Goal: Task Accomplishment & Management: Use online tool/utility

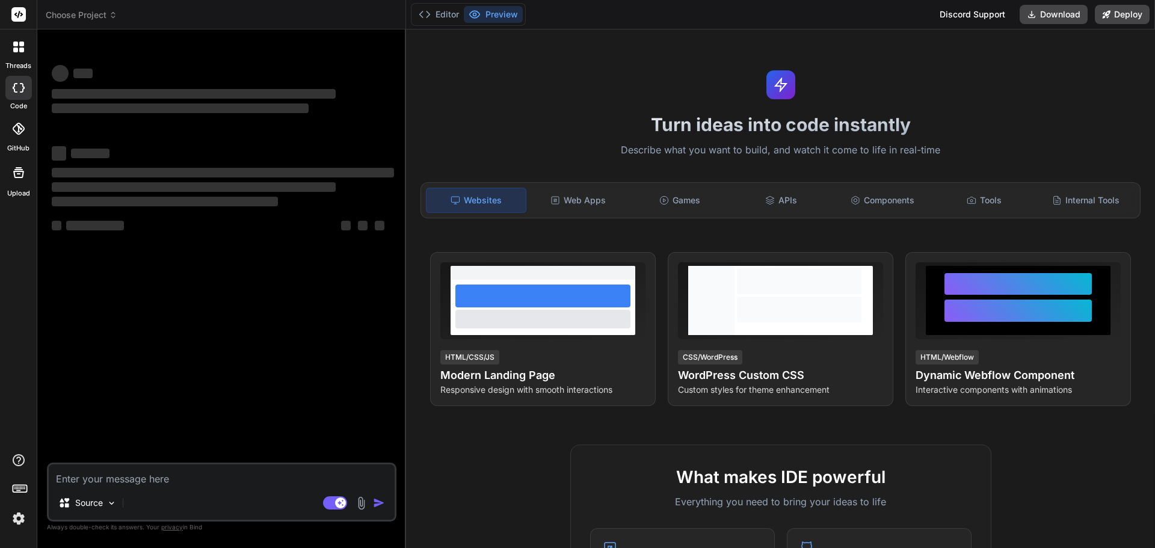
click at [20, 517] on img at bounding box center [18, 518] width 20 height 20
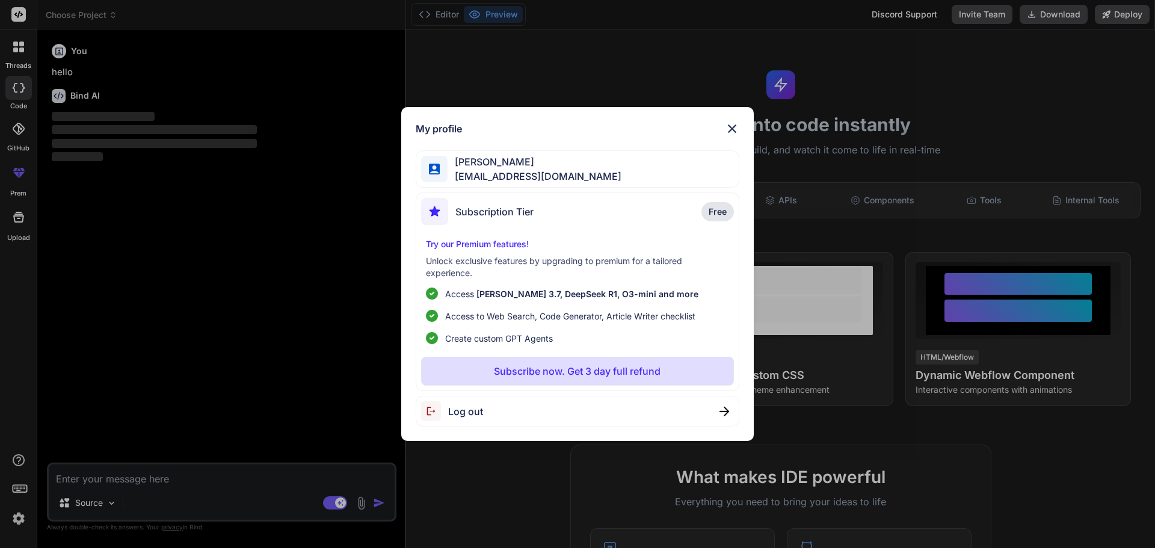
type textarea "x"
click at [191, 474] on div "My profile Ali khan asif04@yopmail.com Subscription Tier Free Try our Premium f…" at bounding box center [577, 274] width 1155 height 548
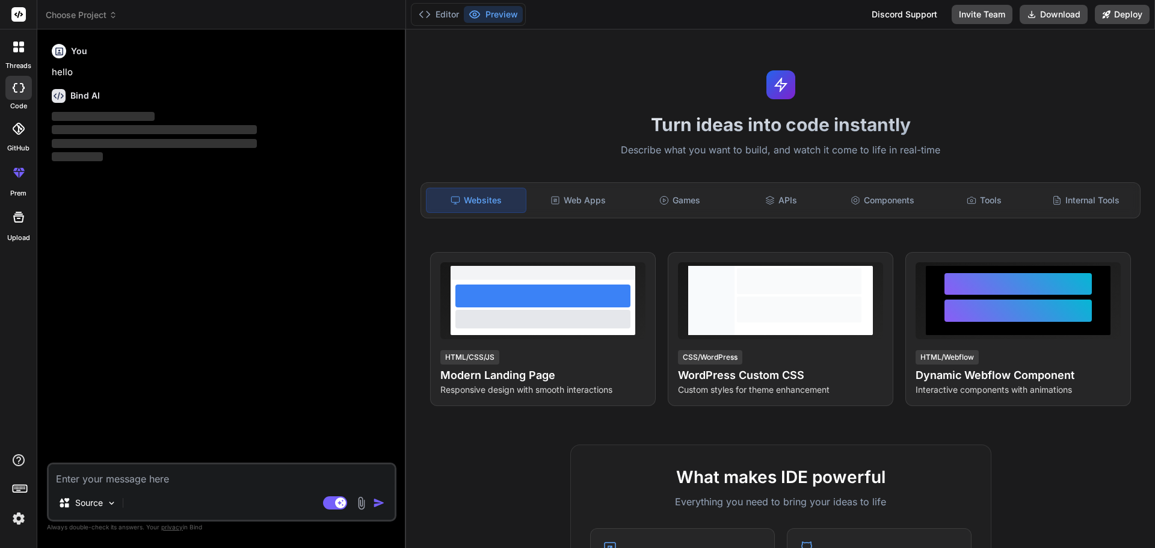
click at [191, 474] on textarea at bounding box center [222, 475] width 346 height 22
type textarea "h"
type textarea "x"
type textarea "hi"
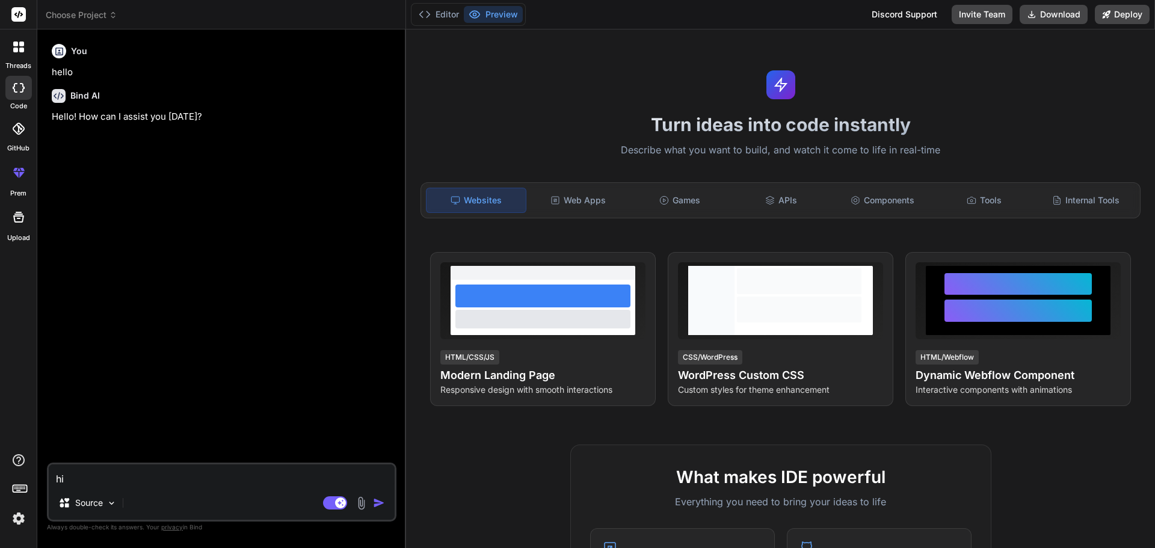
type textarea "x"
click at [372, 505] on div "Agent Mode. When this toggle is activated, AI automatically makes decisions, re…" at bounding box center [355, 503] width 69 height 14
click at [141, 478] on textarea "hi" at bounding box center [222, 475] width 346 height 22
type textarea "h"
type textarea "x"
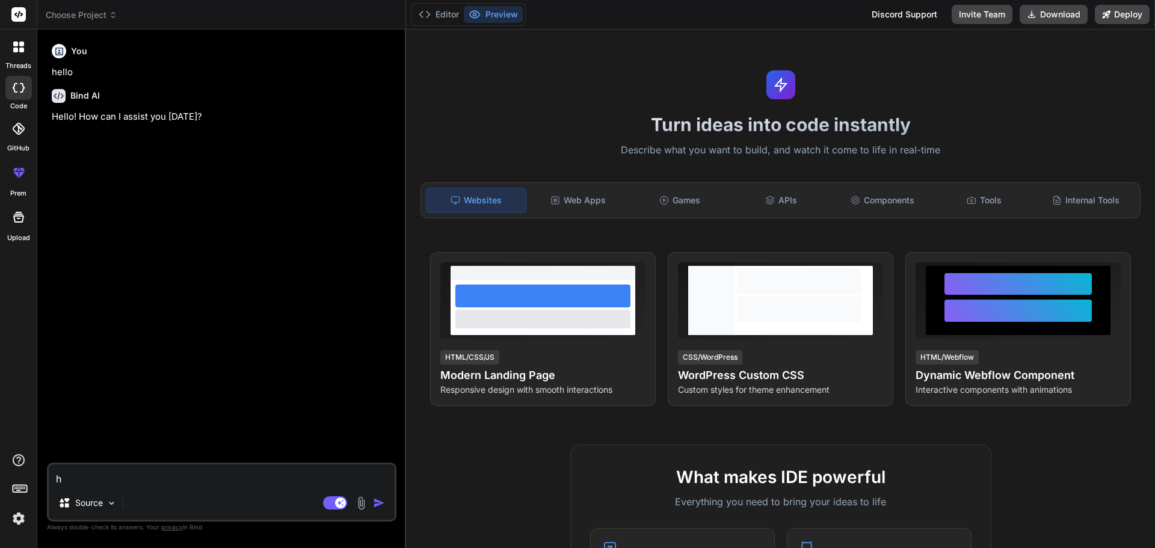
type textarea "x"
type textarea "H"
type textarea "x"
type textarea "Hi"
type textarea "x"
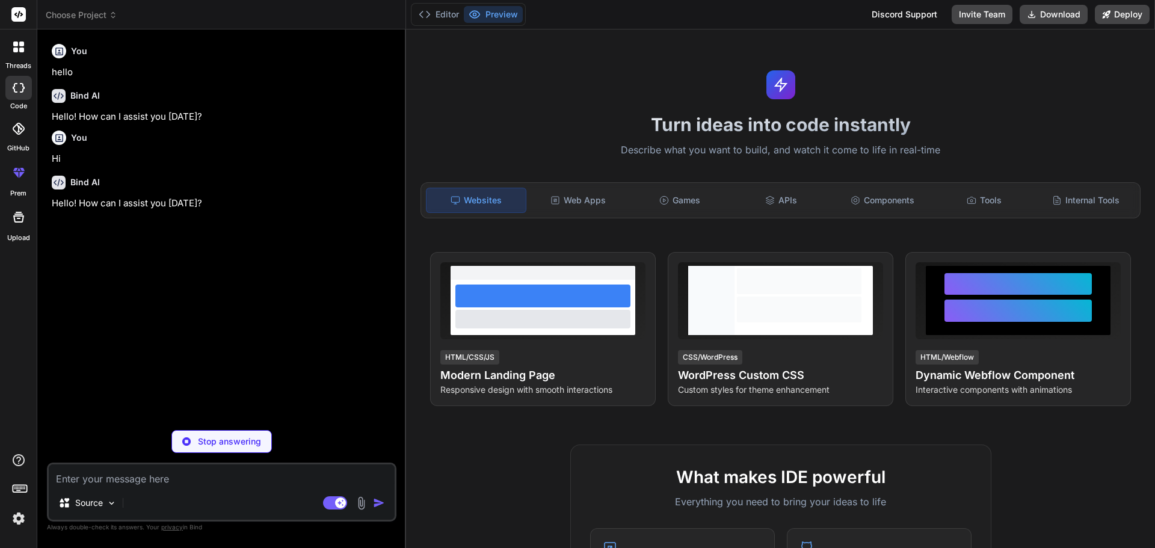
type textarea "x"
paste textarea "Thank you for verifying your email address. Your request is with our admin team…"
type textarea "Thank you for verifying your email address. Your request is with our admin team…"
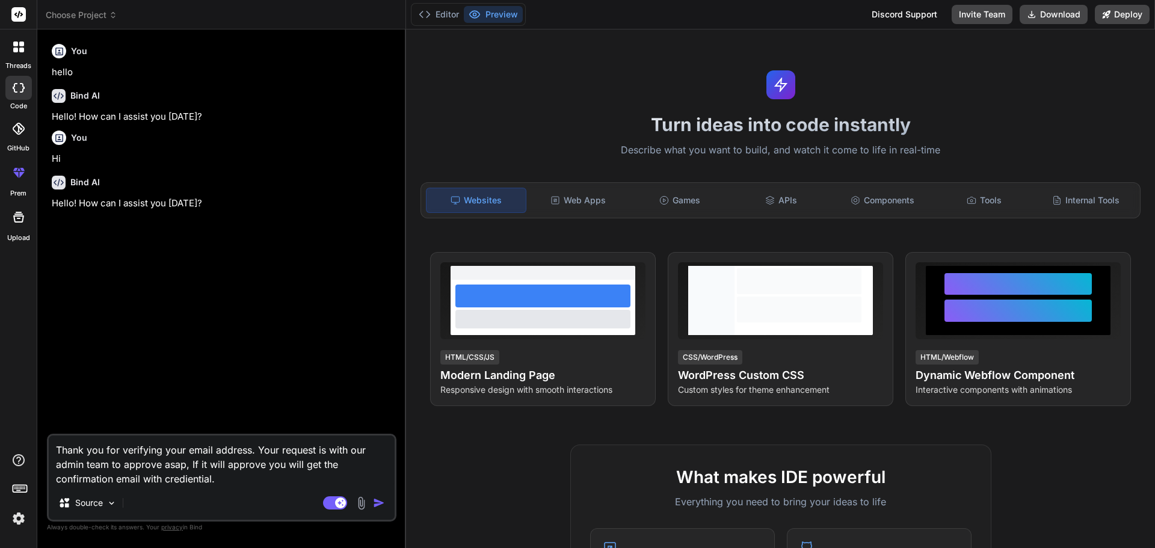
type textarea "x"
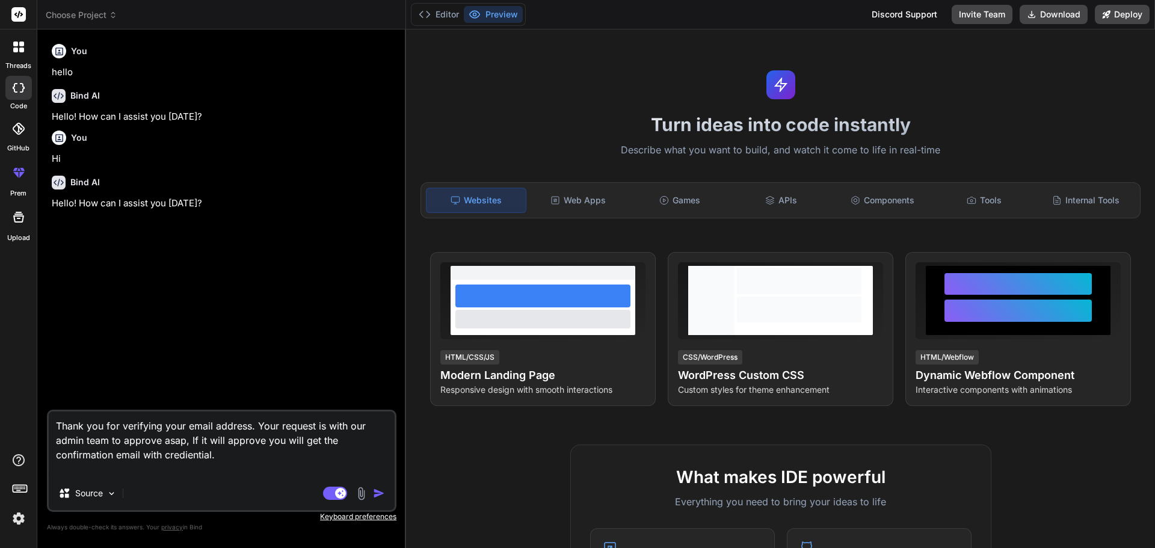
type textarea "Thank you for verifying your email address. Your request is with our admin team…"
type textarea "x"
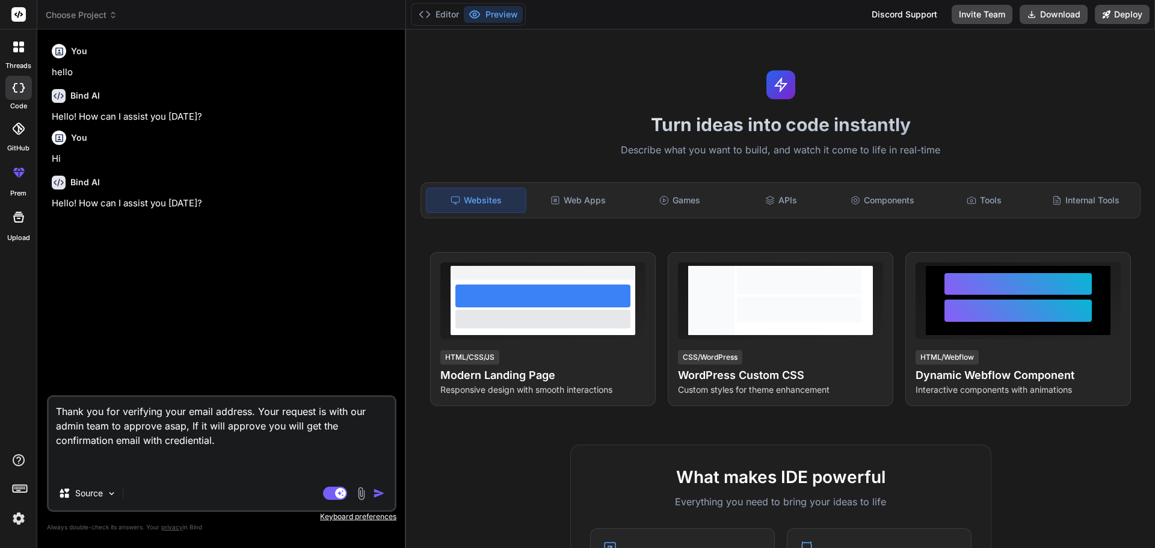
type textarea "Thank you for verifying your email address. Your request is with our admin team…"
type textarea "x"
type textarea "Thank you for verifying your email address. Your request is with our admin team…"
type textarea "x"
type textarea "Thank you for verifying your email address. Your request is with our admin team…"
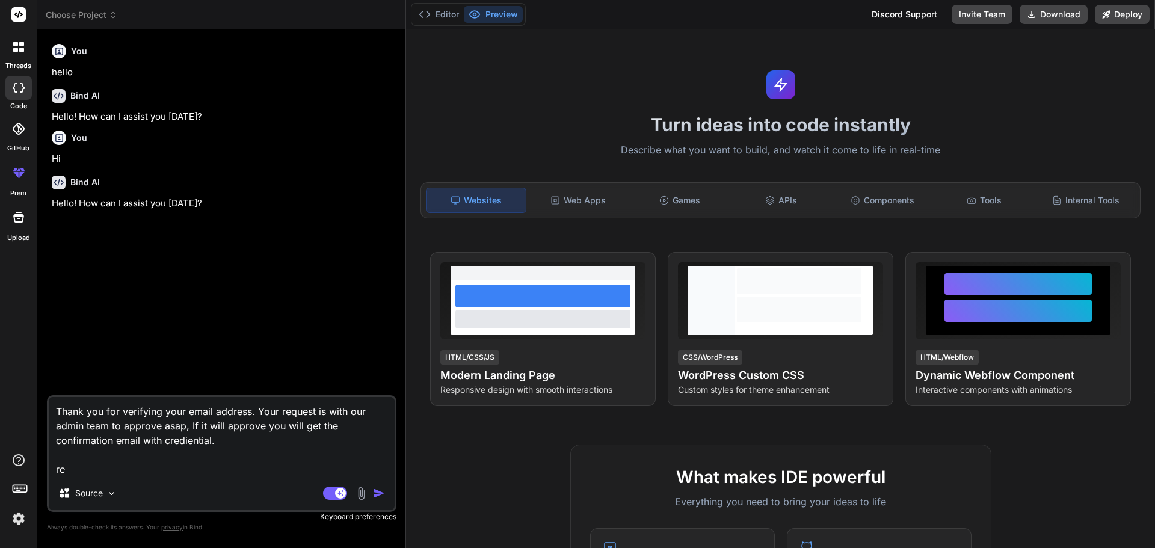
type textarea "x"
type textarea "Thank you for verifying your email address. Your request is with our admin team…"
type textarea "x"
type textarea "Thank you for verifying your email address. Your request is with our admin team…"
type textarea "x"
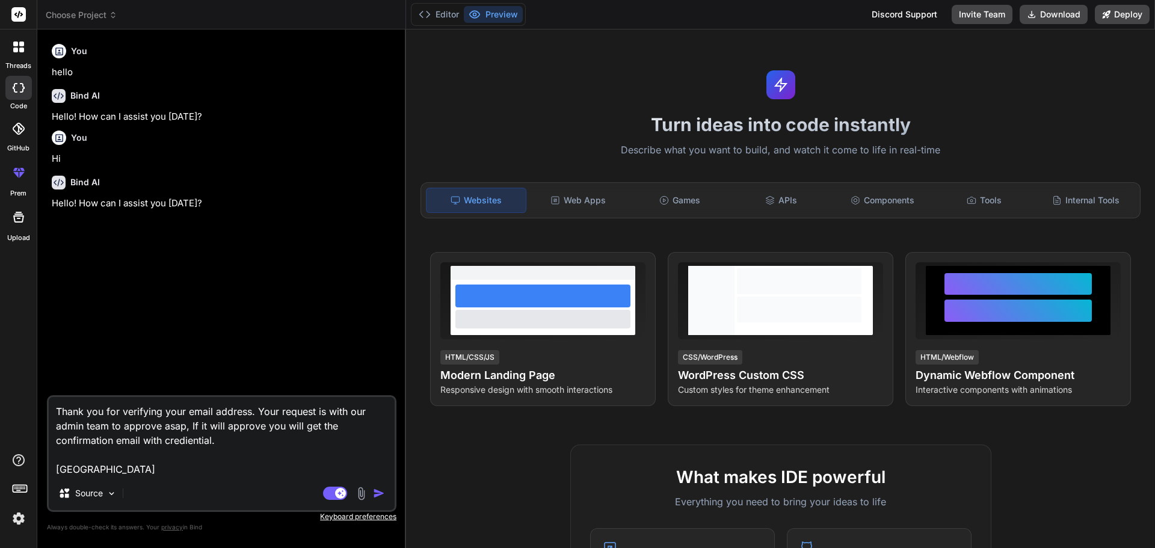
type textarea "Thank you for verifying your email address. Your request is with our admin team…"
type textarea "x"
type textarea "Thank you for verifying your email address. Your request is with our admin team…"
type textarea "x"
type textarea "Thank you for verifying your email address. Your request is with our admin team…"
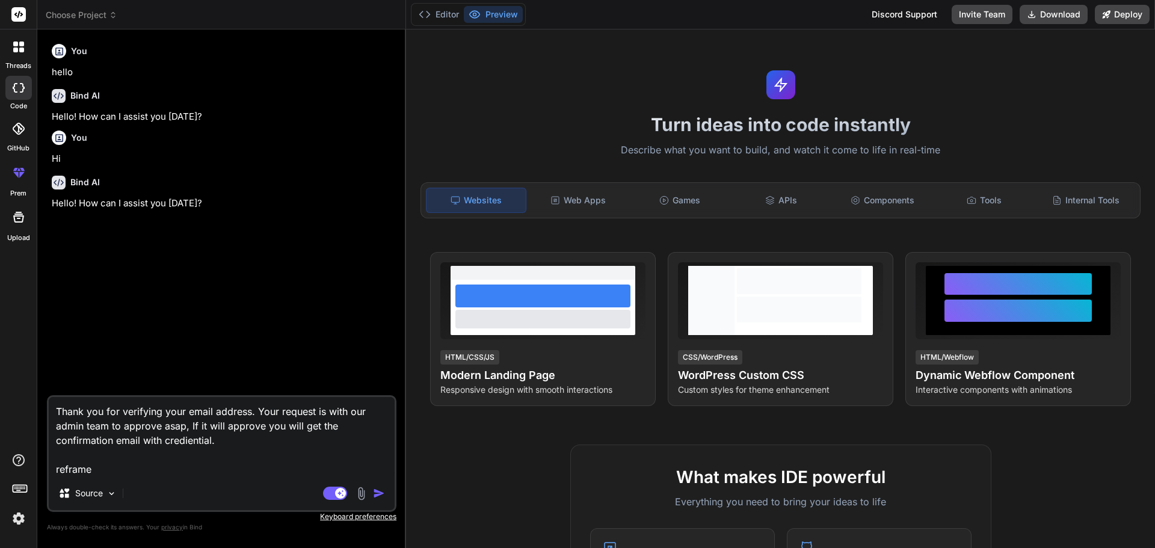
type textarea "x"
type textarea "Thank you for verifying your email address. Your request is with our admin team…"
type textarea "x"
type textarea "Thank you for verifying your email address. Your request is with our admin team…"
type textarea "x"
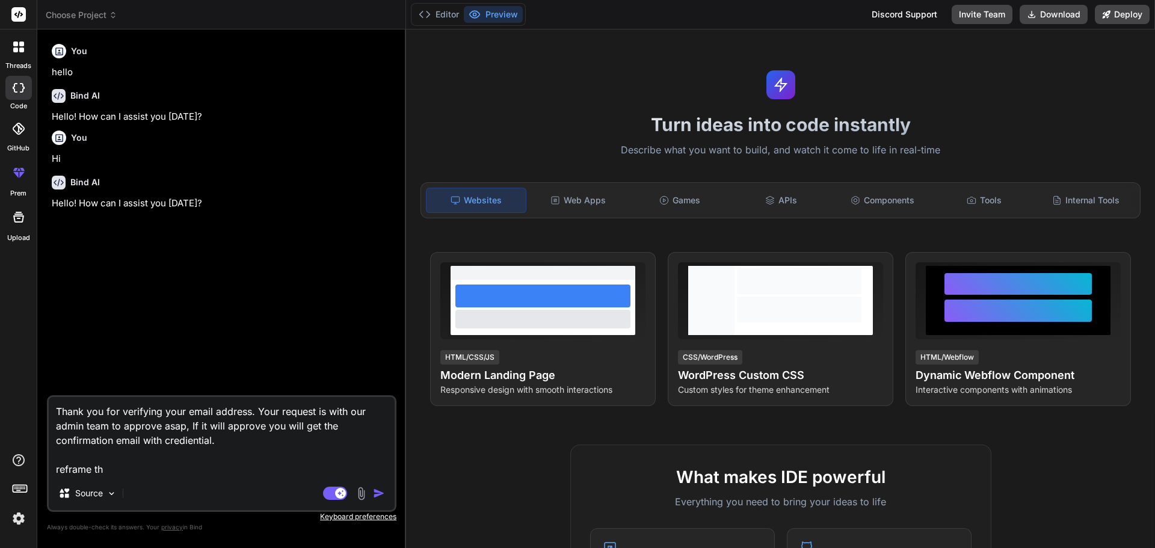
type textarea "Thank you for verifying your email address. Your request is with our admin team…"
type textarea "x"
type textarea "Thank you for verifying your email address. Your request is with our admin team…"
type textarea "x"
type textarea "Thank you for verifying your email address. Your request is with our admin team…"
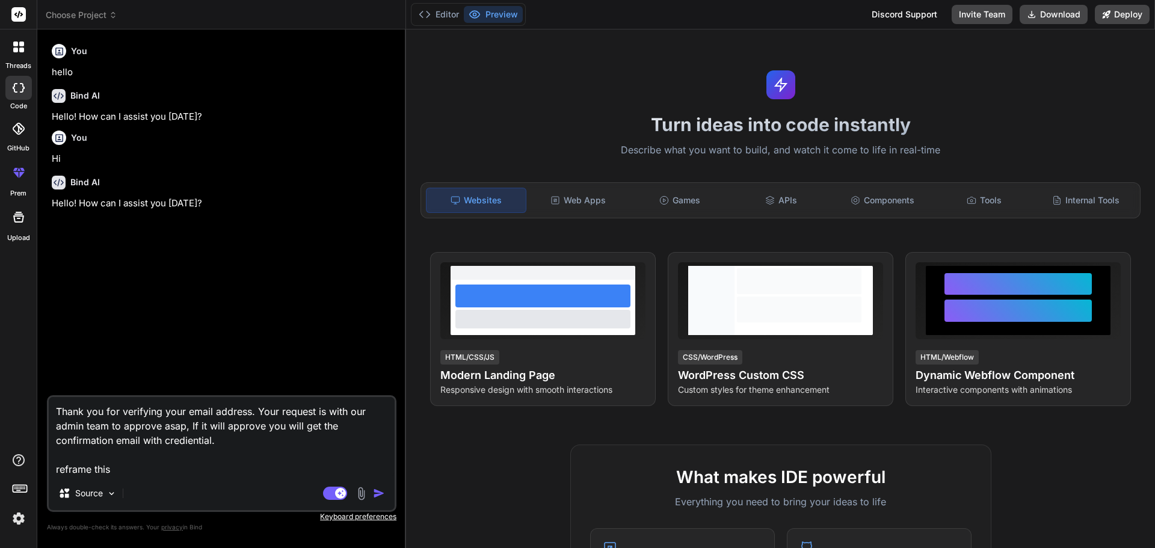
type textarea "x"
type textarea "Thank you for verifying your email address. Your request is with our admin team…"
type textarea "x"
type textarea "Thank you for verifying your email address. Your request is with our admin team…"
type textarea "x"
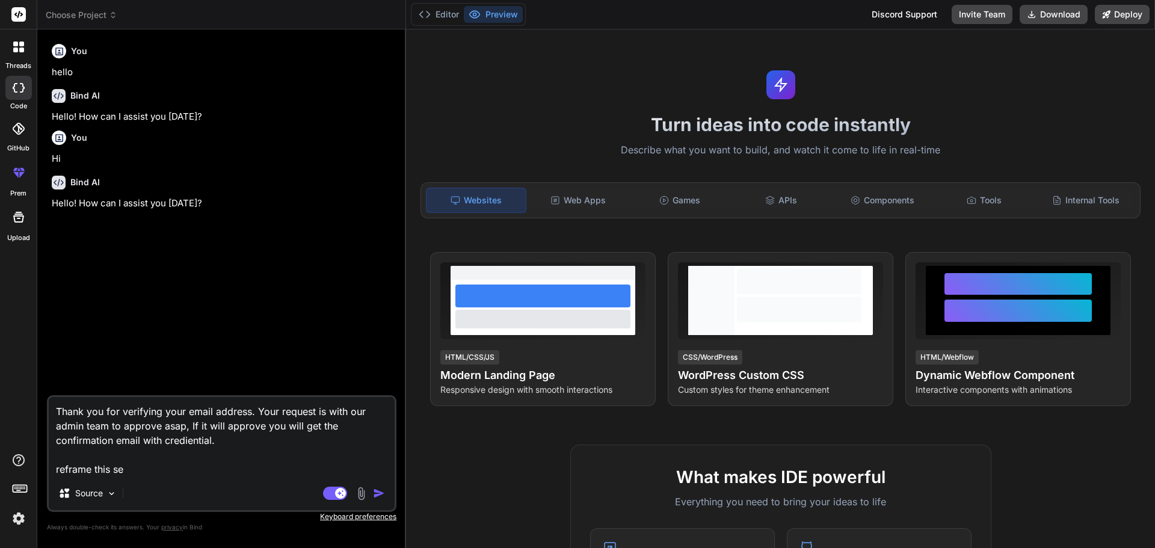
type textarea "Thank you for verifying your email address. Your request is with our admin team…"
type textarea "x"
type textarea "Thank you for verifying your email address. Your request is with our admin team…"
type textarea "x"
type textarea "Thank you for verifying your email address. Your request is with our admin team…"
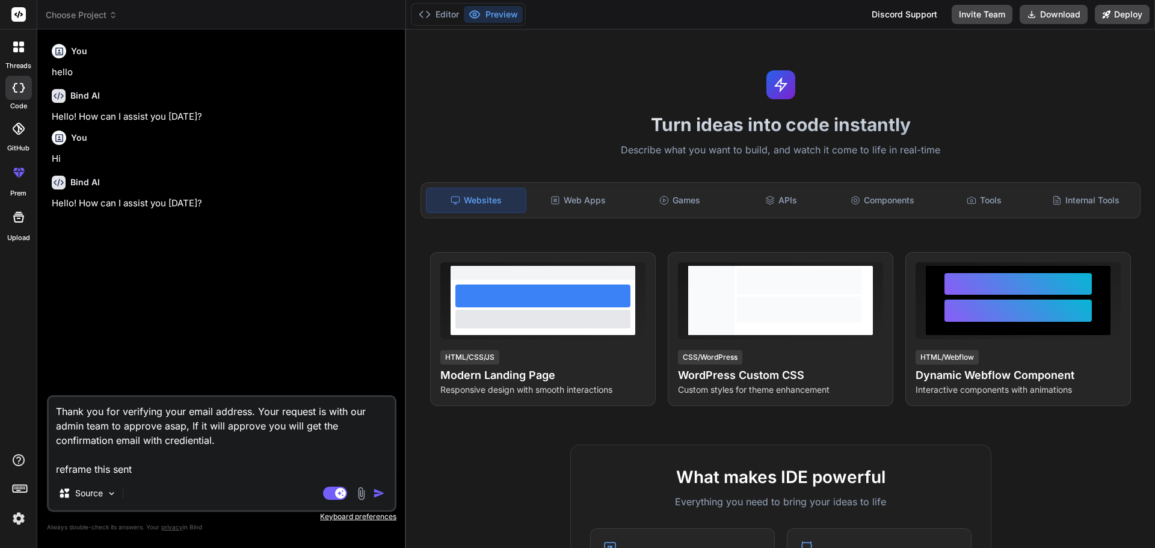
type textarea "x"
type textarea "Thank you for verifying your email address. Your request is with our admin team…"
type textarea "x"
type textarea "Thank you for verifying your email address. Your request is with our admin team…"
type textarea "x"
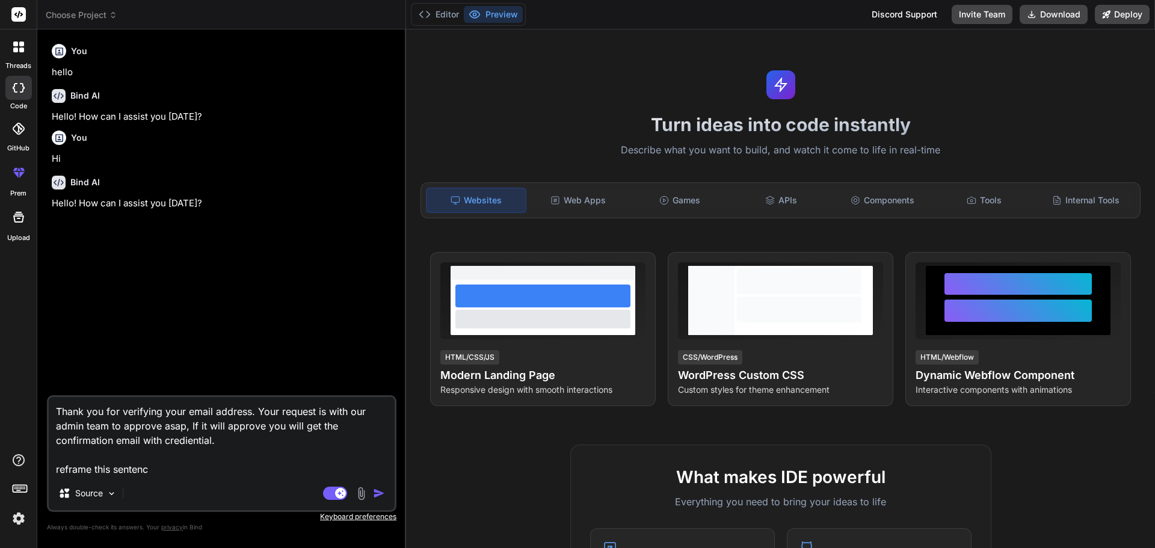
type textarea "Thank you for verifying your email address. Your request is with our admin team…"
type textarea "x"
type textarea "Thank you for verifying your email address. Your request is with our admin team…"
type textarea "x"
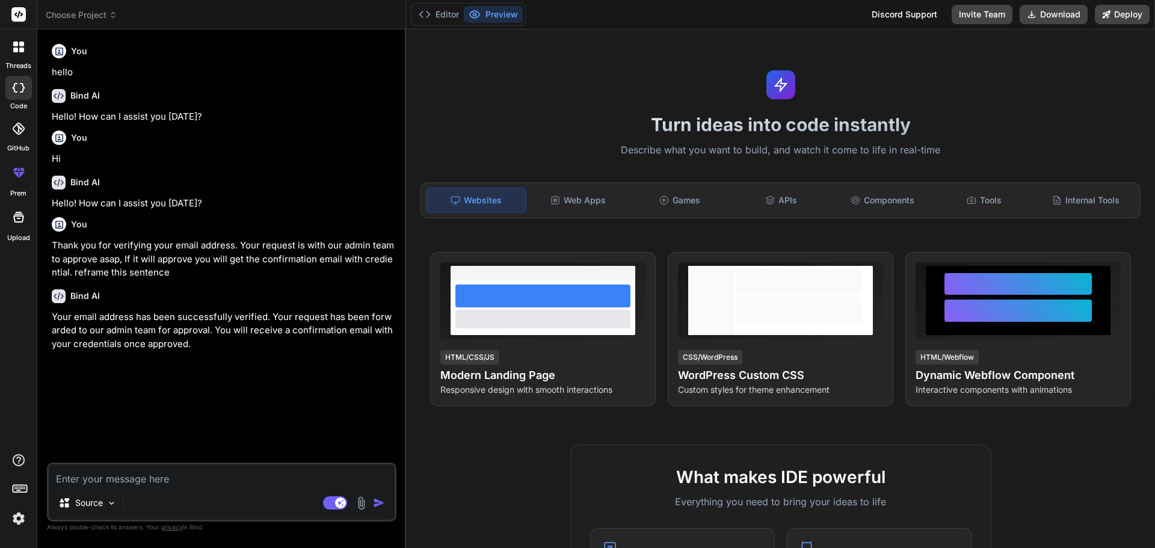
type textarea "x"
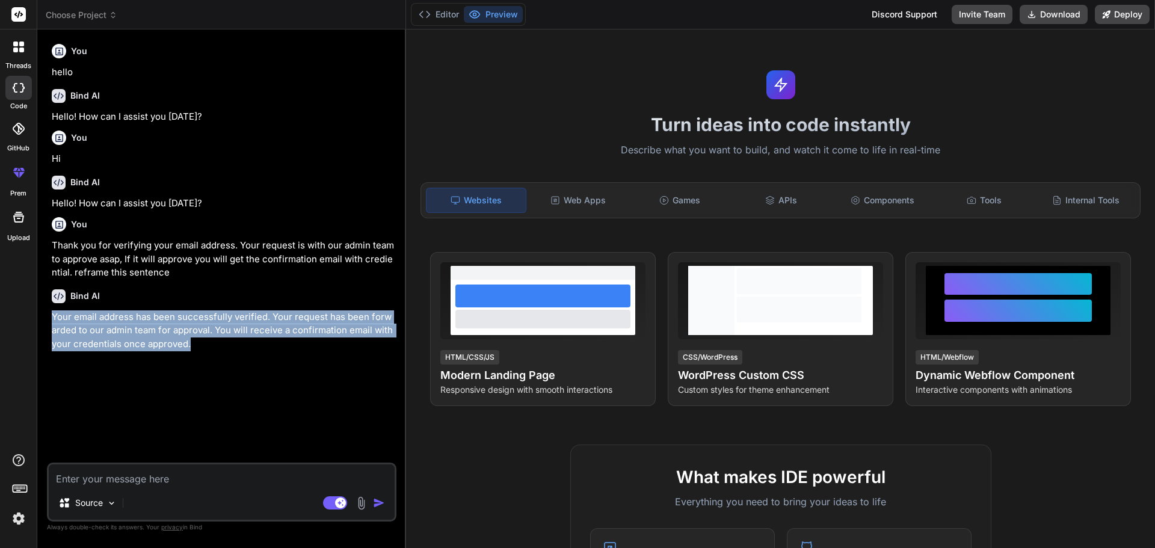
drag, startPoint x: 186, startPoint y: 343, endPoint x: 54, endPoint y: 312, distance: 136.0
click at [54, 312] on p "Your email address has been successfully verified. Your request has been forwar…" at bounding box center [223, 330] width 342 height 41
copy p "Your email address has been successfully verified. Your request has been forwar…"
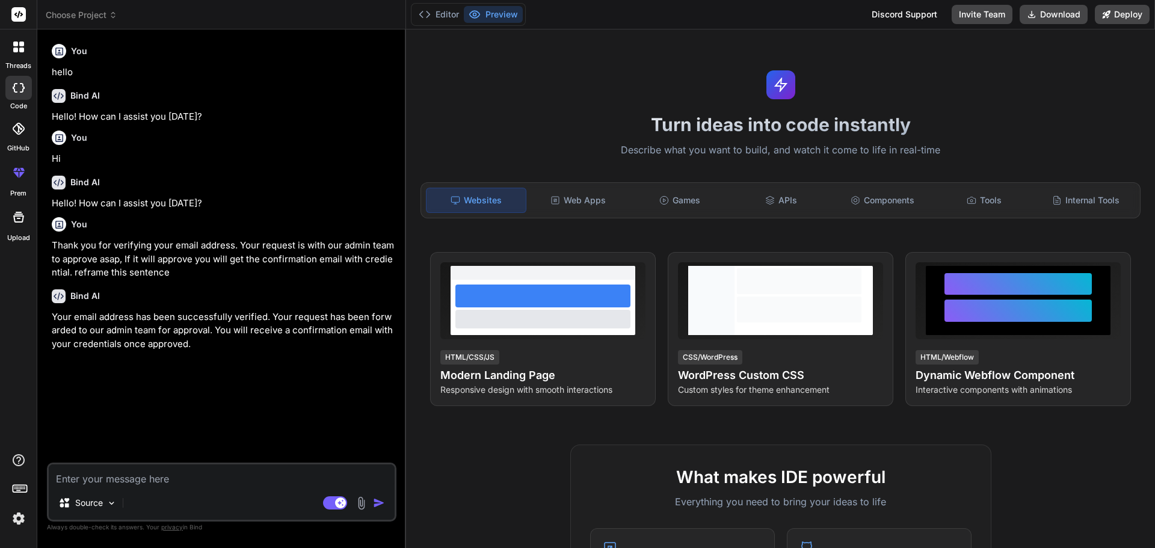
click at [125, 486] on div "Source Agent Mode. When this toggle is activated, AI automatically makes decisi…" at bounding box center [221, 492] width 349 height 59
click at [120, 478] on textarea at bounding box center [222, 475] width 346 height 22
paste textarea "<Dialog open={openDialog} onClose={handleCloseDialog} aria-labelledby="terms-di…"
type textarea "<Dialog open={openDialog} onClose={handleCloseDialog} aria-labelledby="terms-di…"
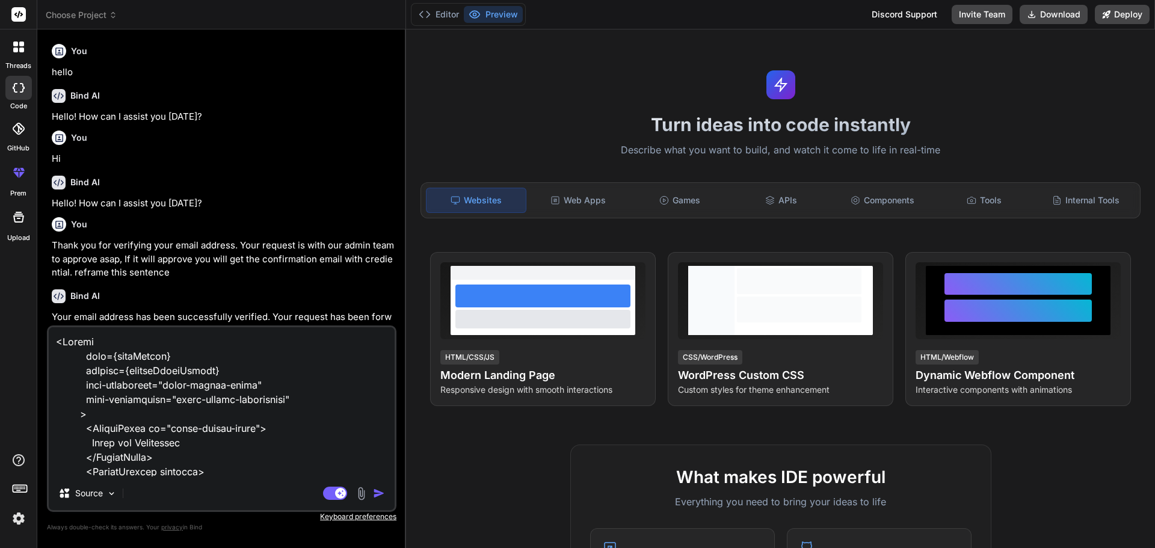
scroll to position [709, 0]
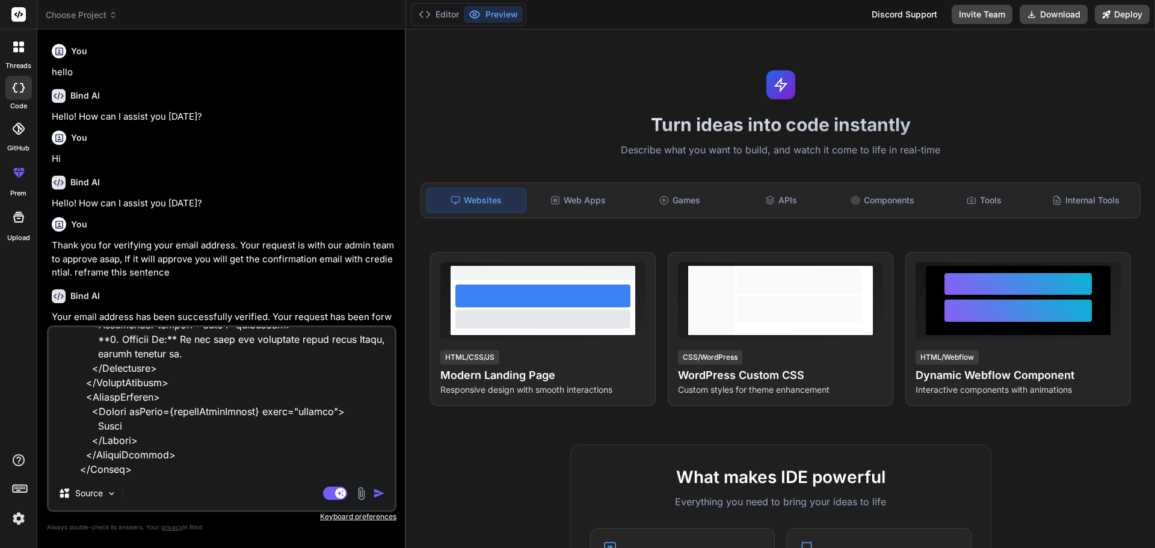
type textarea "x"
type textarea "<Dialog open={openDialog} onClose={handleCloseDialog} aria-labelledby="terms-di…"
type textarea "x"
type textarea "<Dialog open={openDialog} onClose={handleCloseDialog} aria-labelledby="terms-di…"
type textarea "x"
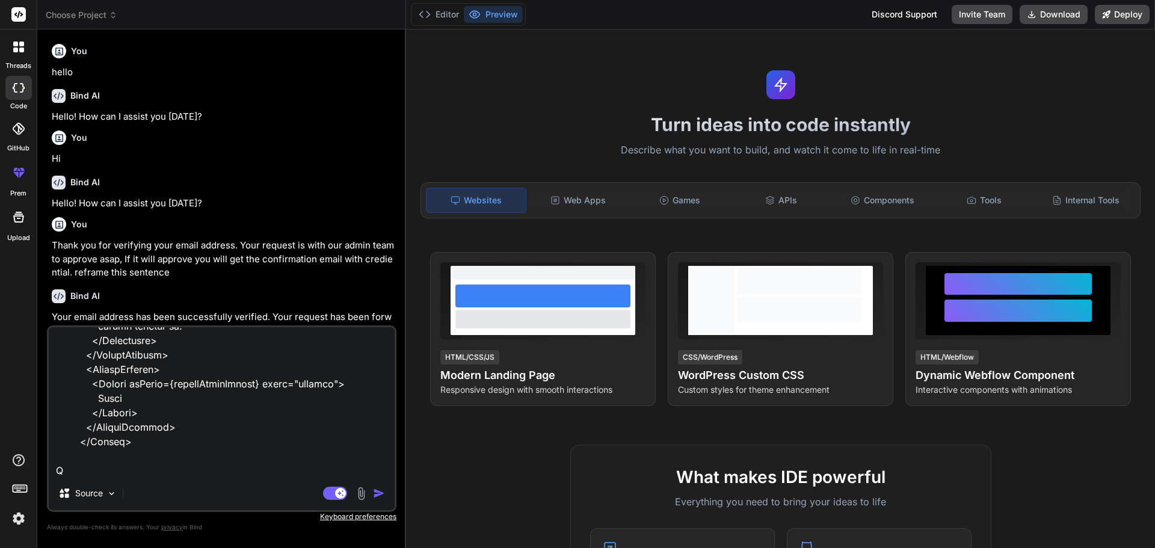
scroll to position [737, 0]
type textarea "<Dialog open={openDialog} onClose={handleCloseDialog} aria-labelledby="terms-di…"
type textarea "x"
type textarea "<Dialog open={openDialog} onClose={handleCloseDialog} aria-labelledby="terms-di…"
type textarea "x"
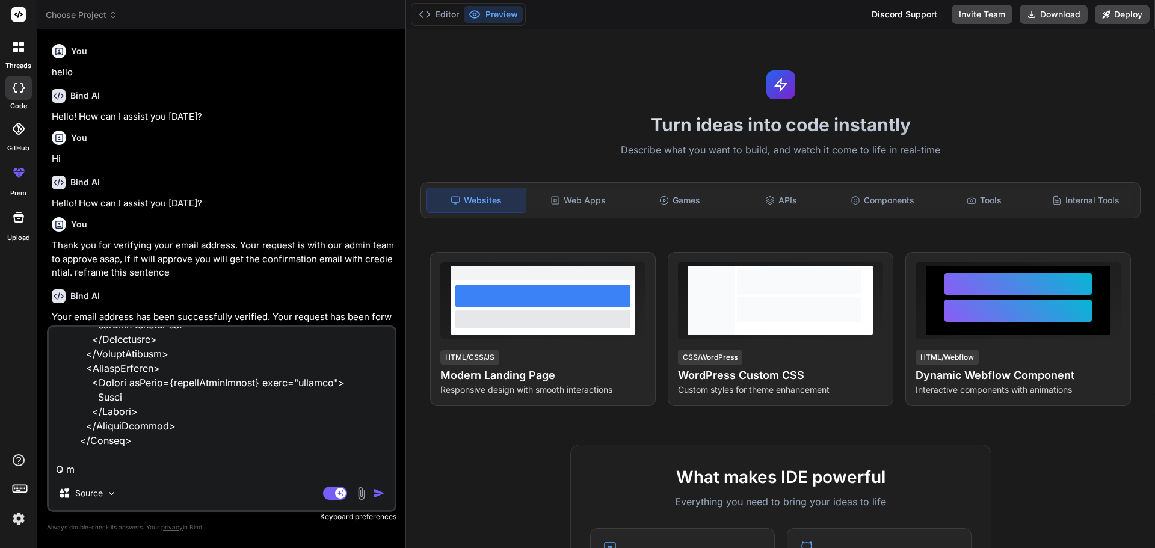
type textarea "<Dialog open={openDialog} onClose={handleCloseDialog} aria-labelledby="terms-di…"
type textarea "x"
type textarea "<Dialog open={openDialog} onClose={handleCloseDialog} aria-labelledby="terms-di…"
type textarea "x"
type textarea "<Dialog open={openDialog} onClose={handleCloseDialog} aria-labelledby="terms-di…"
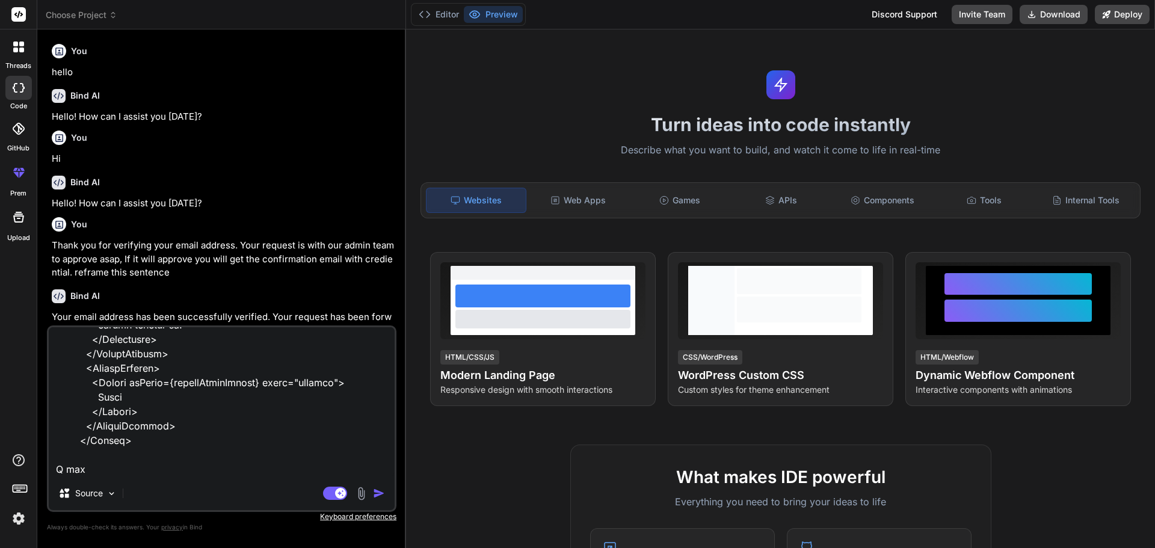
type textarea "x"
type textarea "<Dialog open={openDialog} onClose={handleCloseDialog} aria-labelledby="terms-di…"
type textarea "x"
type textarea "<Dialog open={openDialog} onClose={handleCloseDialog} aria-labelledby="terms-di…"
type textarea "x"
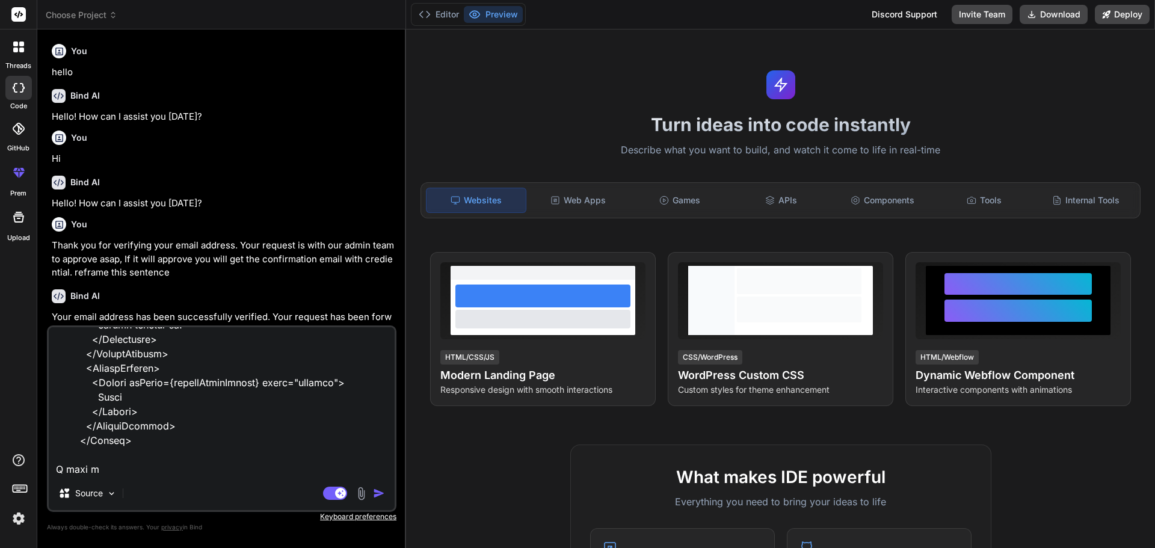
type textarea "<Dialog open={openDialog} onClose={handleCloseDialog} aria-labelledby="terms-di…"
type textarea "x"
type textarea "<Dialog open={openDialog} onClose={handleCloseDialog} aria-labelledby="terms-di…"
type textarea "x"
type textarea "<Dialog open={openDialog} onClose={handleCloseDialog} aria-labelledby="terms-di…"
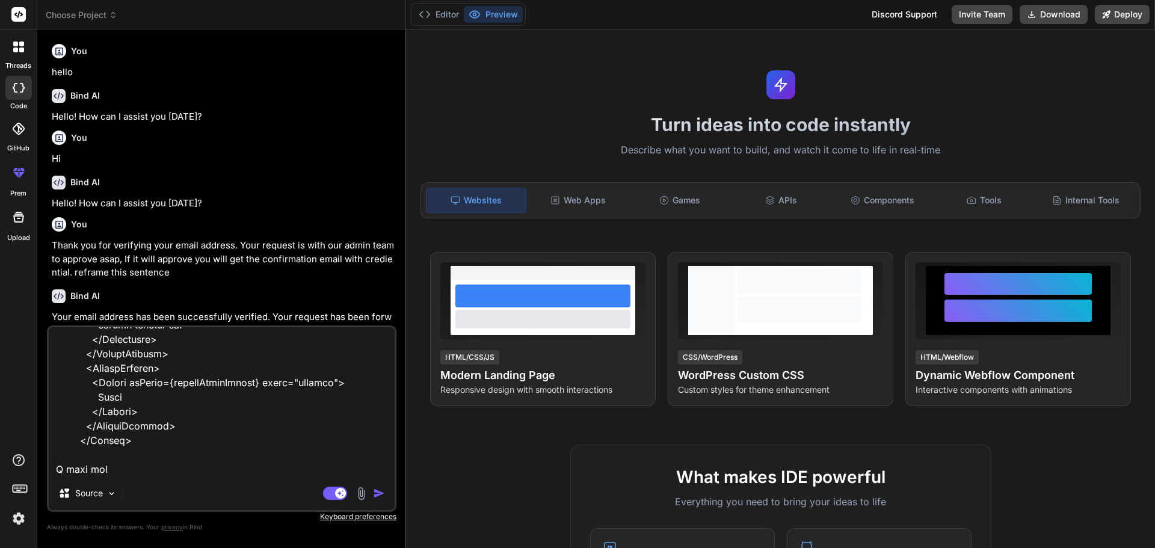
type textarea "x"
type textarea "<Dialog open={openDialog} onClose={handleCloseDialog} aria-labelledby="terms-di…"
type textarea "x"
type textarea "<Dialog open={openDialog} onClose={handleCloseDialog} aria-labelledby="terms-di…"
type textarea "x"
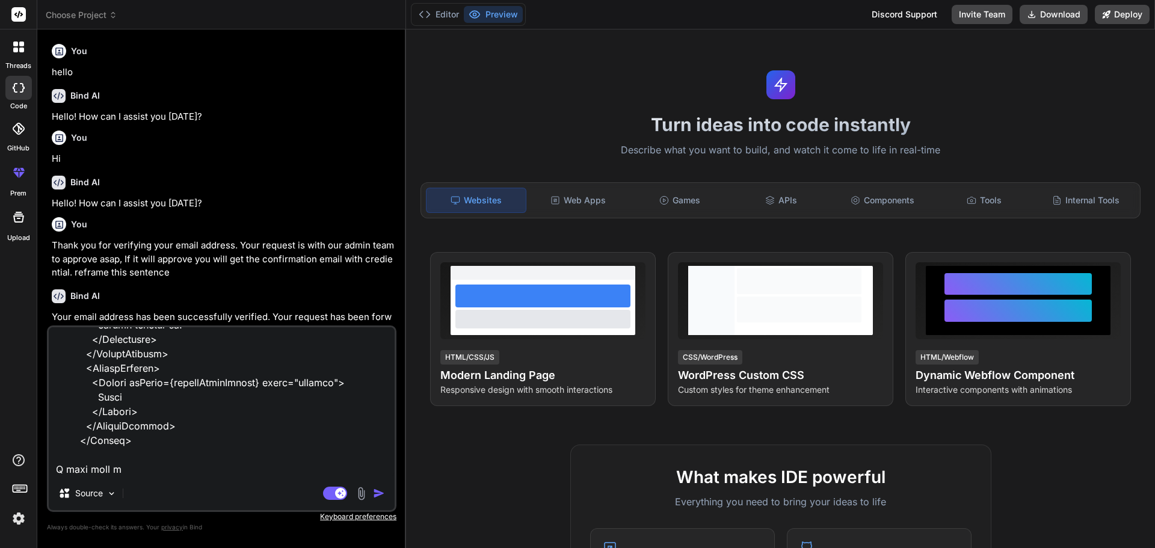
type textarea "<Dialog open={openDialog} onClose={handleCloseDialog} aria-labelledby="terms-di…"
type textarea "x"
type textarea "<Dialog open={openDialog} onClose={handleCloseDialog} aria-labelledby="terms-di…"
type textarea "x"
type textarea "<Dialog open={openDialog} onClose={handleCloseDialog} aria-labelledby="terms-di…"
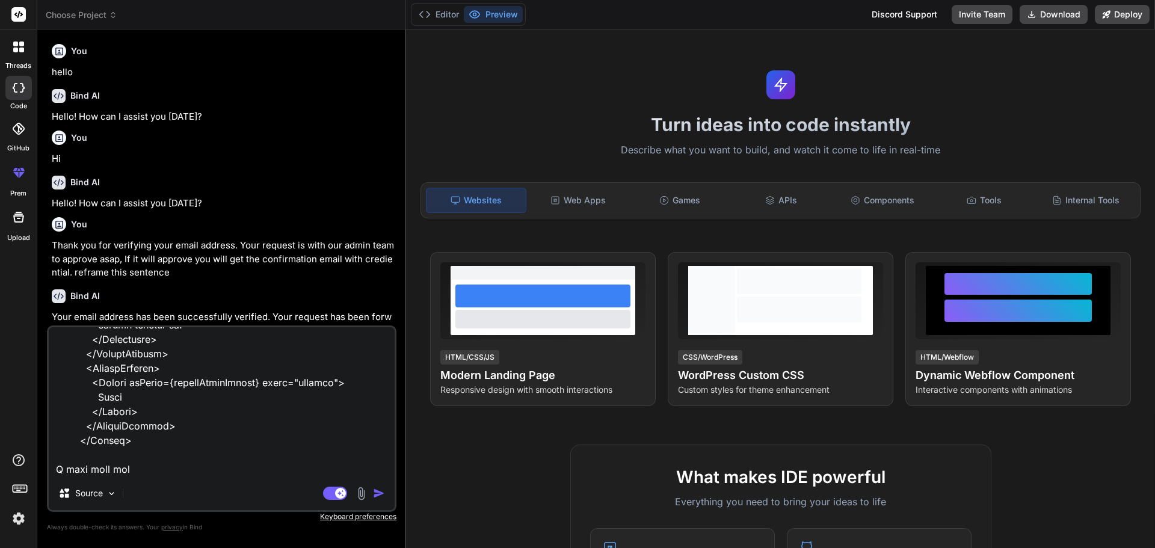
type textarea "x"
type textarea "<Dialog open={openDialog} onClose={handleCloseDialog} aria-labelledby="terms-di…"
type textarea "x"
type textarea "<Dialog open={openDialog} onClose={handleCloseDialog} aria-labelledby="terms-di…"
type textarea "x"
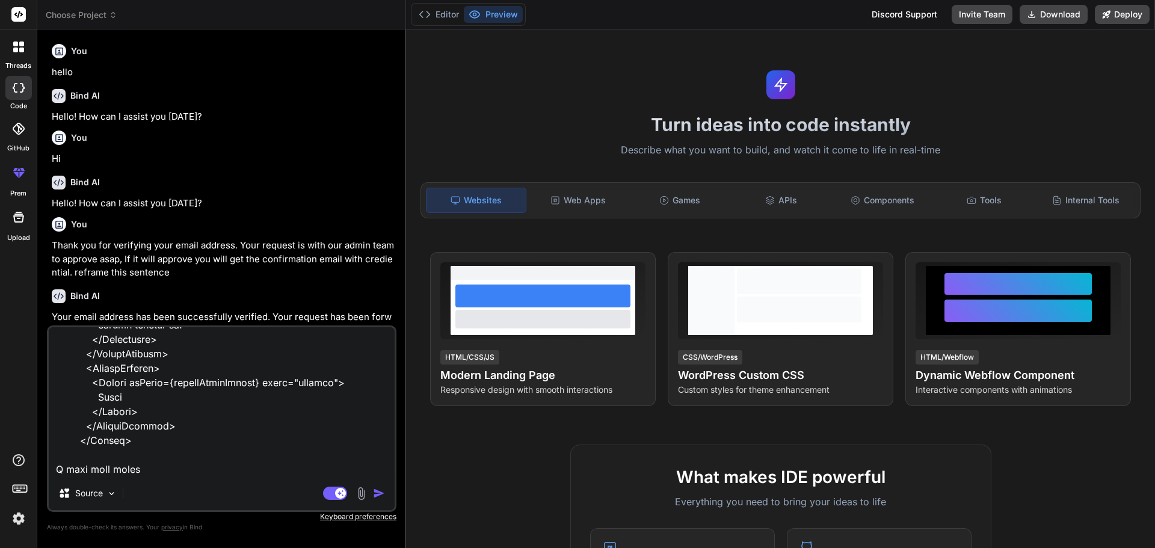
type textarea "<Dialog open={openDialog} onClose={handleCloseDialog} aria-labelledby="terms-di…"
type textarea "x"
type textarea "<Dialog open={openDialog} onClose={handleCloseDialog} aria-labelledby="terms-di…"
type textarea "x"
type textarea "<Dialog open={openDialog} onClose={handleCloseDialog} aria-labelledby="terms-di…"
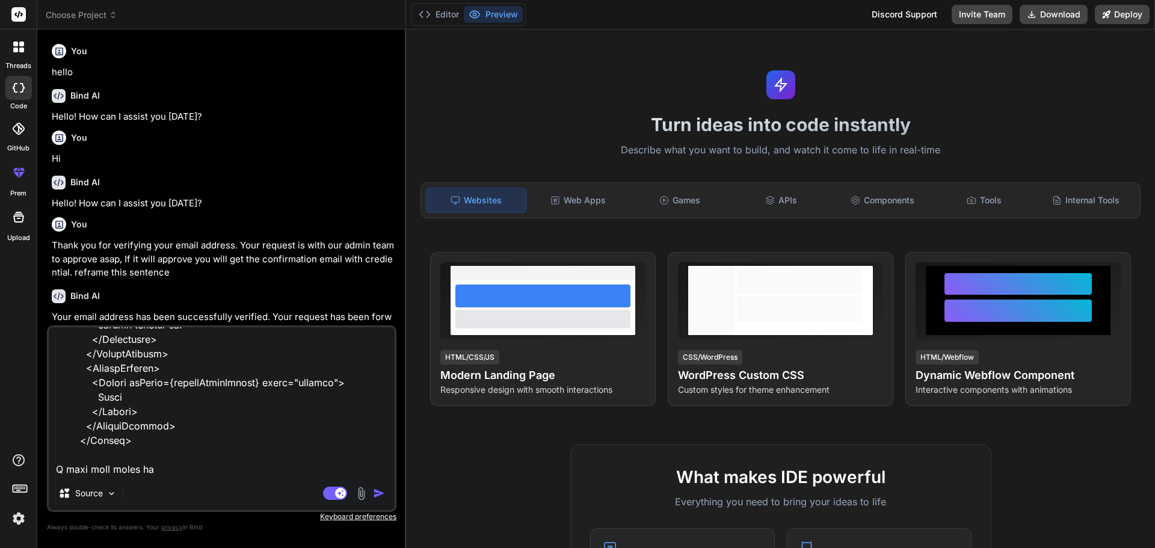
type textarea "x"
type textarea "<Dialog open={openDialog} onClose={handleCloseDialog} aria-labelledby="terms-di…"
type textarea "x"
type textarea "<Dialog open={openDialog} onClose={handleCloseDialog} aria-labelledby="terms-di…"
type textarea "x"
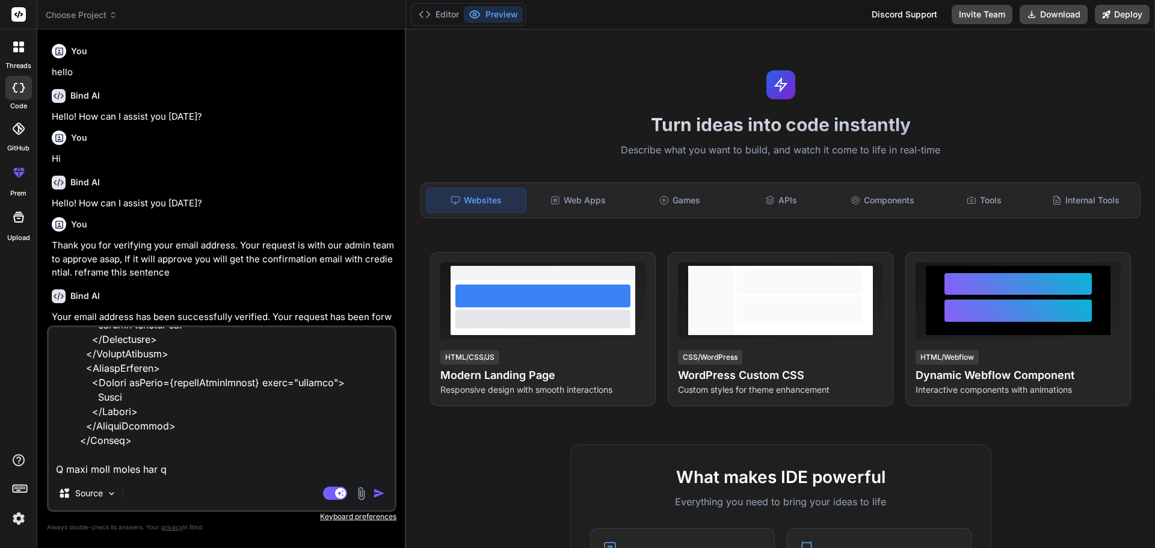
type textarea "<Dialog open={openDialog} onClose={handleCloseDialog} aria-labelledby="terms-di…"
type textarea "x"
type textarea "<Dialog open={openDialog} onClose={handleCloseDialog} aria-labelledby="terms-di…"
type textarea "x"
type textarea "<Dialog open={openDialog} onClose={handleCloseDialog} aria-labelledby="terms-di…"
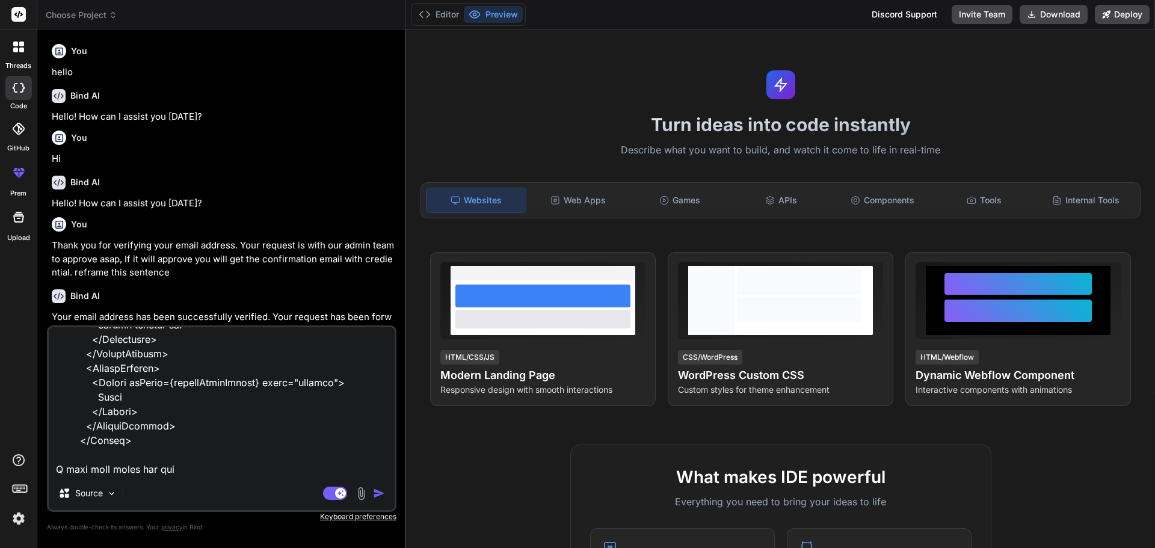
type textarea "x"
type textarea "<Dialog open={openDialog} onClose={handleCloseDialog} aria-labelledby="terms-di…"
type textarea "x"
type textarea "<Dialog open={openDialog} onClose={handleCloseDialog} aria-labelledby="terms-di…"
type textarea "x"
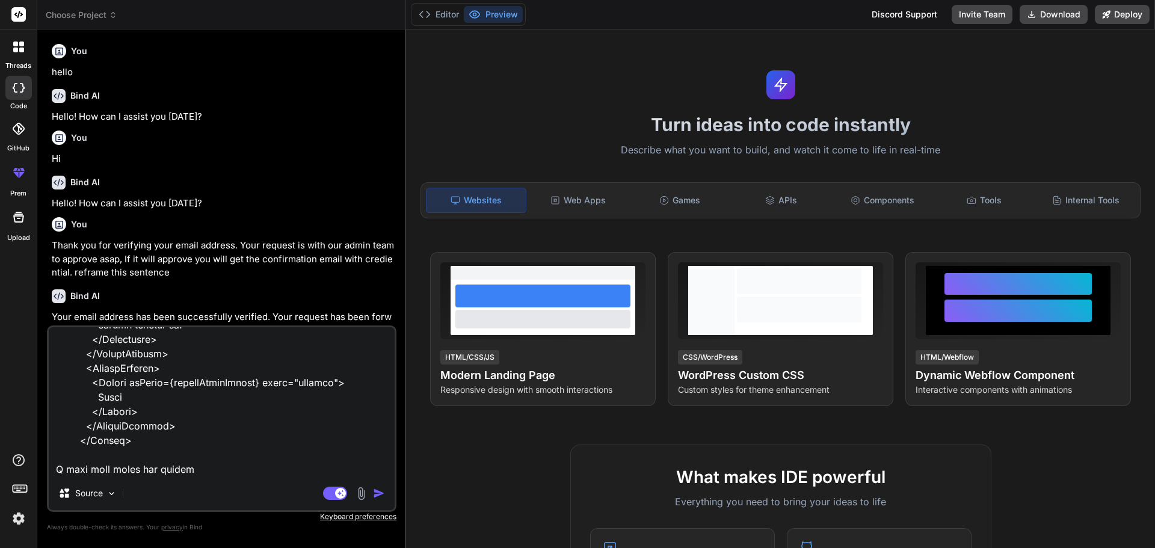
type textarea "<Dialog open={openDialog} onClose={handleCloseDialog} aria-labelledby="terms-di…"
type textarea "x"
type textarea "<Dialog open={openDialog} onClose={handleCloseDialog} aria-labelledby="terms-di…"
type textarea "x"
type textarea "<Dialog open={openDialog} onClose={handleCloseDialog} aria-labelledby="terms-di…"
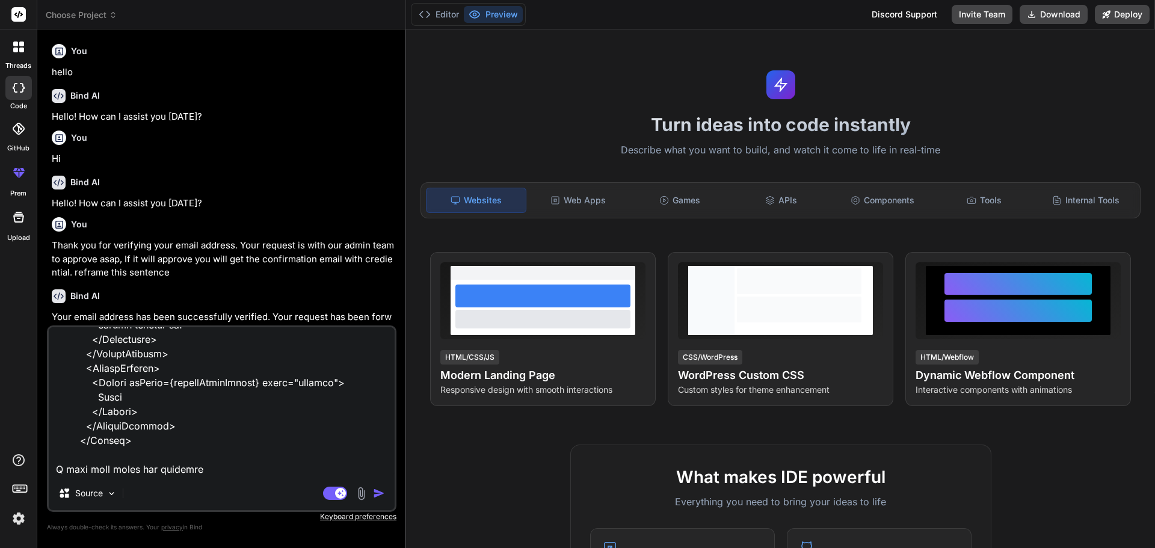
type textarea "x"
type textarea "<Dialog open={openDialog} onClose={handleCloseDialog} aria-labelledby="terms-di…"
type textarea "x"
type textarea "<Dialog open={openDialog} onClose={handleCloseDialog} aria-labelledby="terms-di…"
type textarea "x"
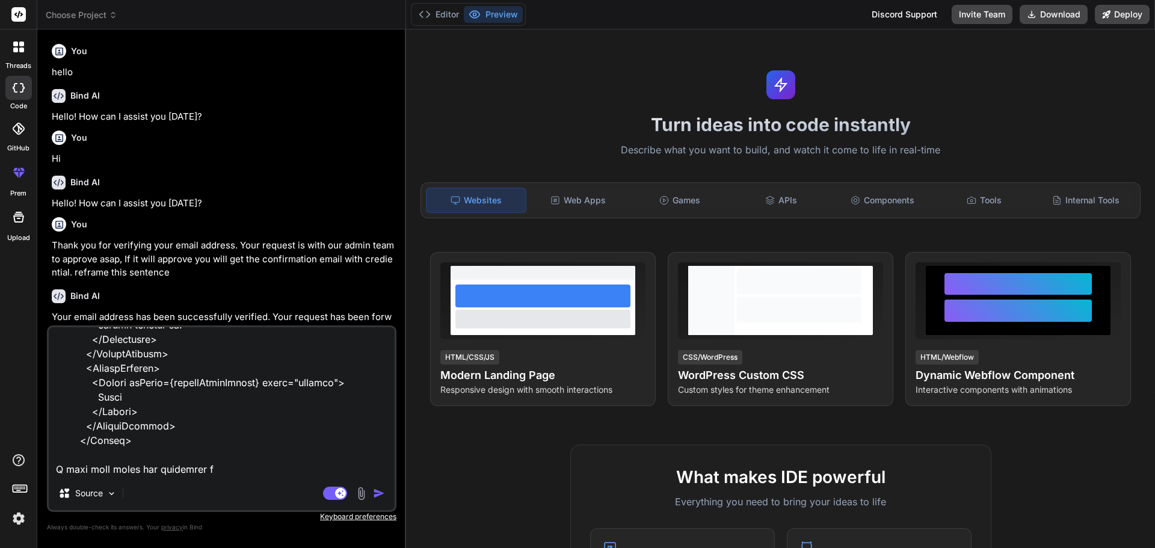
type textarea "<Dialog open={openDialog} onClose={handleCloseDialog} aria-labelledby="terms-di…"
type textarea "x"
type textarea "<Dialog open={openDialog} onClose={handleCloseDialog} aria-labelledby="terms-di…"
type textarea "x"
type textarea "<Dialog open={openDialog} onClose={handleCloseDialog} aria-labelledby="terms-di…"
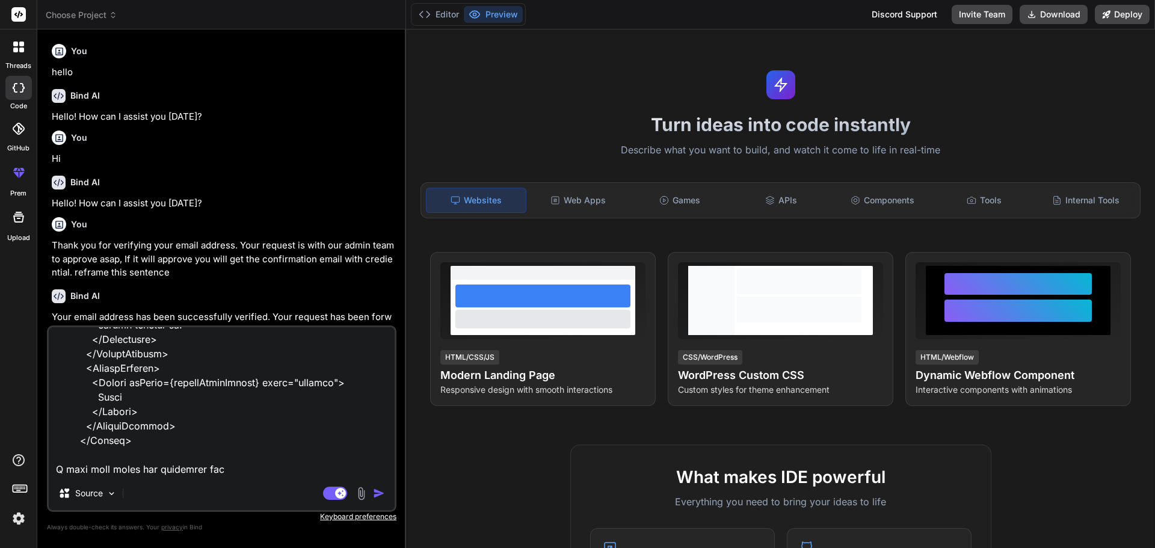
type textarea "x"
type textarea "<Dialog open={openDialog} onClose={handleCloseDialog} aria-labelledby="terms-di…"
type textarea "x"
type textarea "<Dialog open={openDialog} onClose={handleCloseDialog} aria-labelledby="terms-di…"
type textarea "x"
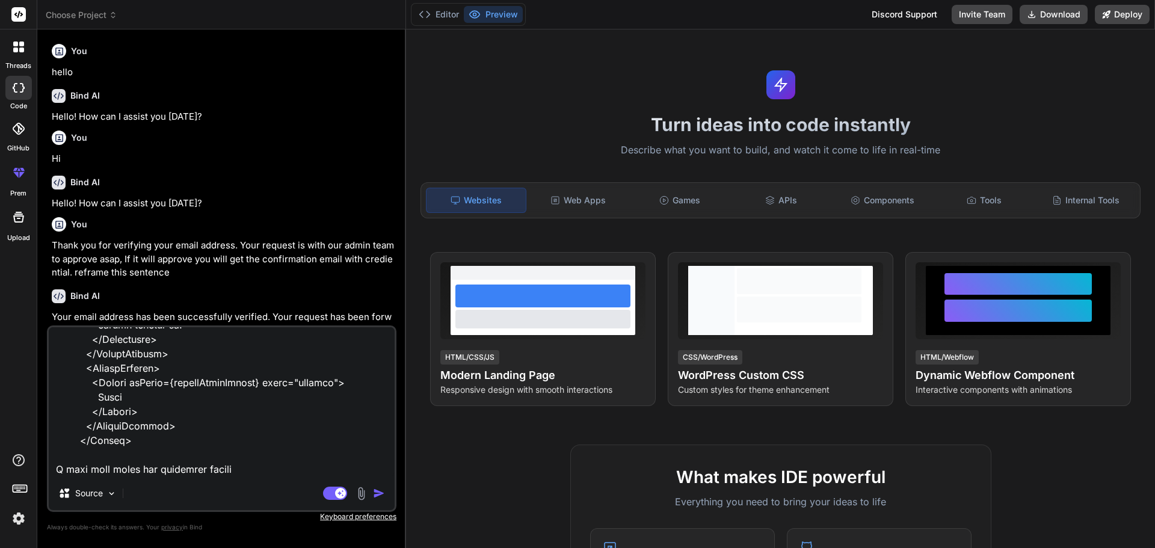
type textarea "<Dialog open={openDialog} onClose={handleCloseDialog} aria-labelledby="terms-di…"
type textarea "x"
type textarea "<Dialog open={openDialog} onClose={handleCloseDialog} aria-labelledby="terms-di…"
type textarea "x"
type textarea "<Dialog open={openDialog} onClose={handleCloseDialog} aria-labelledby="terms-di…"
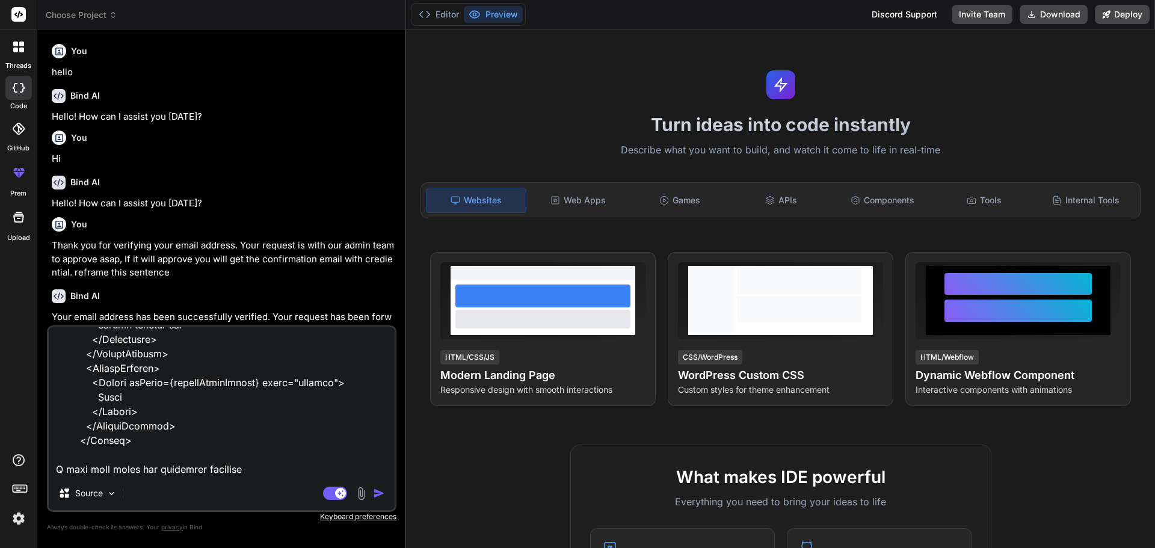
type textarea "x"
type textarea "<Dialog open={openDialog} onClose={handleCloseDialog} aria-labelledby="terms-di…"
type textarea "x"
type textarea "<Dialog open={openDialog} onClose={handleCloseDialog} aria-labelledby="terms-di…"
type textarea "x"
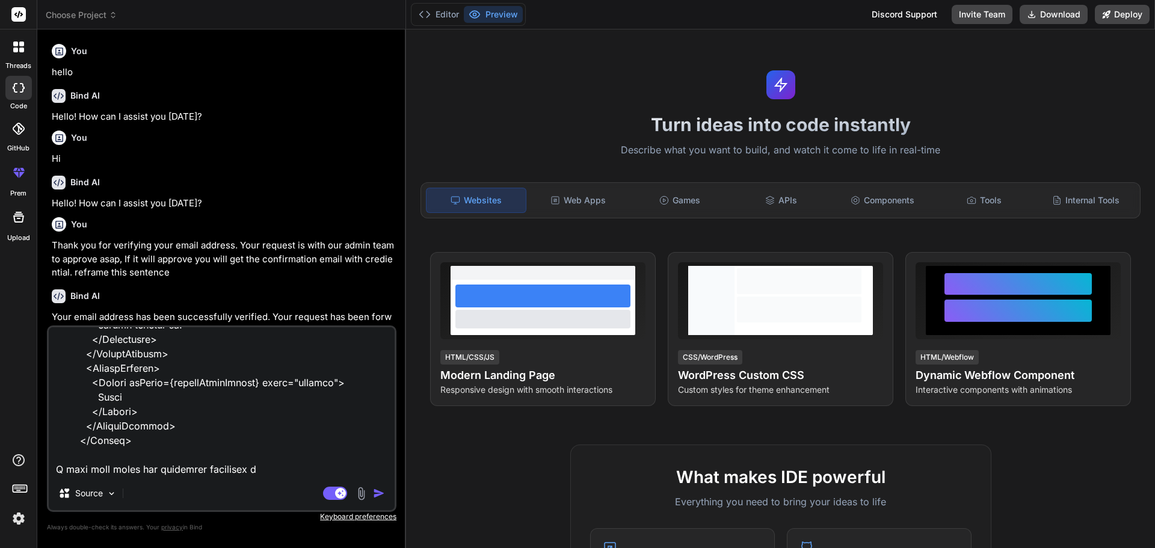
type textarea "<Dialog open={openDialog} onClose={handleCloseDialog} aria-labelledby="terms-di…"
type textarea "x"
type textarea "<Dialog open={openDialog} onClose={handleCloseDialog} aria-labelledby="terms-di…"
type textarea "x"
type textarea "<Dialog open={openDialog} onClose={handleCloseDialog} aria-labelledby="terms-di…"
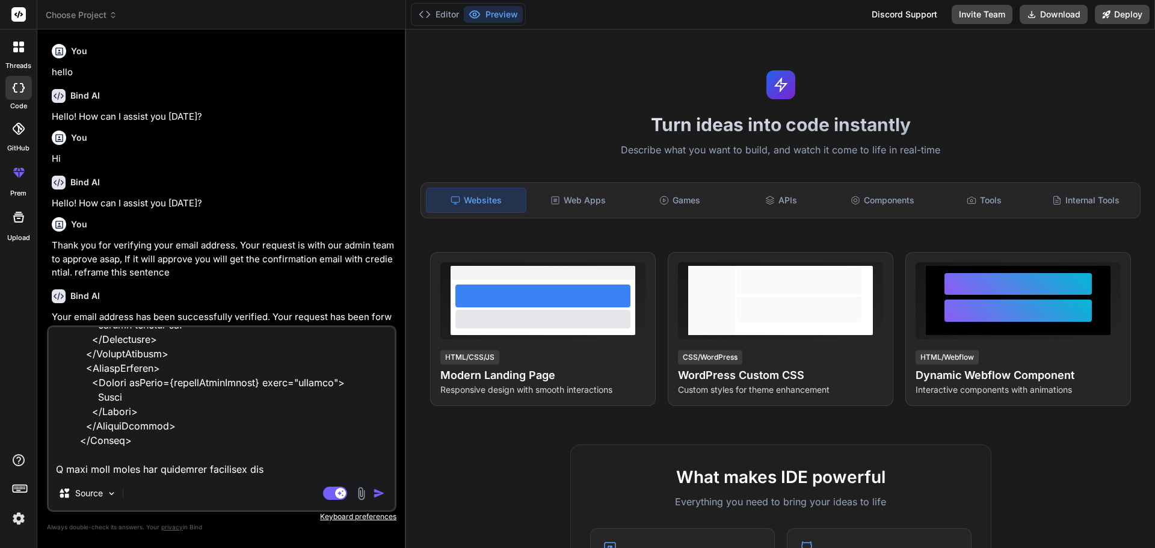
type textarea "x"
type textarea "<Dialog open={openDialog} onClose={handleCloseDialog} aria-labelledby="terms-di…"
type textarea "x"
type textarea "<Dialog open={openDialog} onClose={handleCloseDialog} aria-labelledby="terms-di…"
type textarea "x"
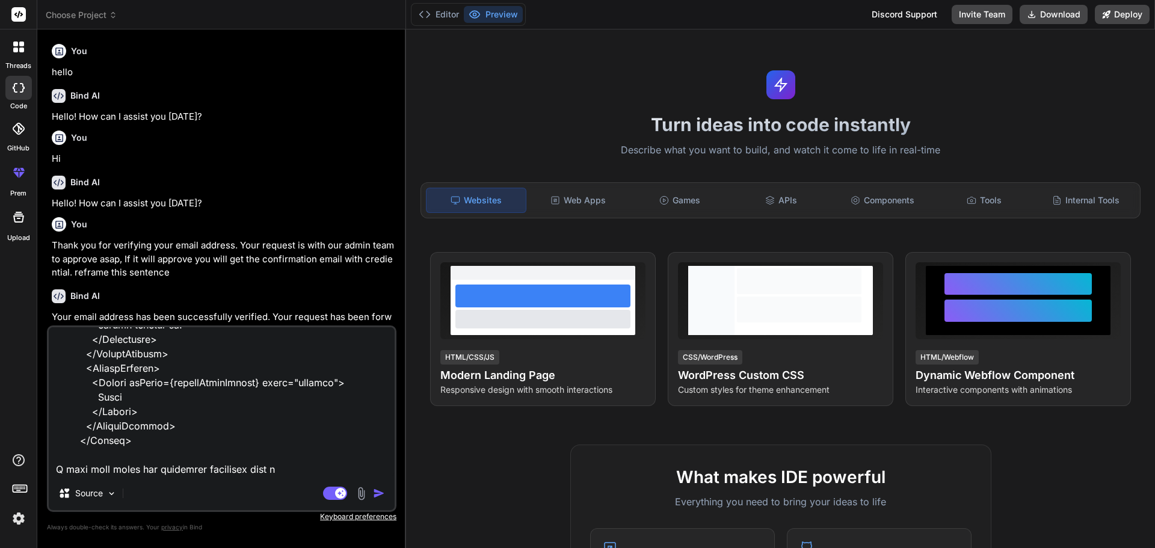
type textarea "<Dialog open={openDialog} onClose={handleCloseDialog} aria-labelledby="terms-di…"
type textarea "x"
type textarea "<Dialog open={openDialog} onClose={handleCloseDialog} aria-labelledby="terms-di…"
type textarea "x"
type textarea "<Dialog open={openDialog} onClose={handleCloseDialog} aria-labelledby="terms-di…"
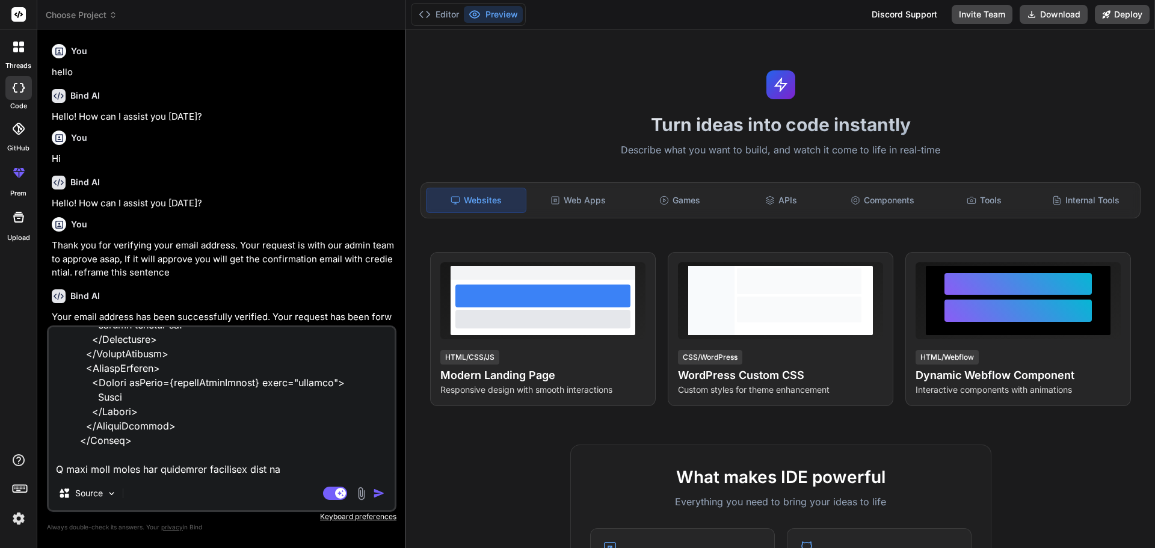
type textarea "x"
type textarea "<Dialog open={openDialog} onClose={handleCloseDialog} aria-labelledby="terms-di…"
type textarea "x"
type textarea "<Dialog open={openDialog} onClose={handleCloseDialog} aria-labelledby="terms-di…"
type textarea "x"
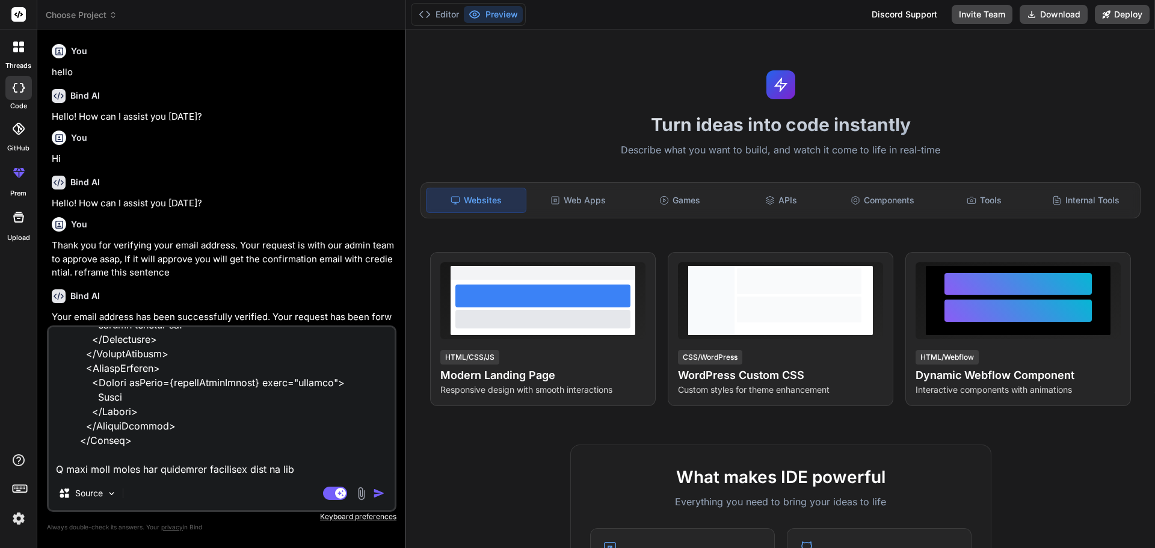
type textarea "<Dialog open={openDialog} onClose={handleCloseDialog} aria-labelledby="terms-di…"
type textarea "x"
type textarea "<Dialog open={openDialog} onClose={handleCloseDialog} aria-labelledby="terms-di…"
type textarea "x"
type textarea "<Dialog open={openDialog} onClose={handleCloseDialog} aria-labelledby="terms-di…"
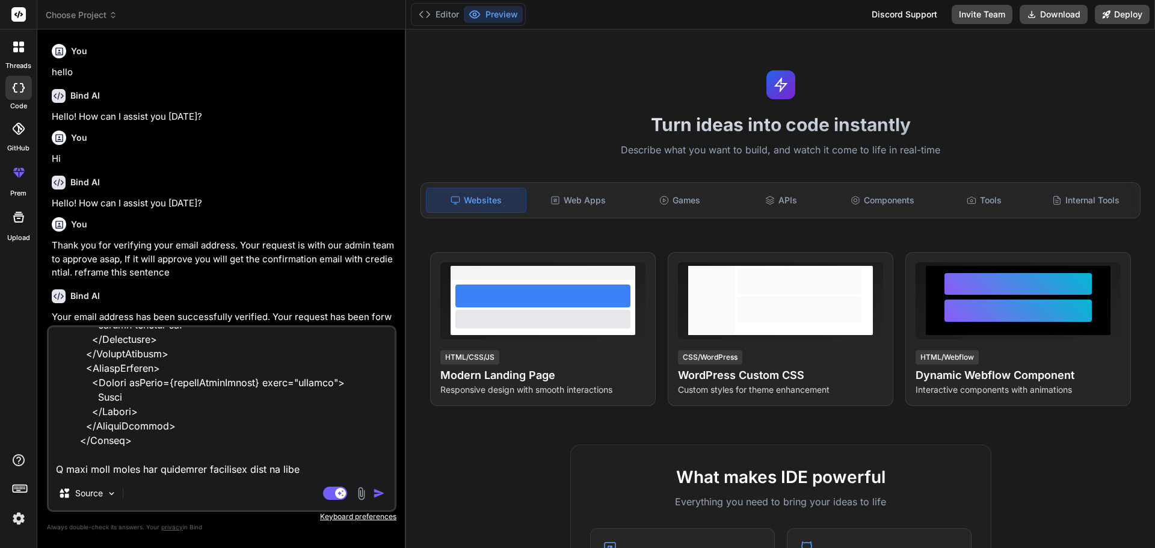
type textarea "x"
type textarea "<Dialog open={openDialog} onClose={handleCloseDialog} aria-labelledby="terms-di…"
type textarea "x"
type textarea "<Dialog open={openDialog} onClose={handleCloseDialog} aria-labelledby="terms-di…"
type textarea "x"
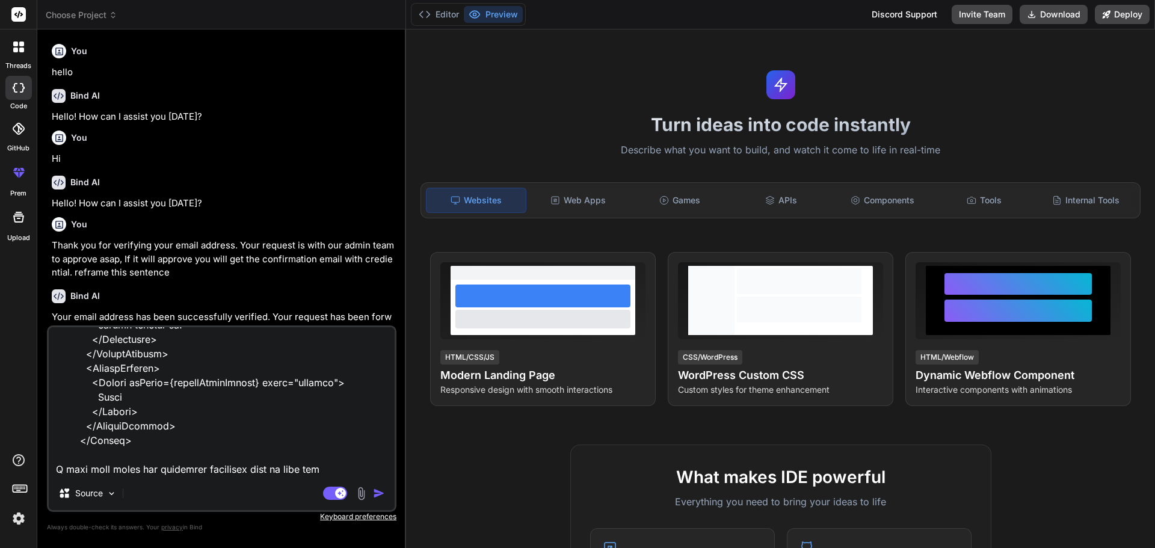
type textarea "<Dialog open={openDialog} onClose={handleCloseDialog} aria-labelledby="terms-di…"
type textarea "x"
type textarea "<Dialog open={openDialog} onClose={handleCloseDialog} aria-labelledby="terms-di…"
type textarea "x"
type textarea "<Dialog open={openDialog} onClose={handleCloseDialog} aria-labelledby="terms-di…"
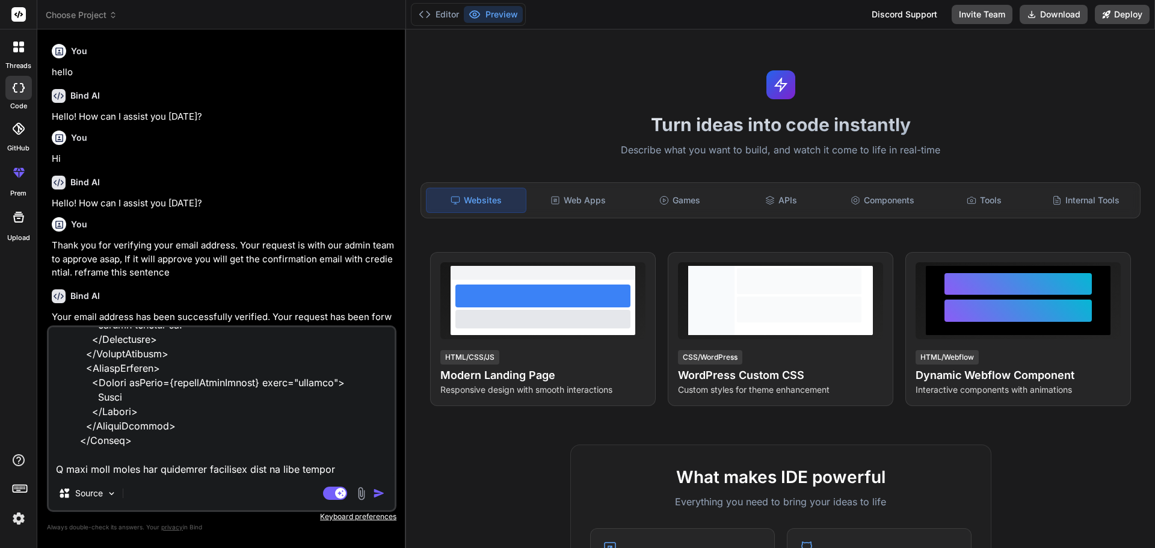
type textarea "x"
type textarea "<Dialog open={openDialog} onClose={handleCloseDialog} aria-labelledby="terms-di…"
type textarea "x"
type textarea "<Dialog open={openDialog} onClose={handleCloseDialog} aria-labelledby="terms-di…"
click at [319, 479] on div "Source Agent Mode. When this toggle is activated, AI automatically makes decisi…" at bounding box center [221, 418] width 349 height 186
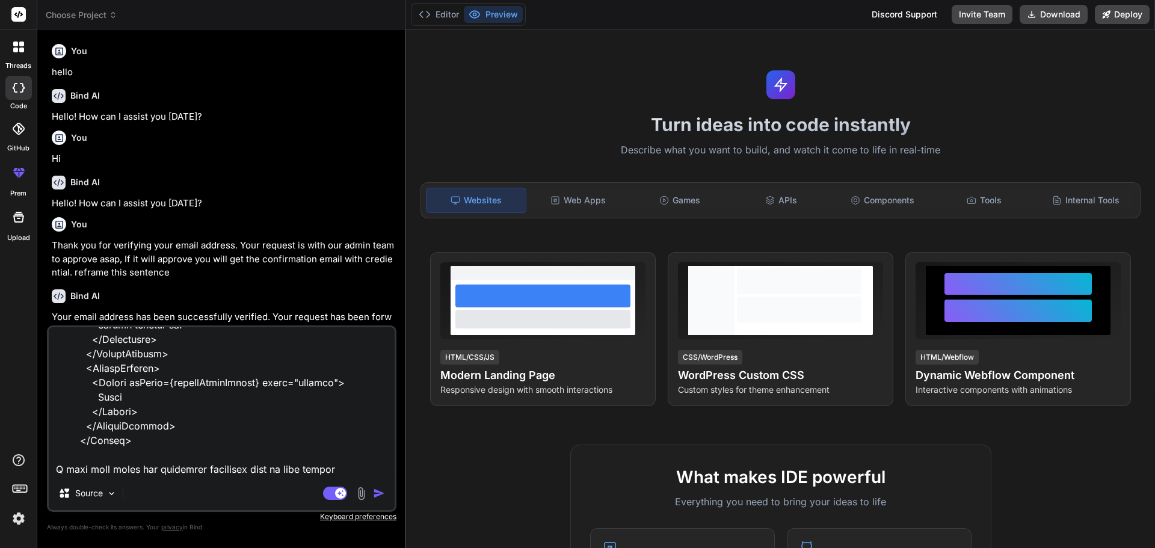
click at [347, 474] on textarea at bounding box center [222, 401] width 346 height 149
type textarea "x"
type textarea "<Dialog open={openDialog} onClose={handleCloseDialog} aria-labelledby="terms-di…"
type textarea "x"
type textarea "<Dialog open={openDialog} onClose={handleCloseDialog} aria-labelledby="terms-di…"
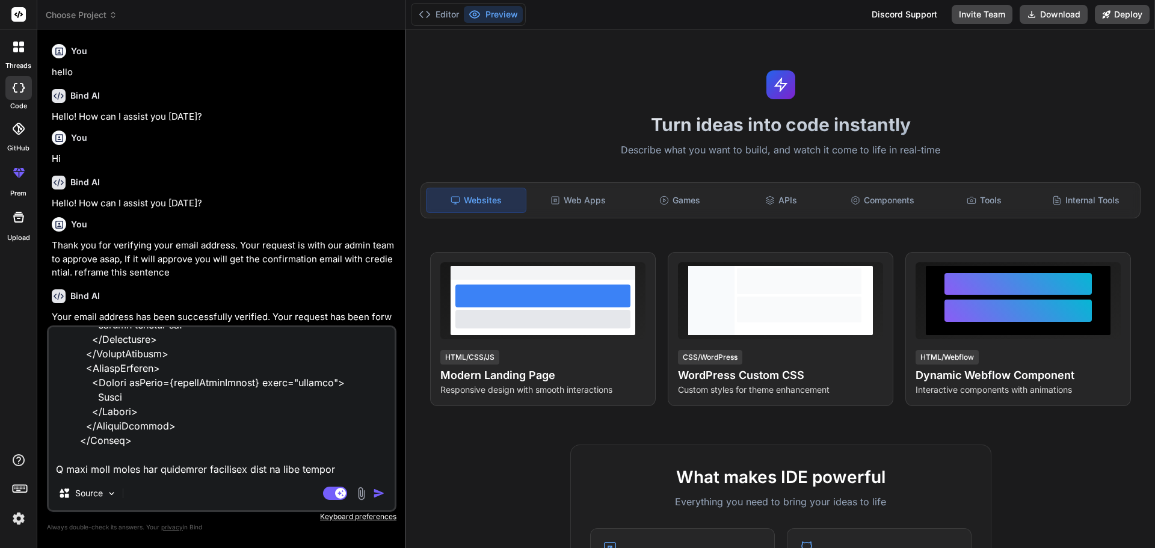
type textarea "x"
click at [165, 428] on textarea at bounding box center [222, 401] width 346 height 149
paste textarea "Terms and Conditions By registering and accessing this application, you agree t…"
type textarea "<Dialog open={openDialog} onClose={handleCloseDialog} aria-labelledby="terms-di…"
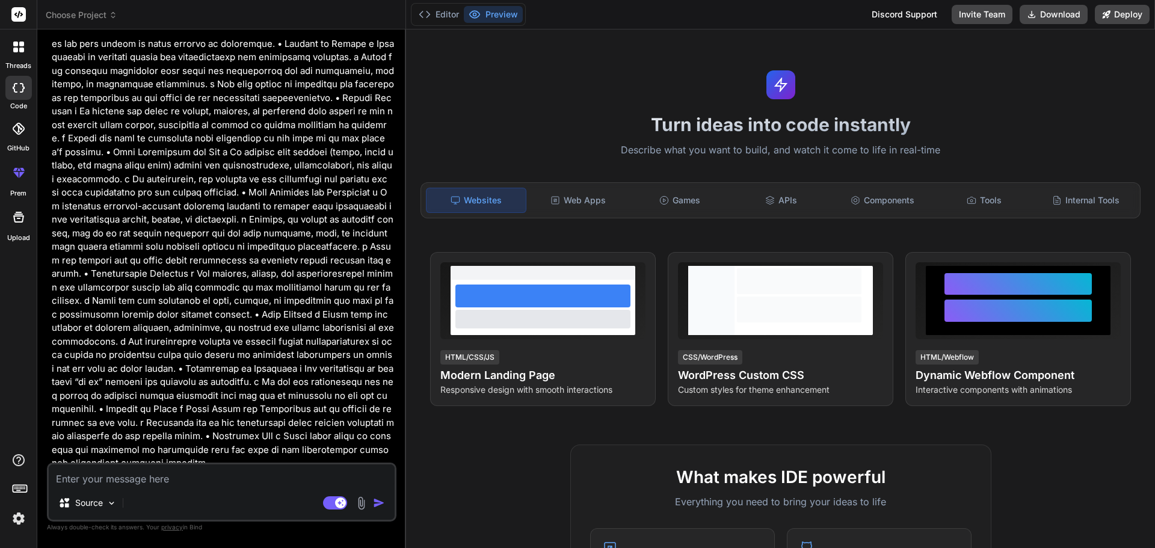
scroll to position [869, 0]
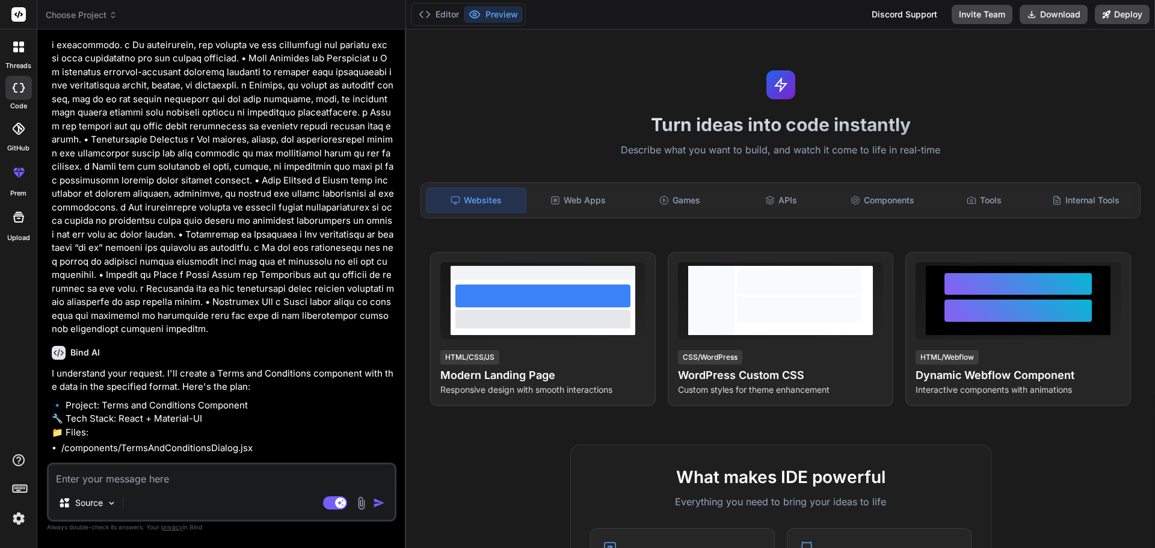
click at [526, 108] on div "Turn ideas into code instantly Describe what you want to build, and watch it co…" at bounding box center [780, 288] width 749 height 519
click at [164, 477] on textarea at bounding box center [222, 475] width 346 height 22
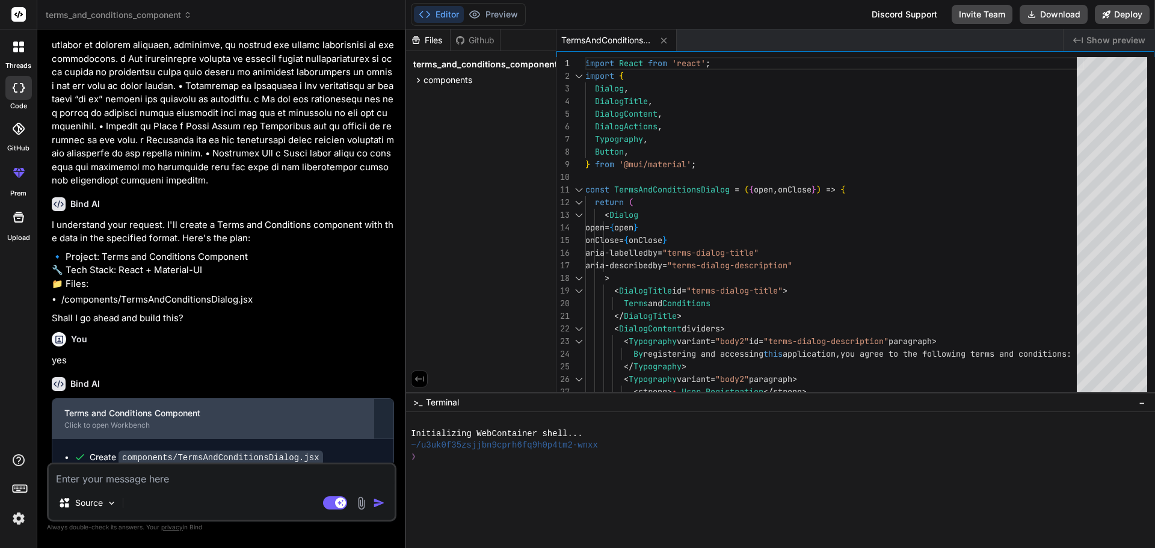
scroll to position [1060, 0]
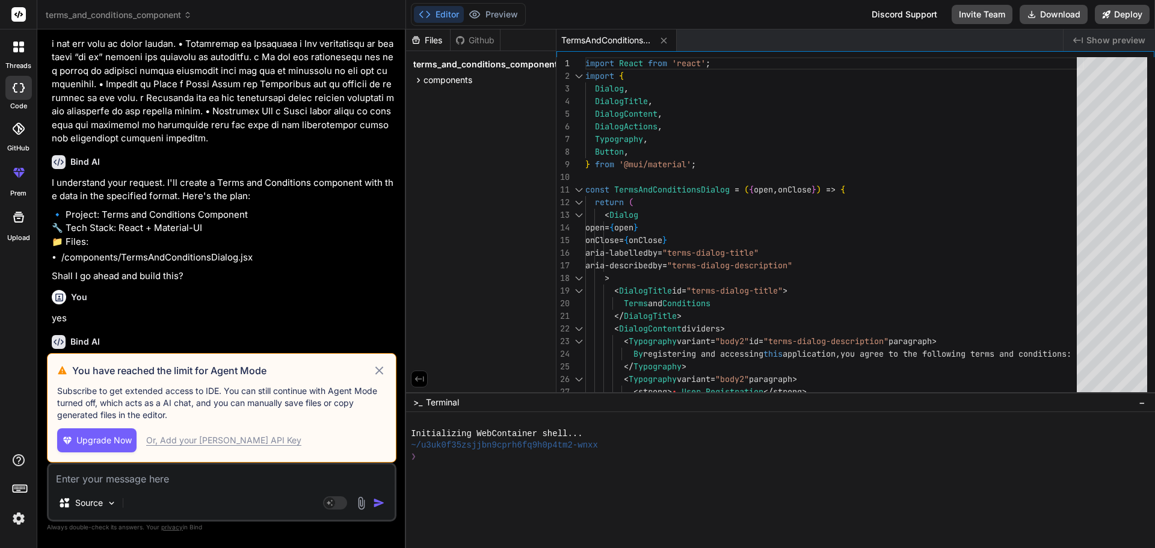
click at [380, 369] on icon at bounding box center [379, 370] width 14 height 14
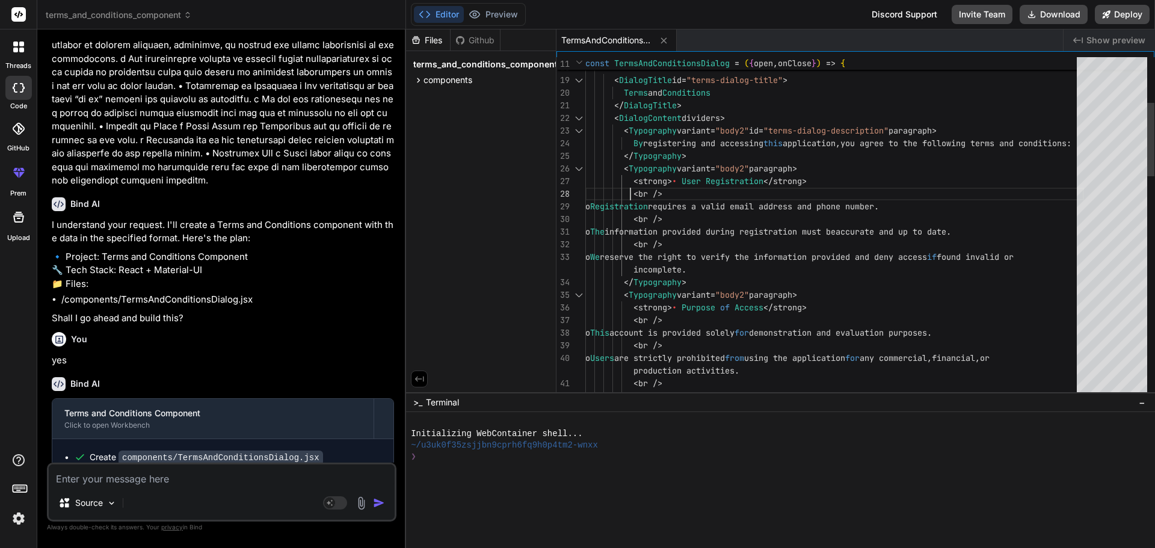
scroll to position [0, 0]
drag, startPoint x: 630, startPoint y: 186, endPoint x: 680, endPoint y: 186, distance: 49.9
click at [579, 119] on div at bounding box center [579, 118] width 16 height 13
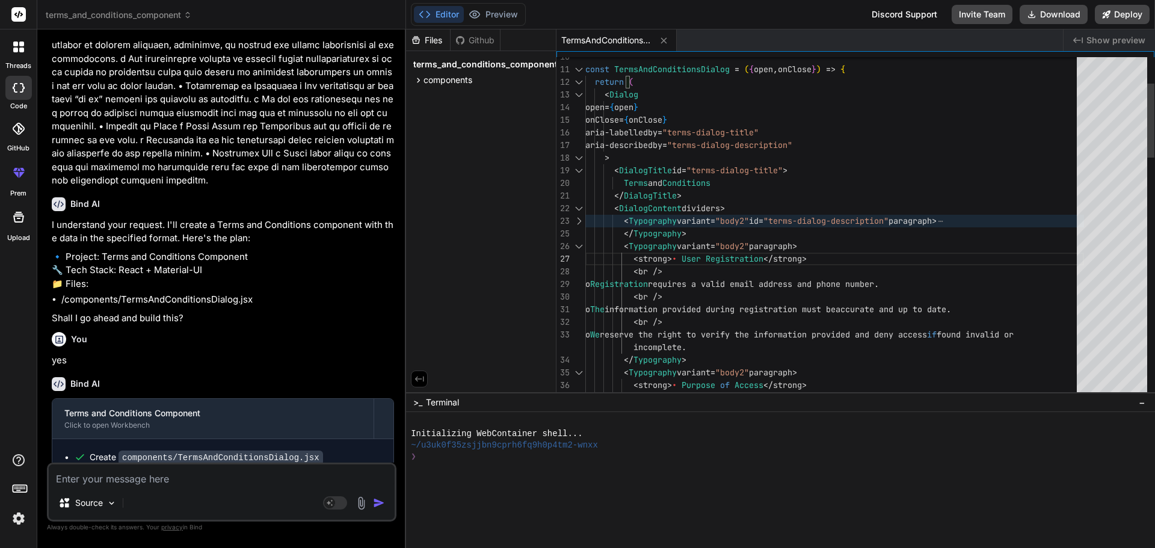
click at [577, 171] on div at bounding box center [579, 170] width 16 height 13
click at [581, 173] on div at bounding box center [579, 170] width 16 height 13
drag, startPoint x: 615, startPoint y: 168, endPoint x: 638, endPoint y: 192, distance: 33.6
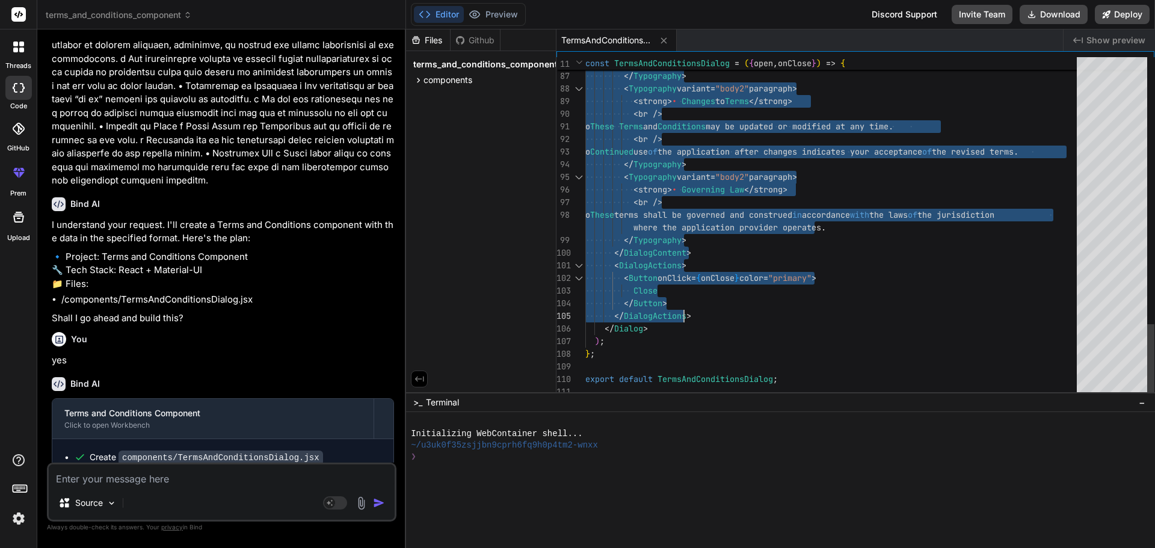
drag, startPoint x: 597, startPoint y: 93, endPoint x: 728, endPoint y: 308, distance: 252.1
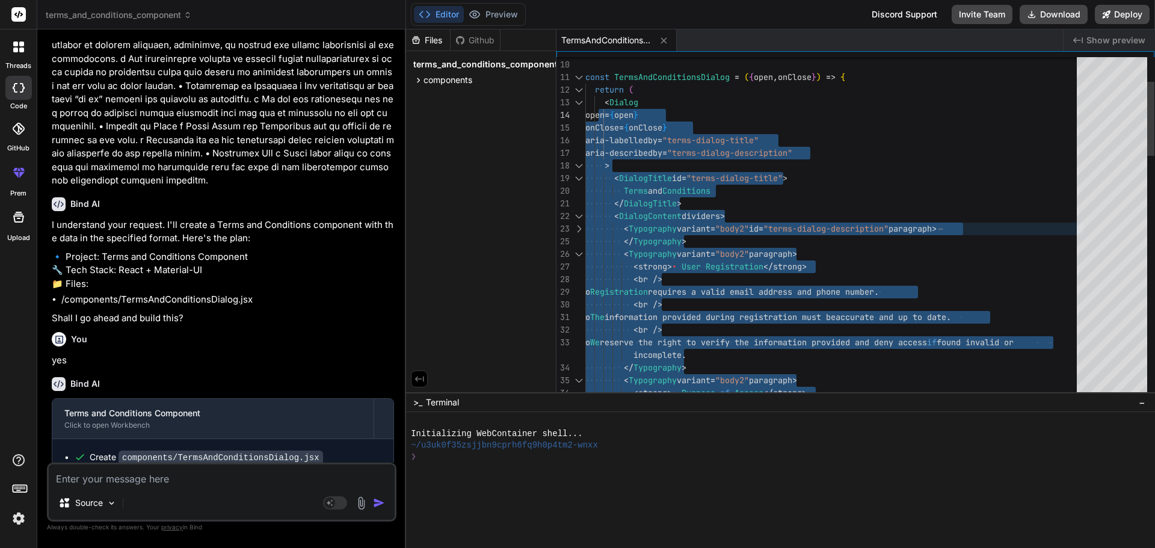
drag, startPoint x: 702, startPoint y: 318, endPoint x: 598, endPoint y: 105, distance: 237.5
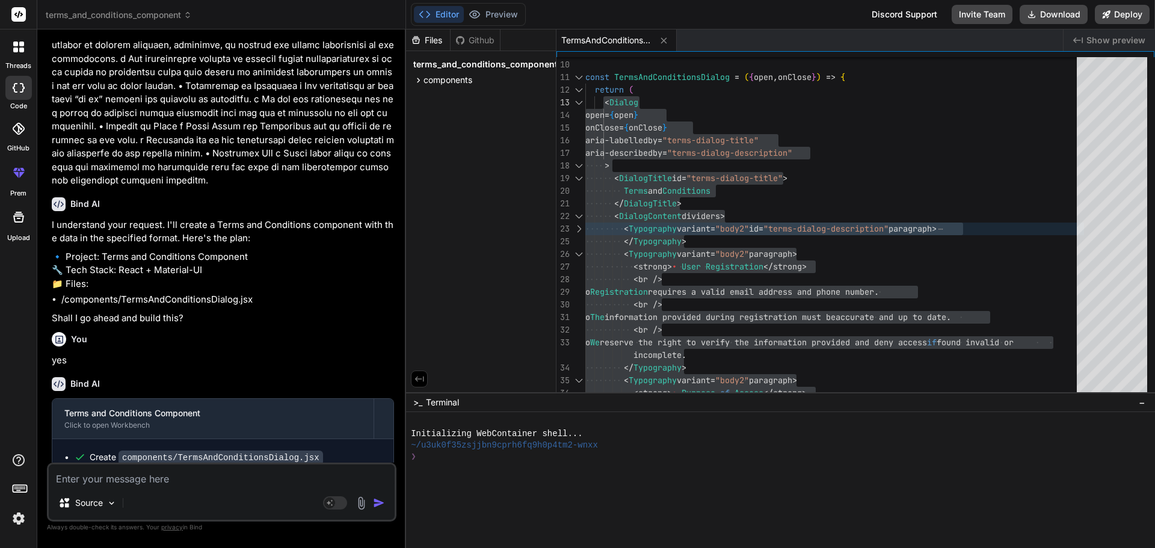
click at [159, 470] on textarea at bounding box center [222, 475] width 346 height 22
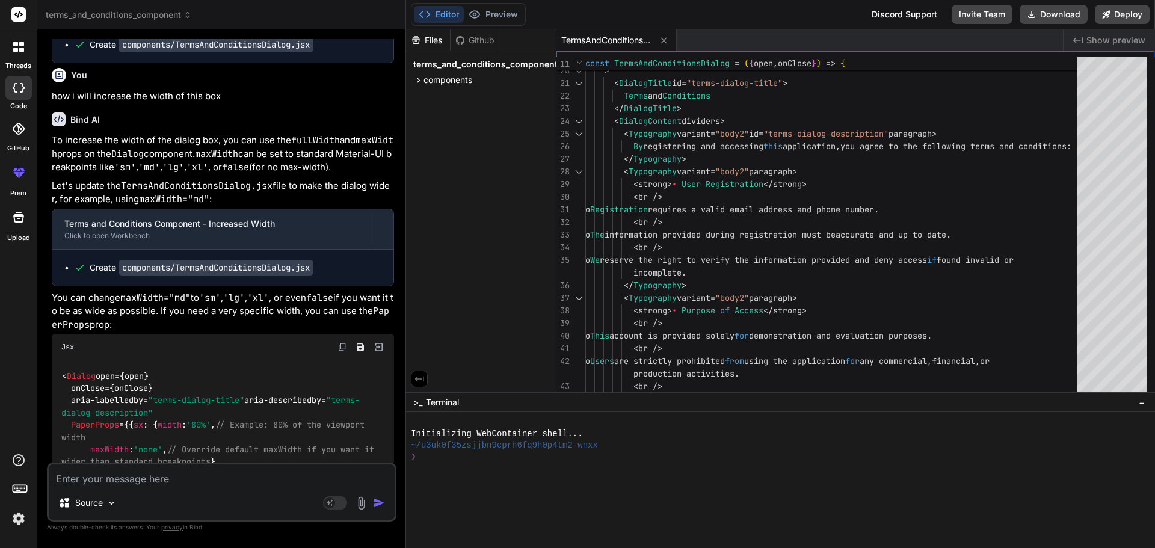
scroll to position [1518, 0]
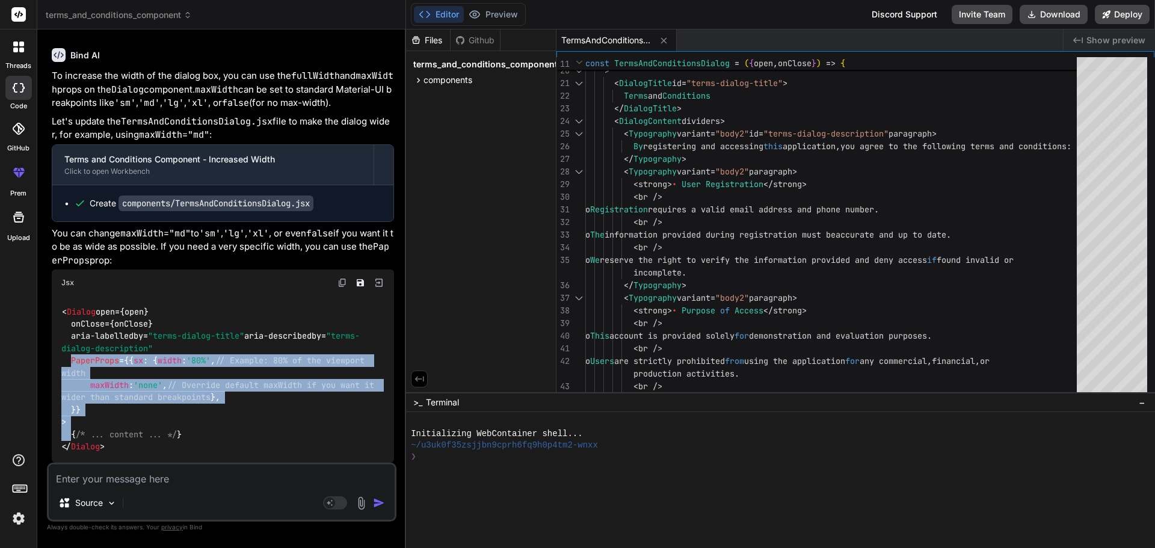
drag, startPoint x: 69, startPoint y: 336, endPoint x: 99, endPoint y: 406, distance: 76.5
click at [98, 406] on div "< Dialog open={open} onClose={onClose} aria-labelledby= "terms-dialog-title" ar…" at bounding box center [223, 379] width 342 height 167
copy code "PaperProps ={{ sx : { width : '80%' , // Example: 80% of the viewport width max…"
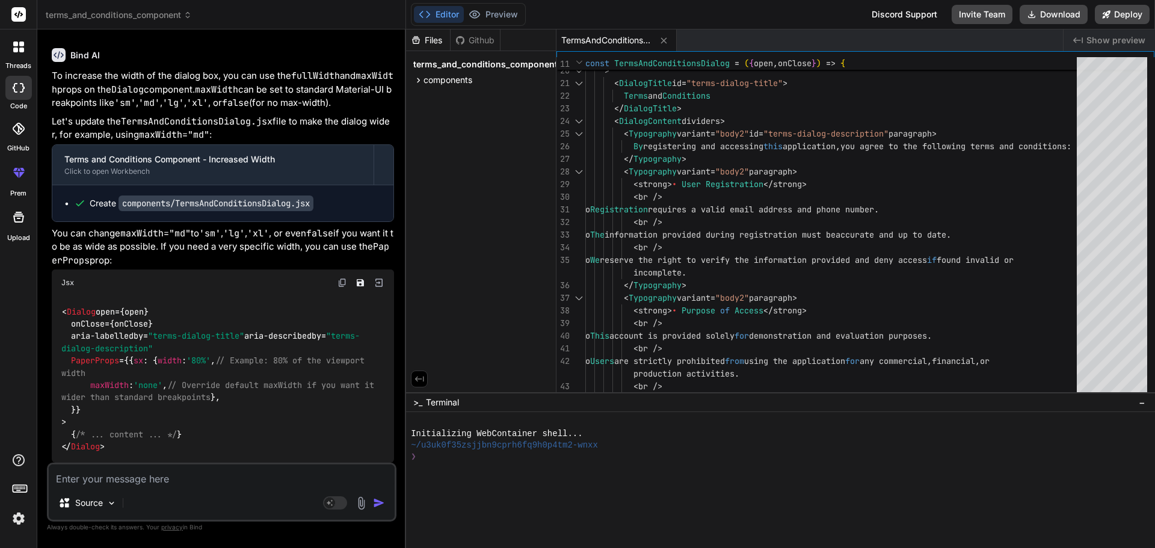
click at [156, 473] on textarea at bounding box center [222, 475] width 346 height 22
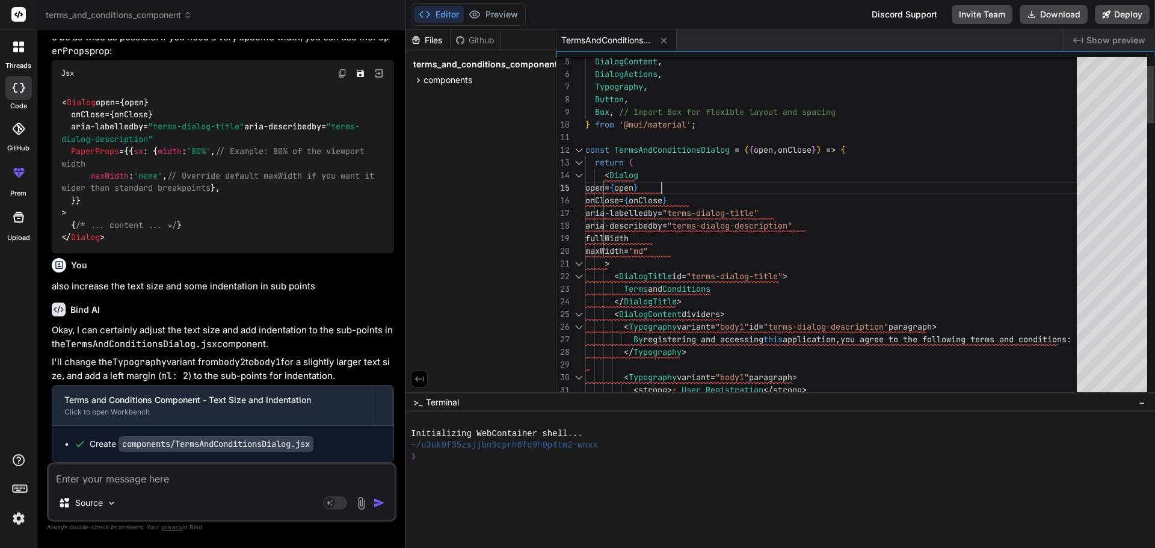
scroll to position [0, 0]
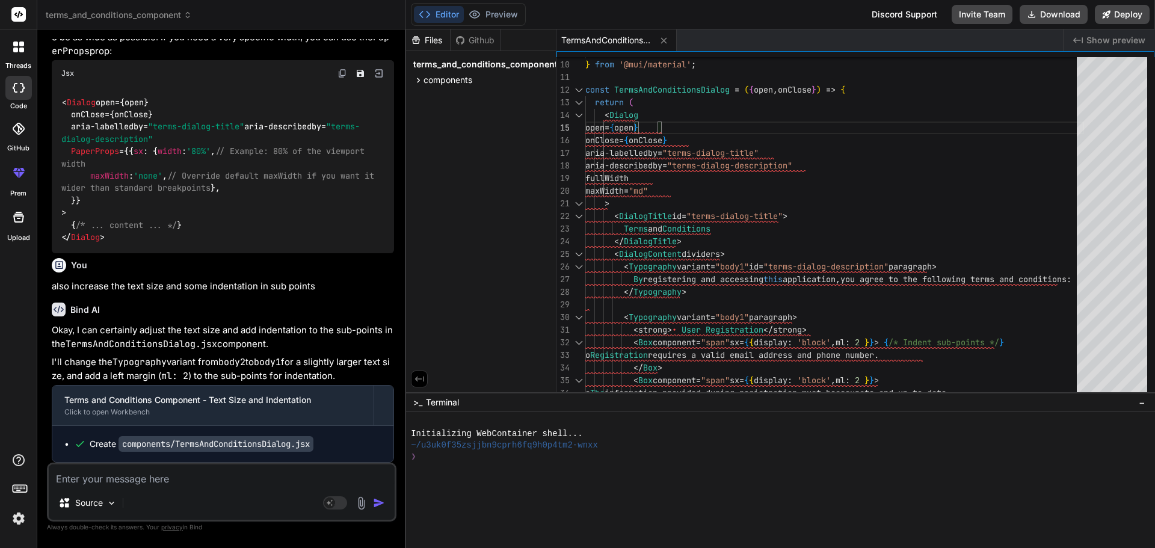
click at [124, 483] on textarea at bounding box center [222, 475] width 346 height 22
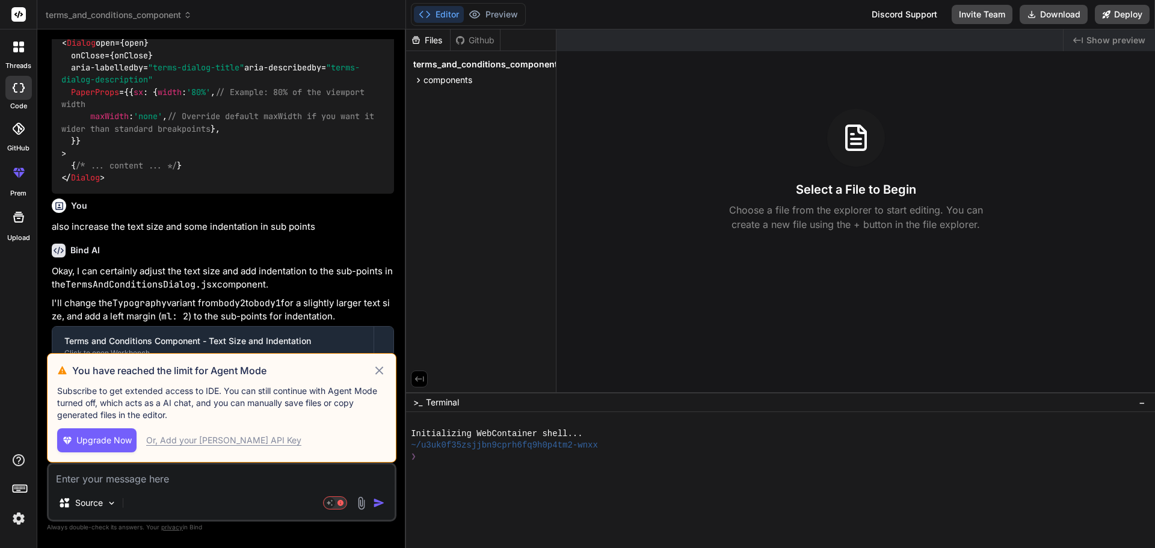
click at [382, 371] on icon at bounding box center [379, 370] width 14 height 14
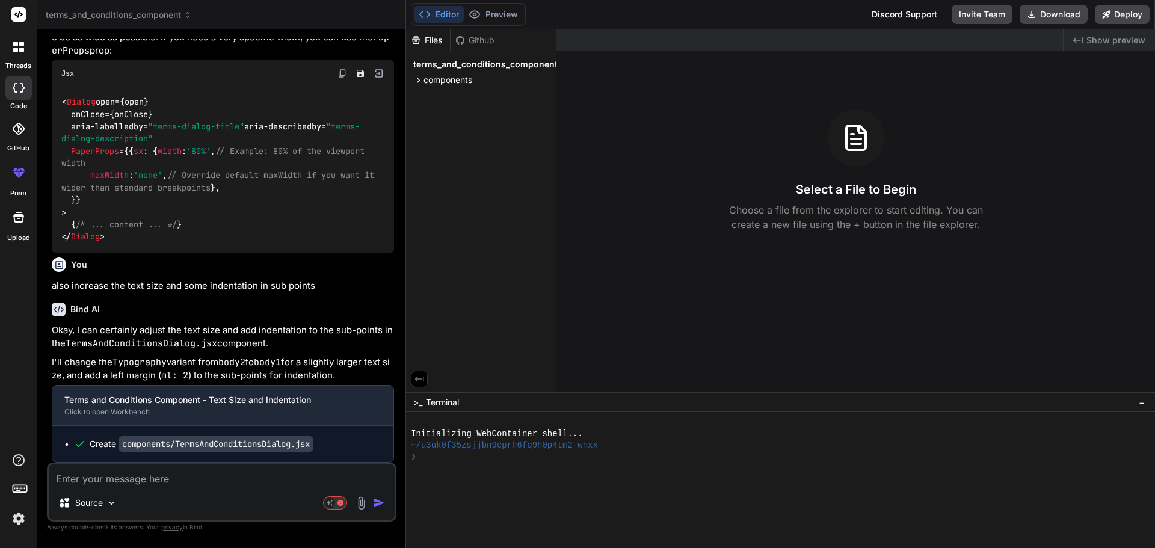
scroll to position [1492, 0]
click at [430, 78] on span "components" at bounding box center [447, 80] width 49 height 12
click at [437, 96] on span "TermsAndConditionsDialog.jsx" at bounding box center [497, 97] width 122 height 14
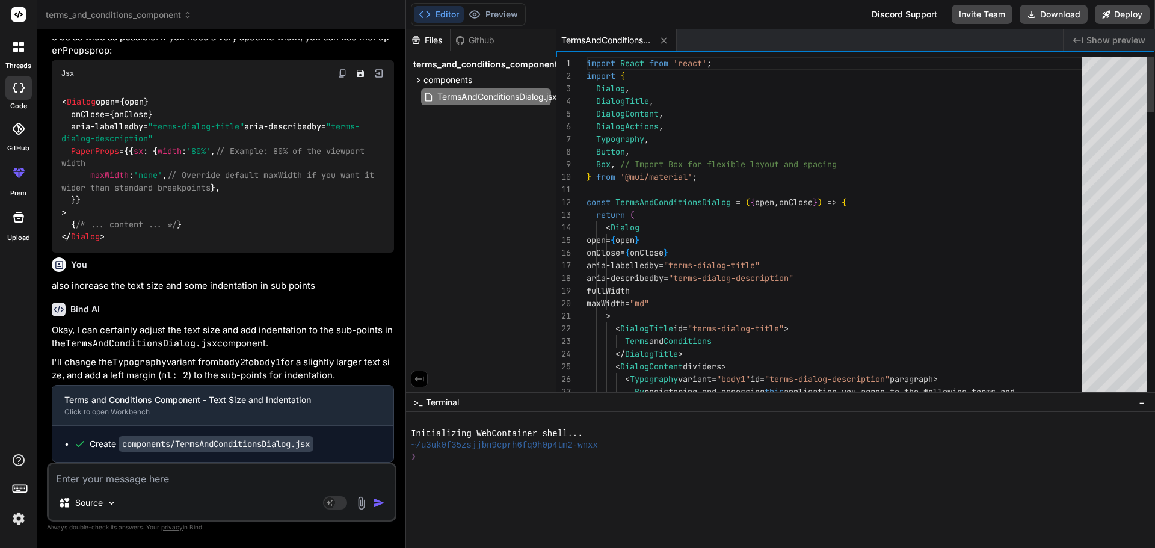
type textarea "x"
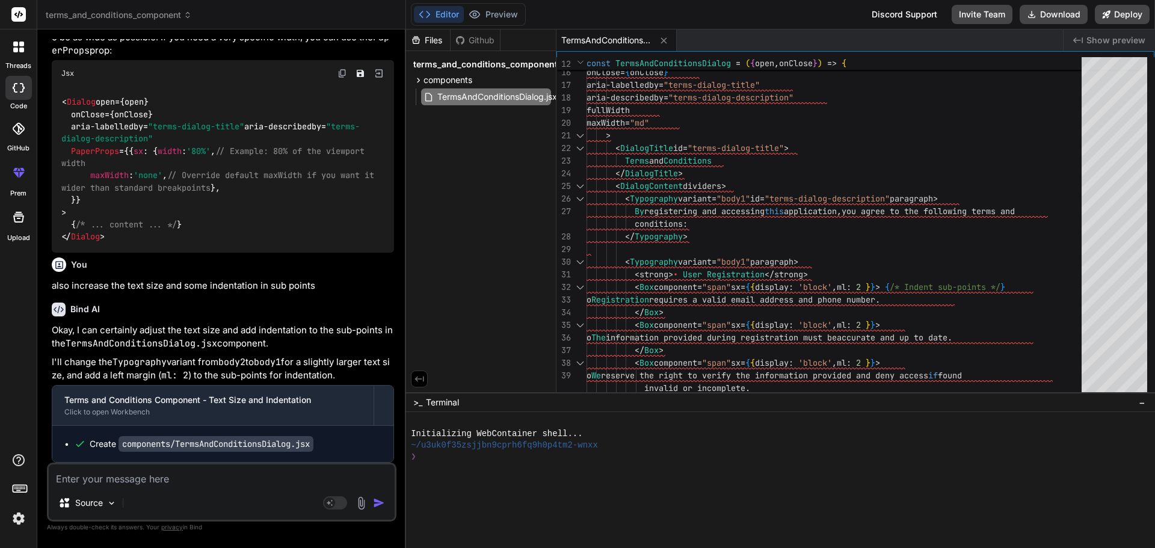
click at [125, 471] on textarea at bounding box center [222, 475] width 346 height 22
type textarea "r"
type textarea "x"
type textarea "re"
type textarea "x"
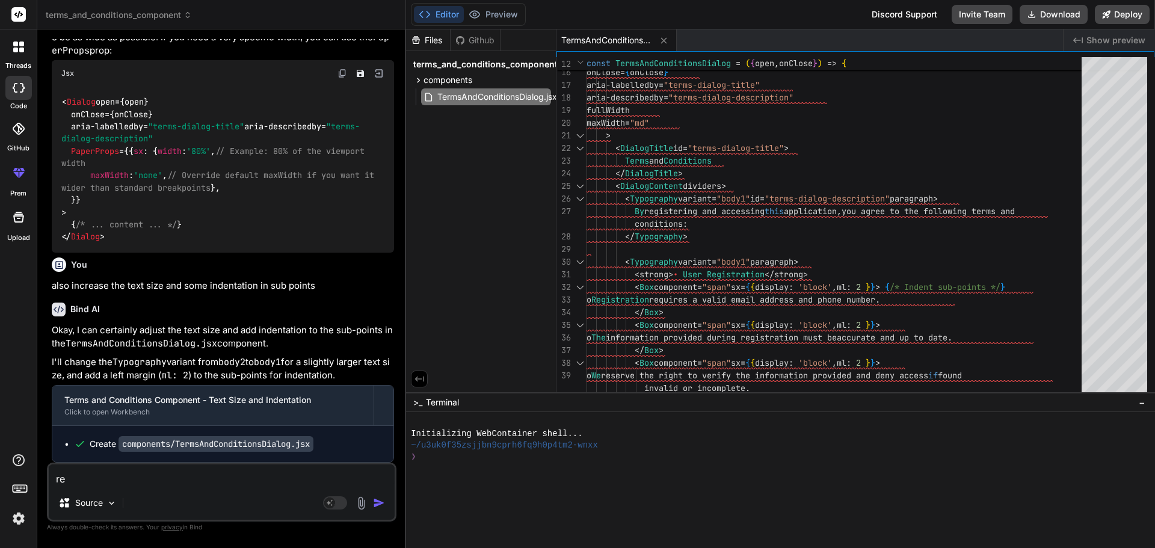
type textarea "reg"
type textarea "x"
type textarea "rege"
type textarea "x"
type textarea "regen"
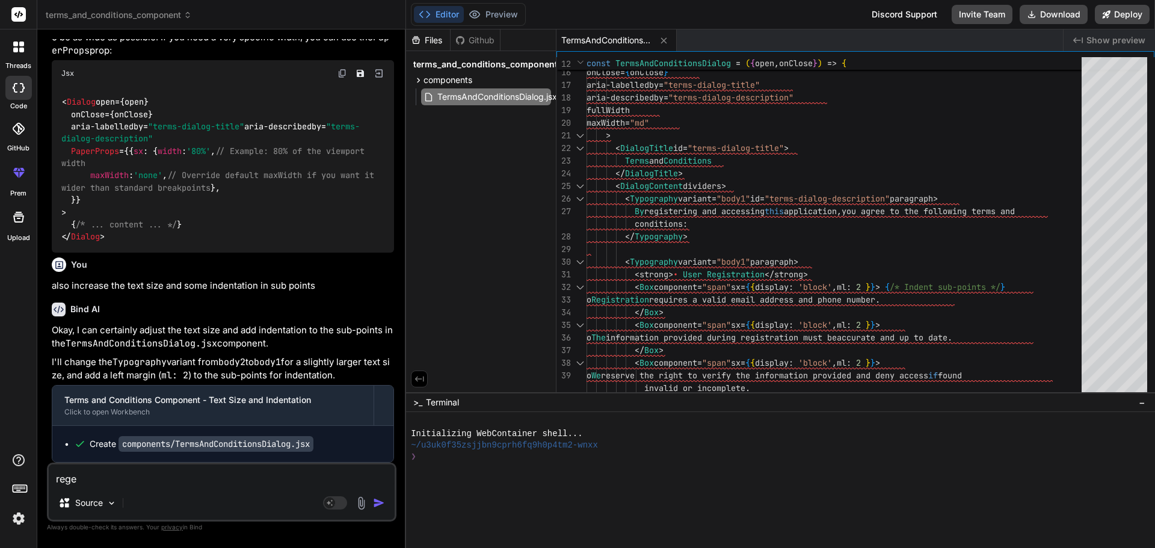
type textarea "x"
type textarea "regene"
type textarea "x"
type textarea "regener"
type textarea "x"
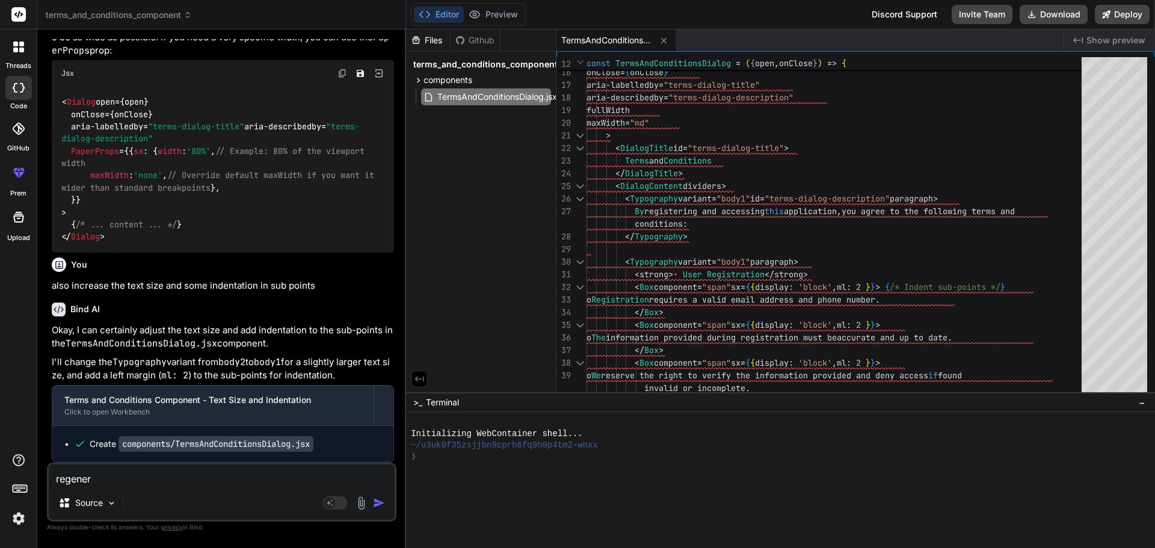
type textarea "regenera"
type textarea "x"
type textarea "regenerat"
type textarea "x"
type textarea "regenerate"
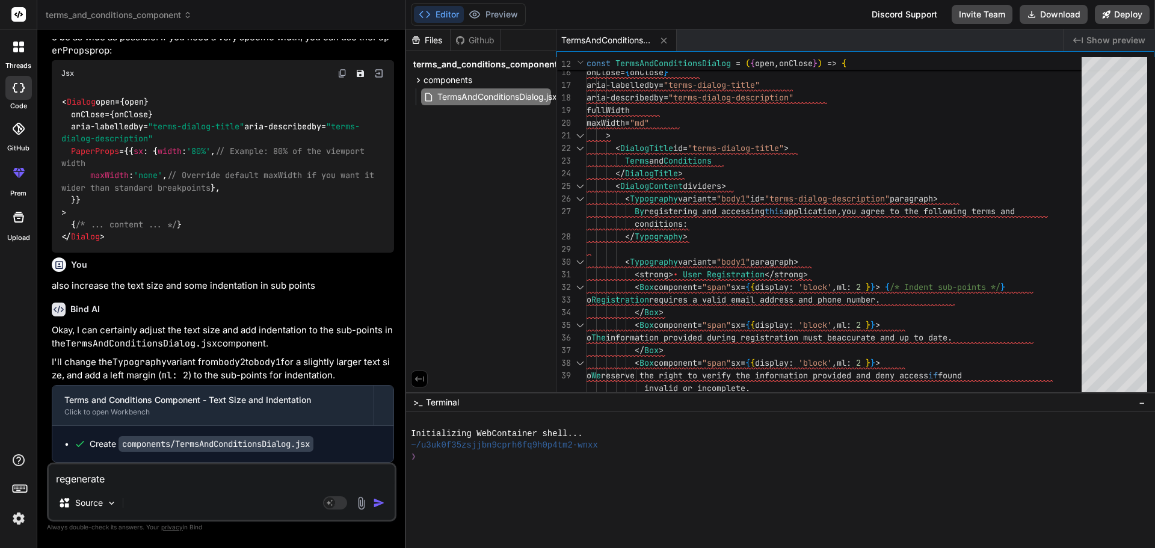
type textarea "x"
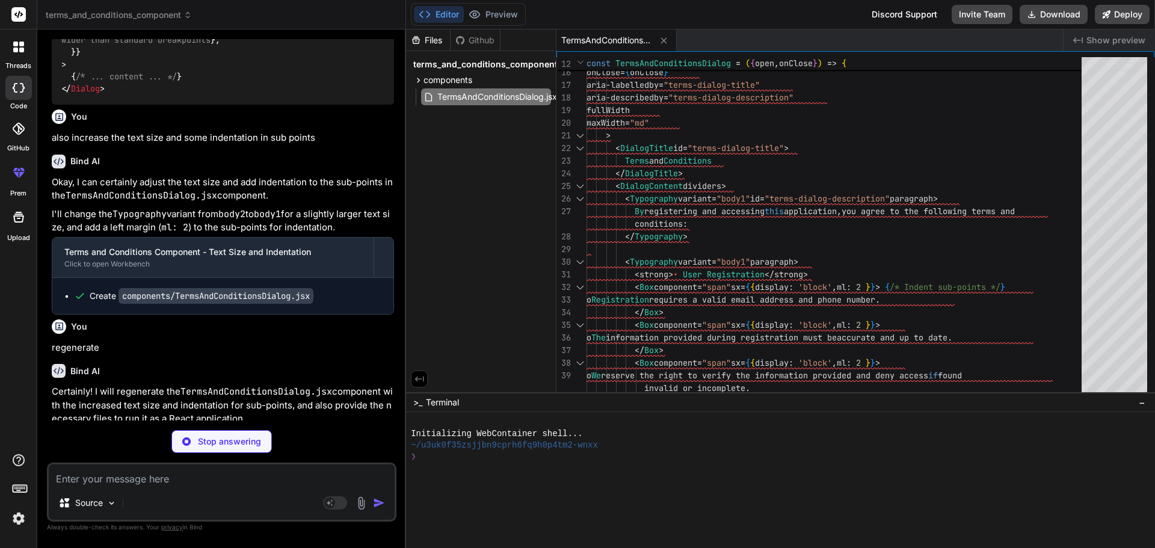
scroll to position [1617, 0]
type textarea "x"
type textarea ""@vitejs/plugin-react": "^4.2.1", "eslint": "^8.57.0", "eslint-plugin-react": "…"
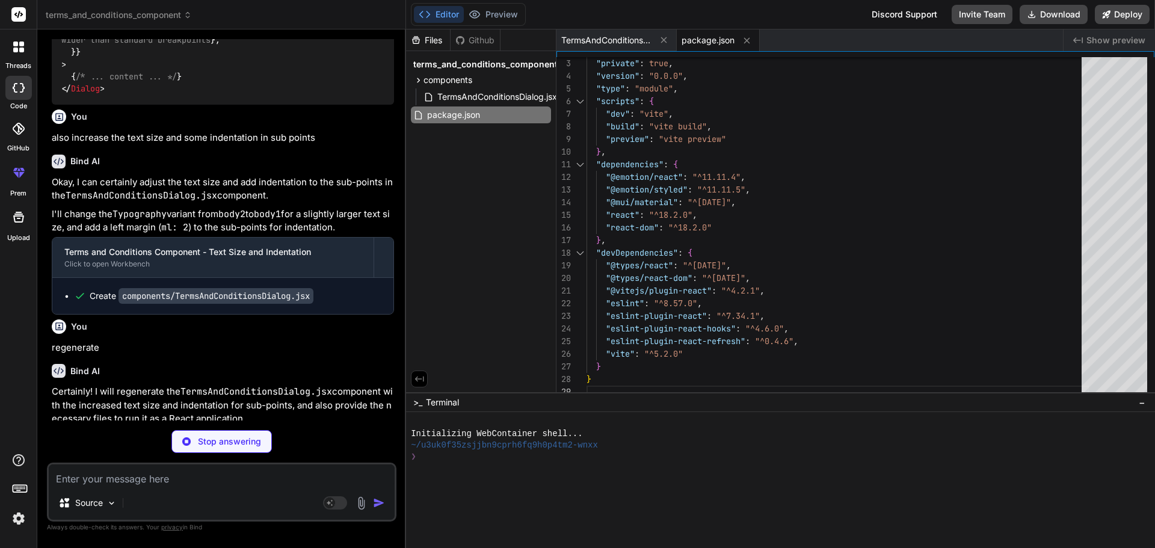
type textarea "x"
type textarea "<script type="module" src="/src/main.jsx"></script> </body> </html>"
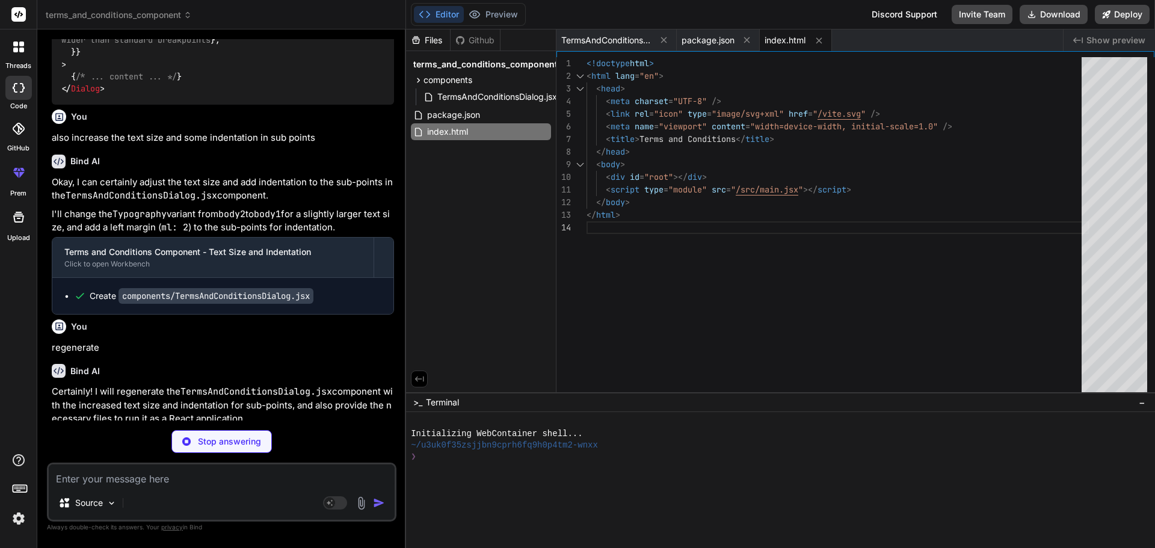
type textarea "x"
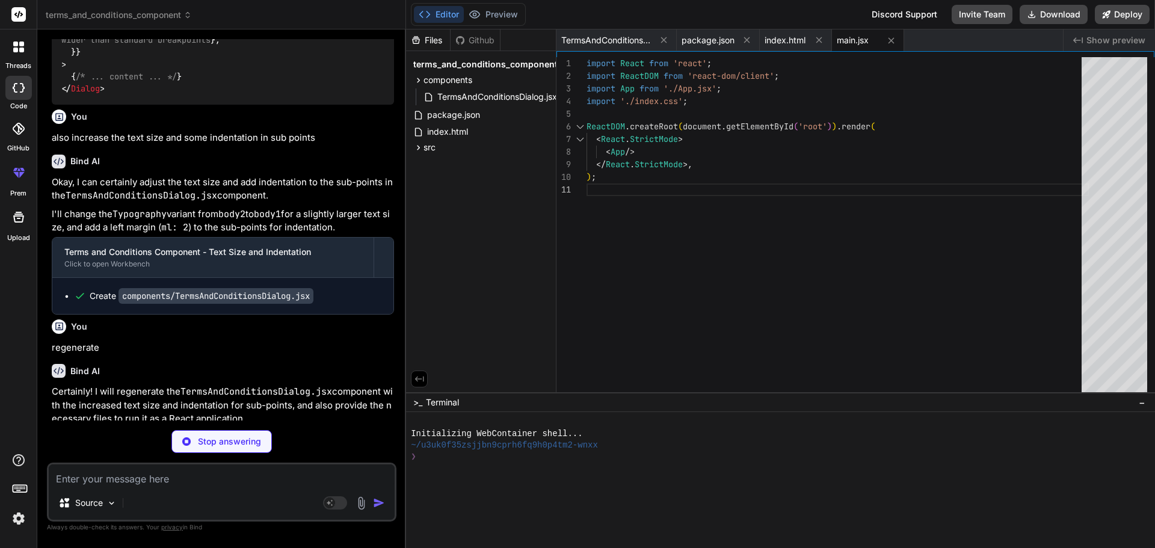
type textarea "x"
type textarea "font-family: source-code-pro, [GEOGRAPHIC_DATA], [GEOGRAPHIC_DATA], Consolas, '…"
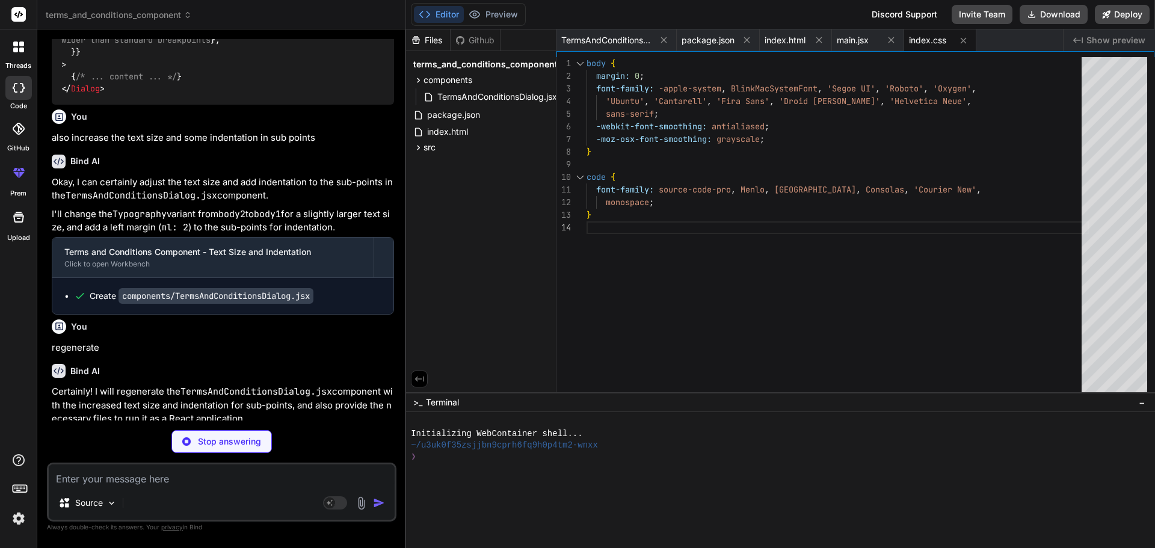
type textarea "x"
type textarea "} export default App;"
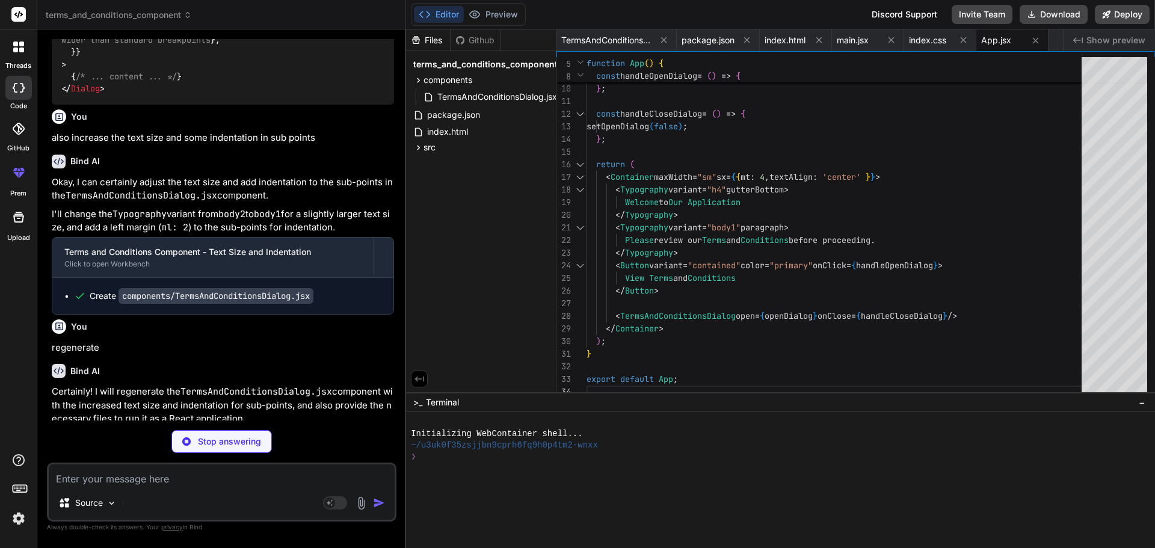
scroll to position [1816, 0]
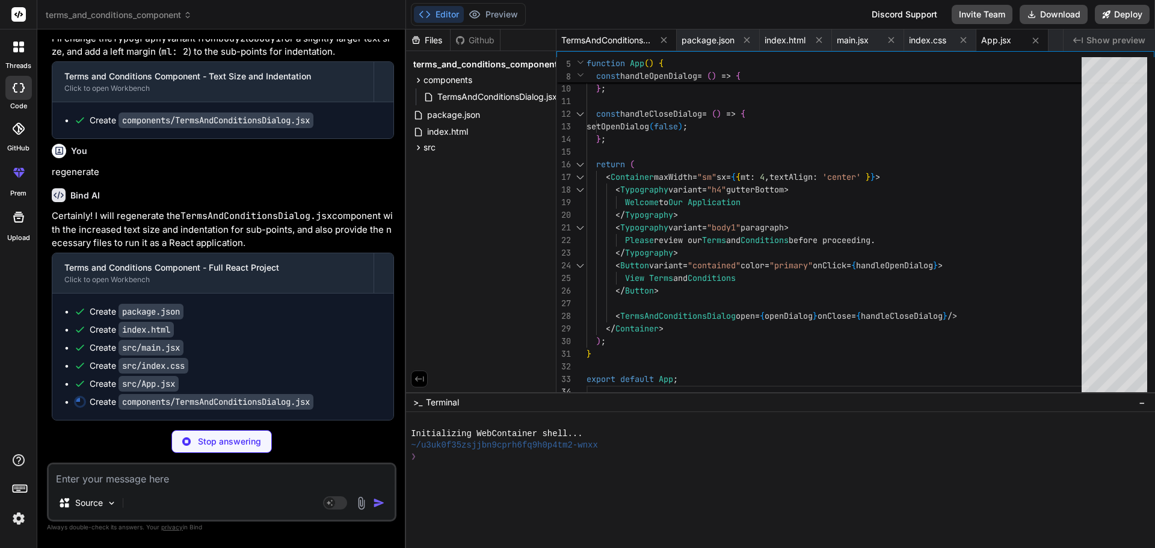
type textarea "x"
click at [588, 37] on span "TermsAndConditionsDialog.jsx" at bounding box center [606, 40] width 90 height 12
type textarea "); }; export default TermsAndConditionsDialog;"
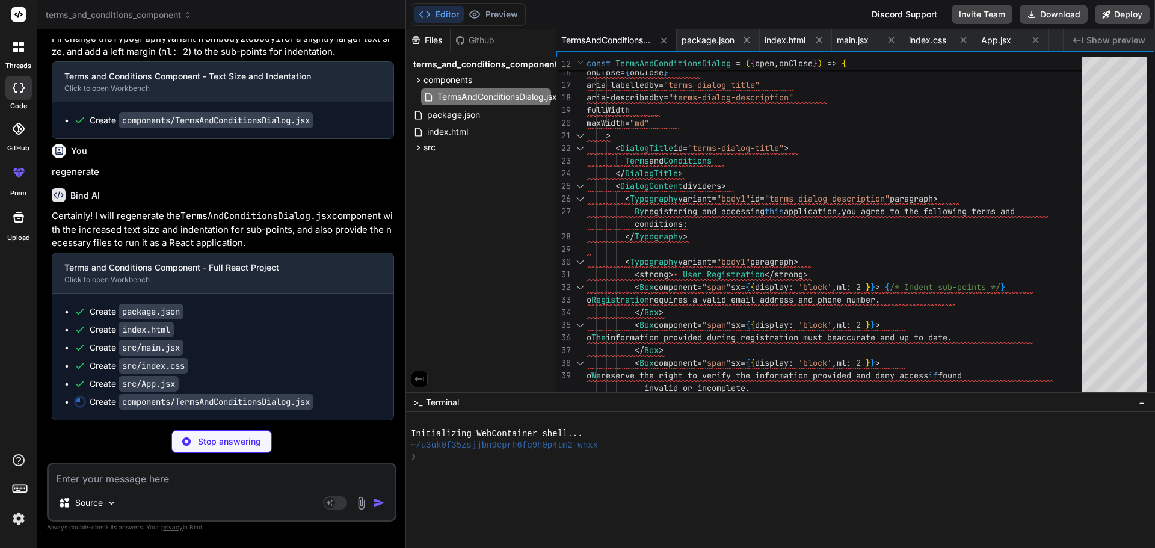
click at [441, 12] on button "Editor" at bounding box center [439, 14] width 50 height 17
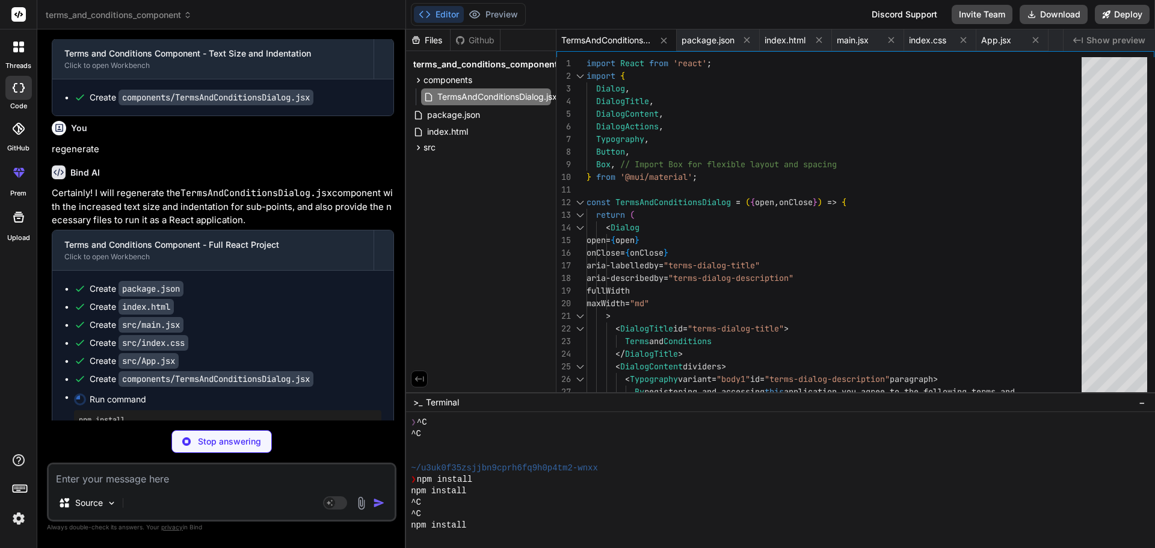
scroll to position [103, 0]
type textarea "x"
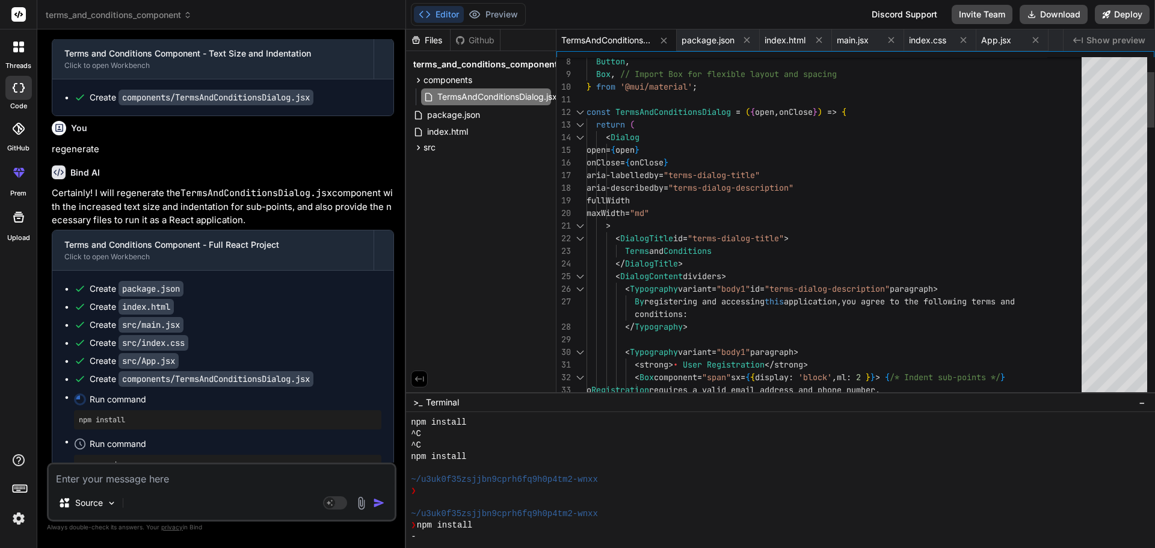
click at [576, 137] on div at bounding box center [580, 137] width 16 height 13
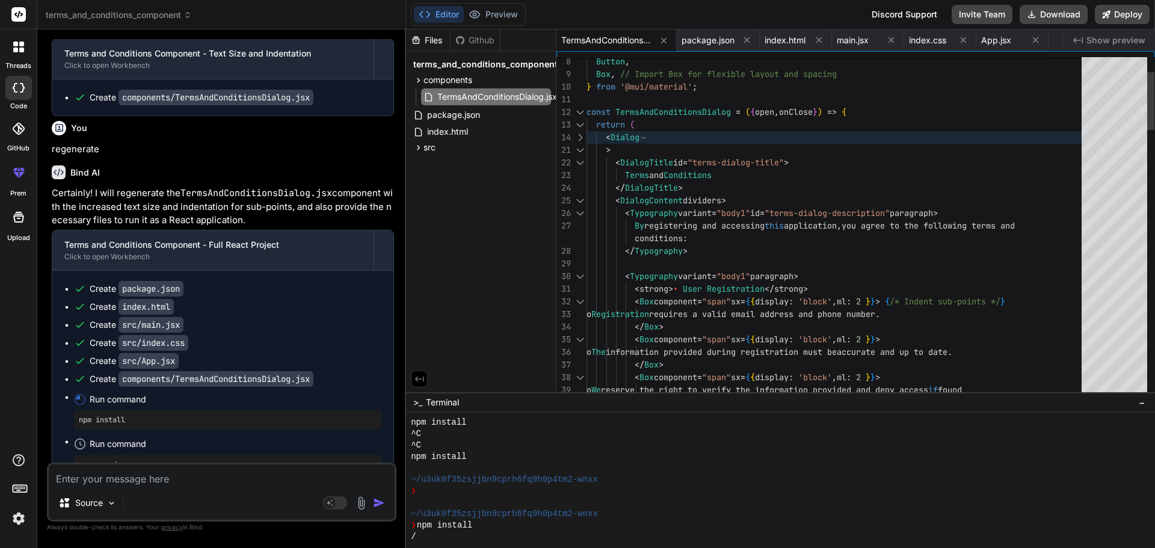
click at [577, 150] on div at bounding box center [580, 150] width 16 height 13
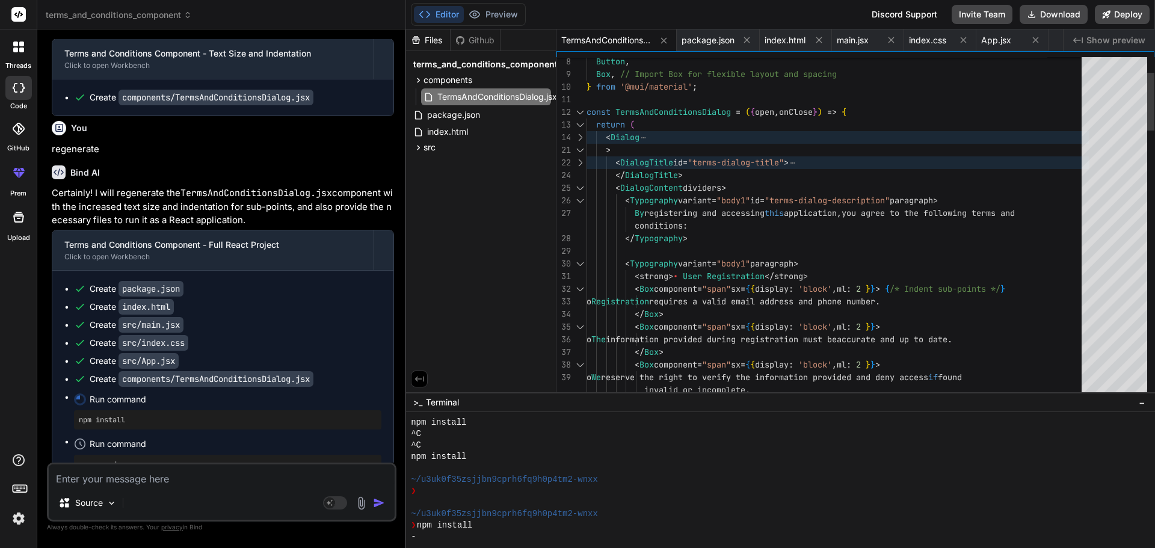
click at [576, 186] on div at bounding box center [580, 188] width 16 height 13
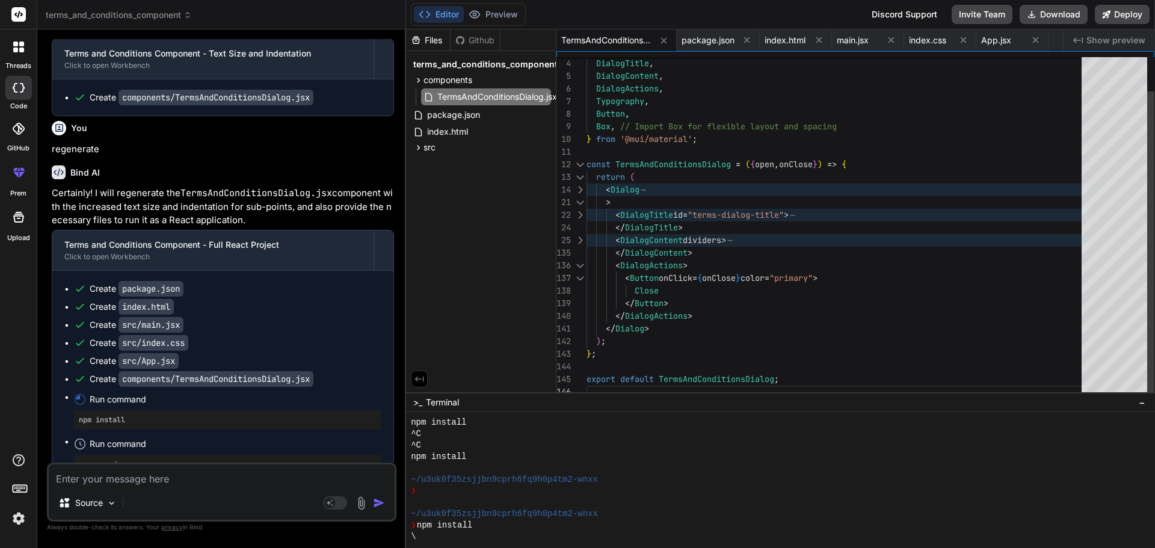
scroll to position [0, 0]
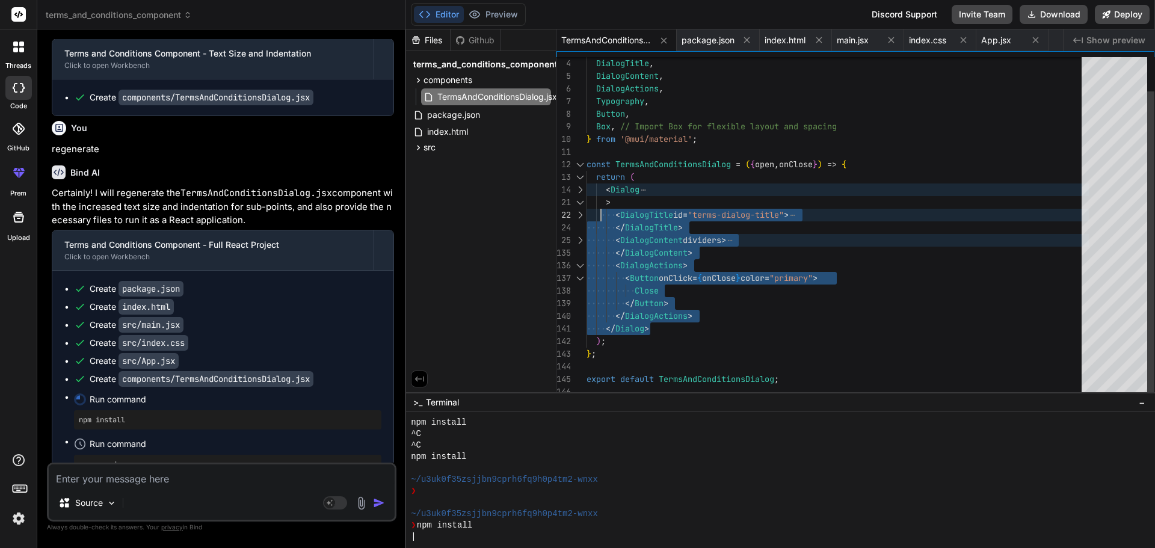
type textarea "lorem IpsumDolOrsitametcOnsect = ({ adip, elItsed }) => { doeius ( <Tempor inci…"
drag, startPoint x: 663, startPoint y: 328, endPoint x: 604, endPoint y: 189, distance: 151.2
click at [604, 189] on div "DialogTitle , DialogContent , DialogActions , Typography , Button , Box , // Im…" at bounding box center [837, 208] width 502 height 379
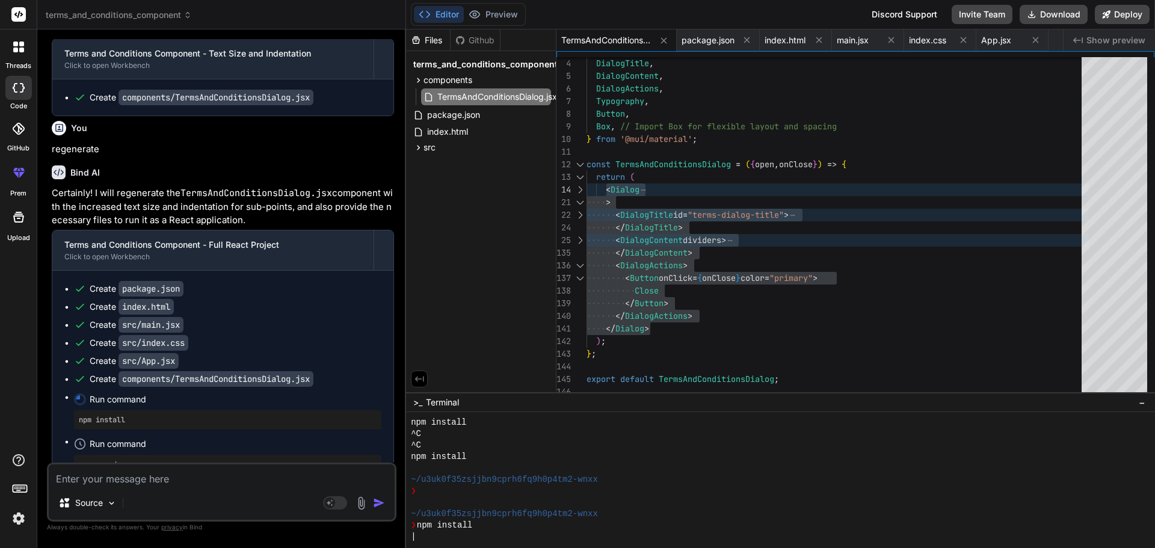
type textarea "x"
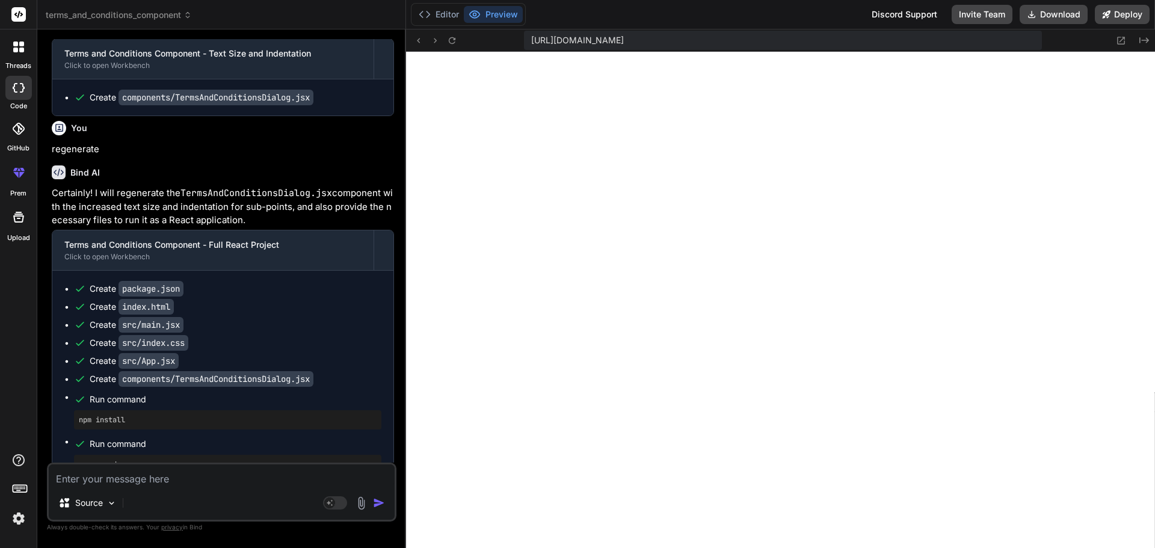
scroll to position [594, 0]
click at [155, 467] on textarea at bounding box center [222, 475] width 346 height 22
paste textarea "<Dialog open={openDialog} onClose={handleCloseDialog} aria-labelledby="terms-di…"
type textarea "<Dialog open={openDialog} onClose={handleCloseDialog} aria-labelledby="terms-di…"
type textarea "x"
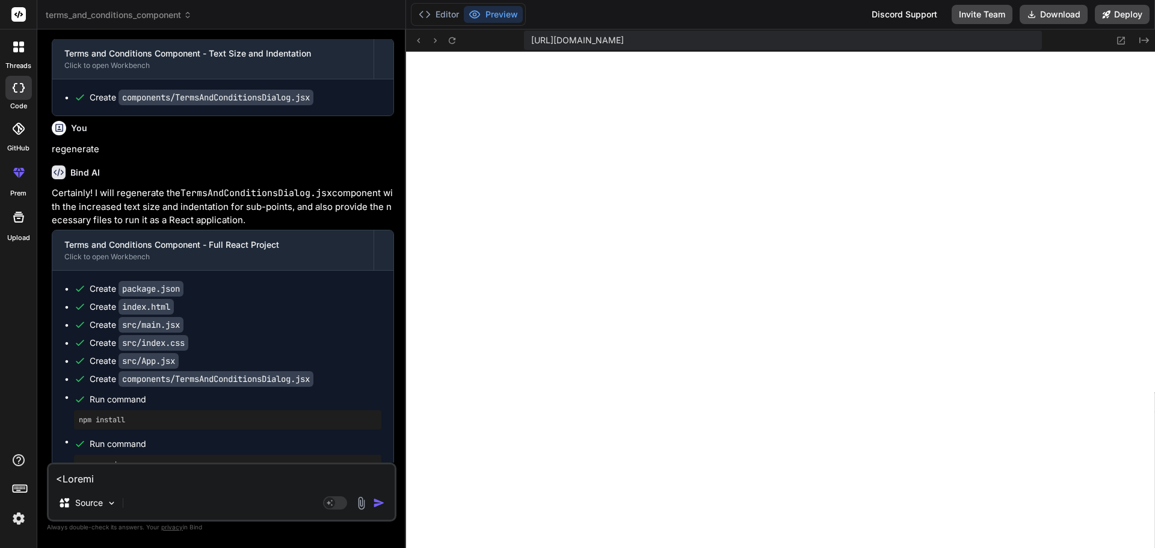
scroll to position [2441, 0]
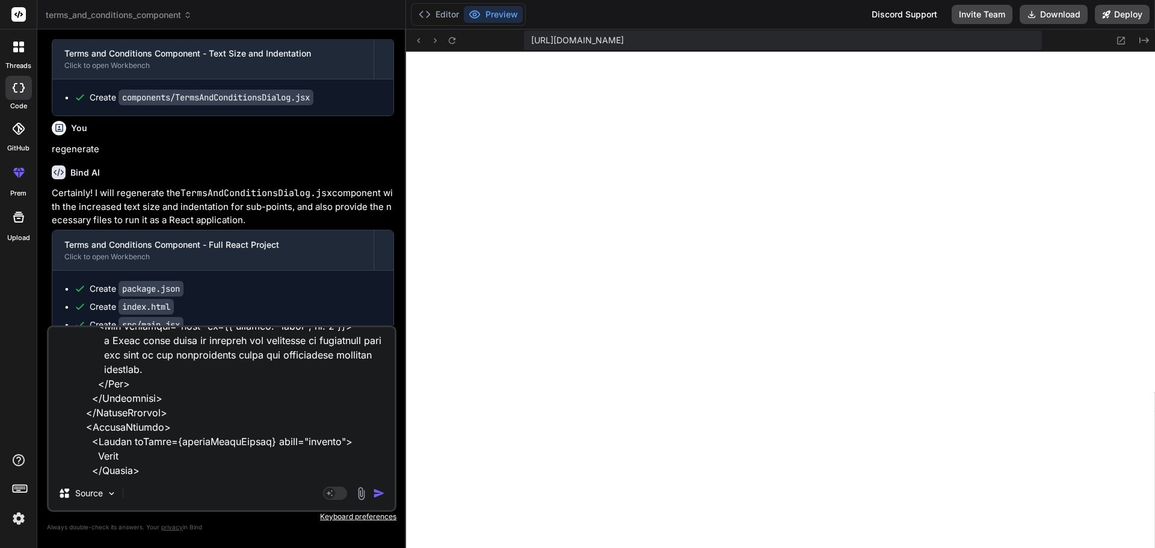
type textarea "<Dialog open={openDialog} onClose={handleCloseDialog} aria-labelledby="terms-di…"
click at [174, 476] on textarea at bounding box center [222, 401] width 346 height 149
type textarea "x"
type textarea "<Dialog open={openDialog} onClose={handleCloseDialog} aria-labelledby="terms-di…"
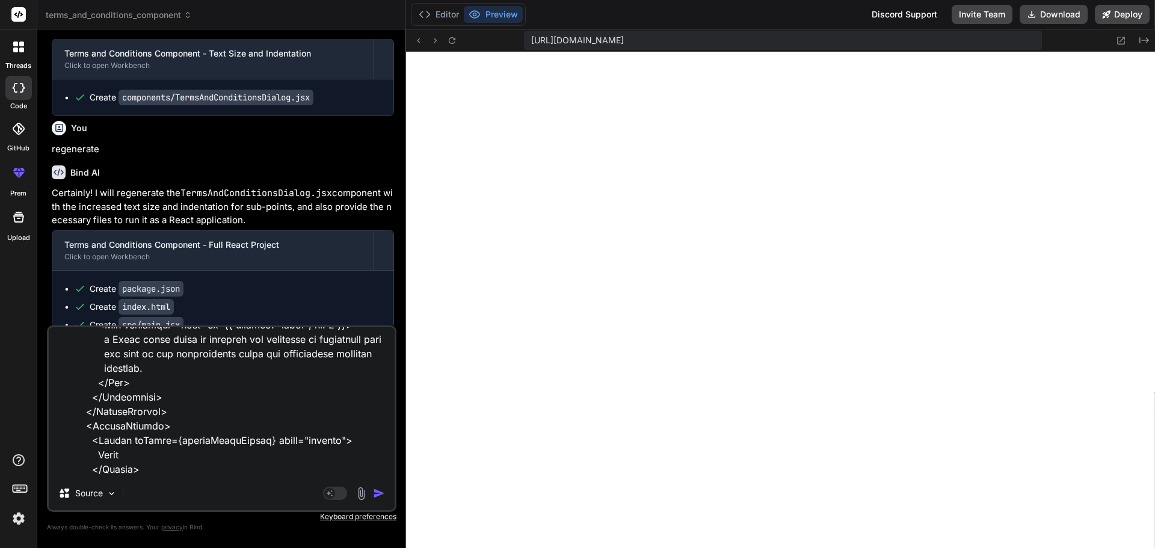
type textarea "x"
type textarea "<Dialog open={openDialog} onClose={handleCloseDialog} aria-labelledby="terms-di…"
type textarea "x"
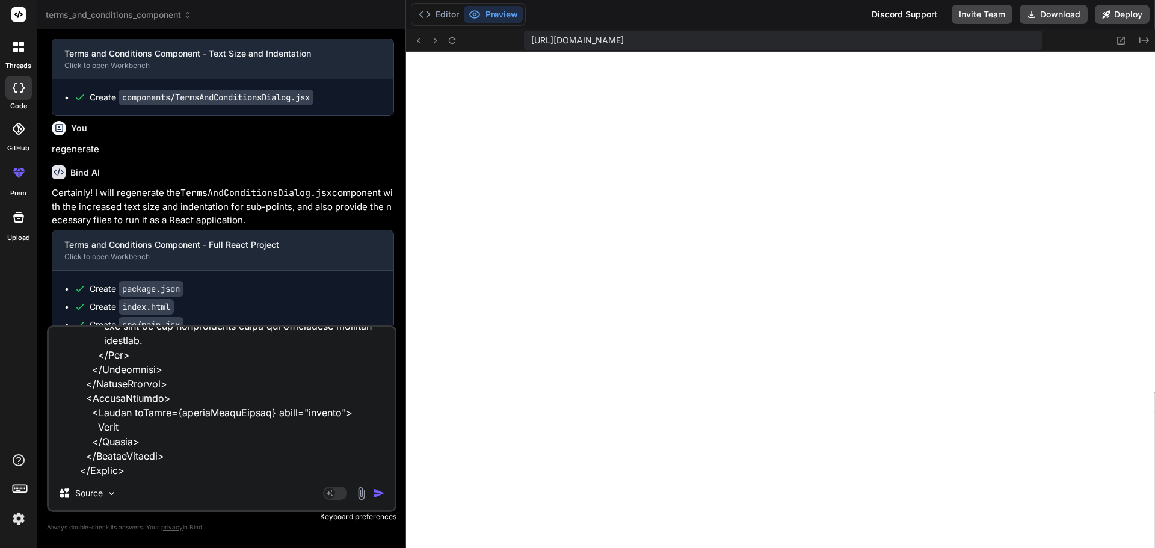
type textarea "<Dialog open={openDialog} onClose={handleCloseDialog} aria-labelledby="terms-di…"
type textarea "x"
type textarea "<Dialog open={openDialog} onClose={handleCloseDialog} aria-labelledby="terms-di…"
type textarea "x"
type textarea "<Dialog open={openDialog} onClose={handleCloseDialog} aria-labelledby="terms-di…"
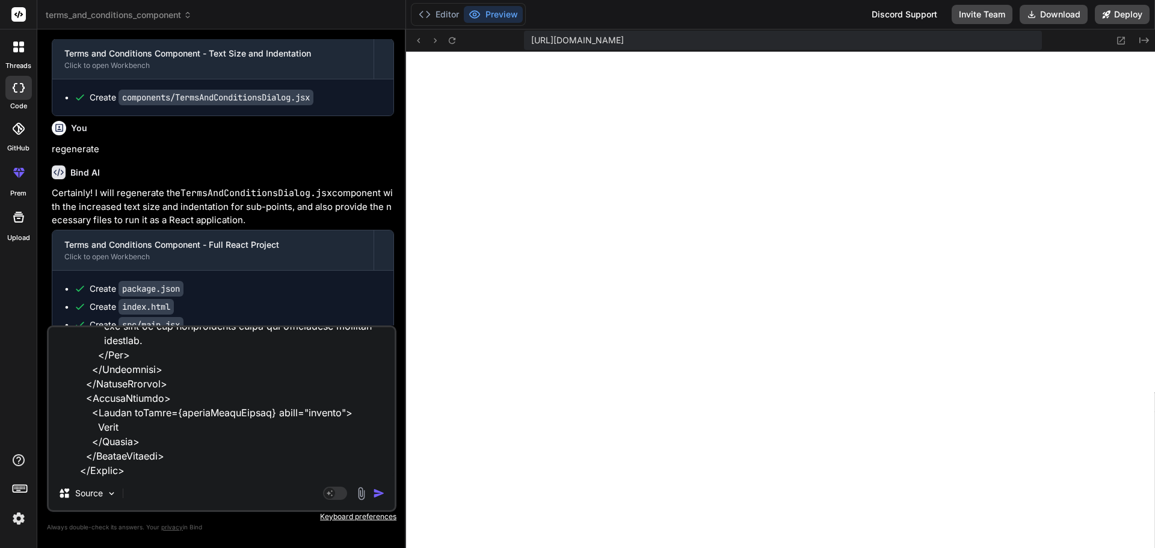
type textarea "x"
type textarea "<Dialog open={openDialog} onClose={handleCloseDialog} aria-labelledby="terms-di…"
type textarea "x"
type textarea "<Dialog open={openDialog} onClose={handleCloseDialog} aria-labelledby="terms-di…"
type textarea "x"
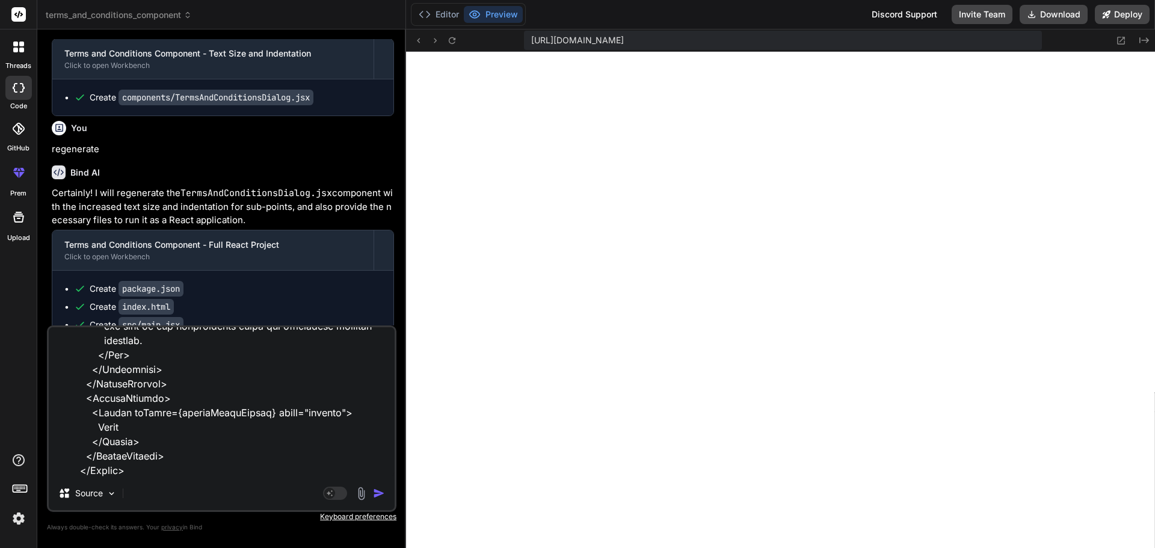
type textarea "<Dialog open={openDialog} onClose={handleCloseDialog} aria-labelledby="terms-di…"
type textarea "x"
type textarea "<Dialog open={openDialog} onClose={handleCloseDialog} aria-labelledby="terms-di…"
type textarea "x"
type textarea "<Dialog open={openDialog} onClose={handleCloseDialog} aria-labelledby="terms-di…"
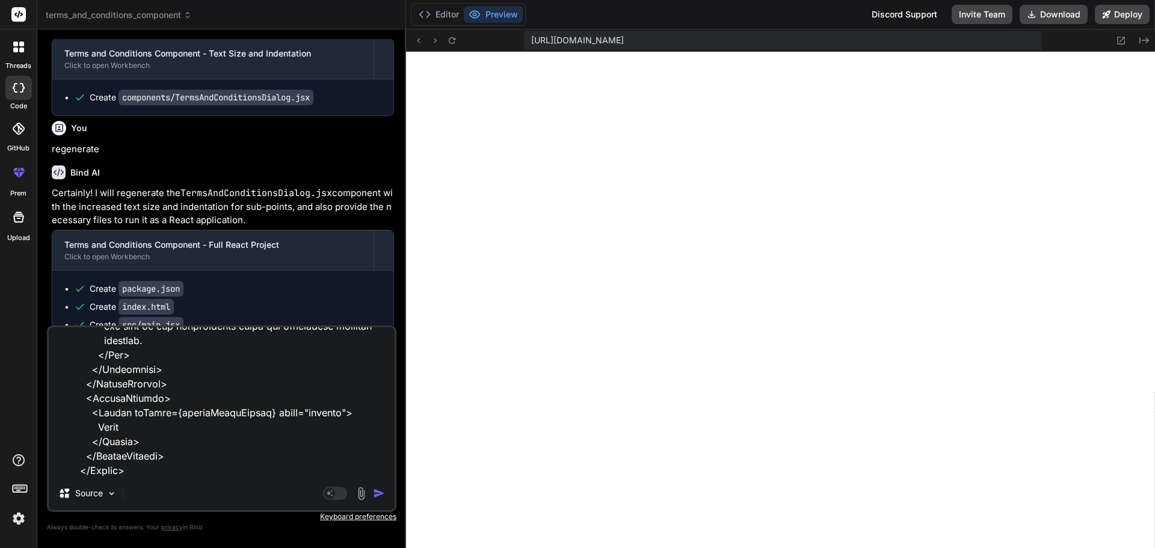
type textarea "x"
type textarea "<Dialog open={openDialog} onClose={handleCloseDialog} aria-labelledby="terms-di…"
type textarea "x"
type textarea "<Dialog open={openDialog} onClose={handleCloseDialog} aria-labelledby="terms-di…"
type textarea "x"
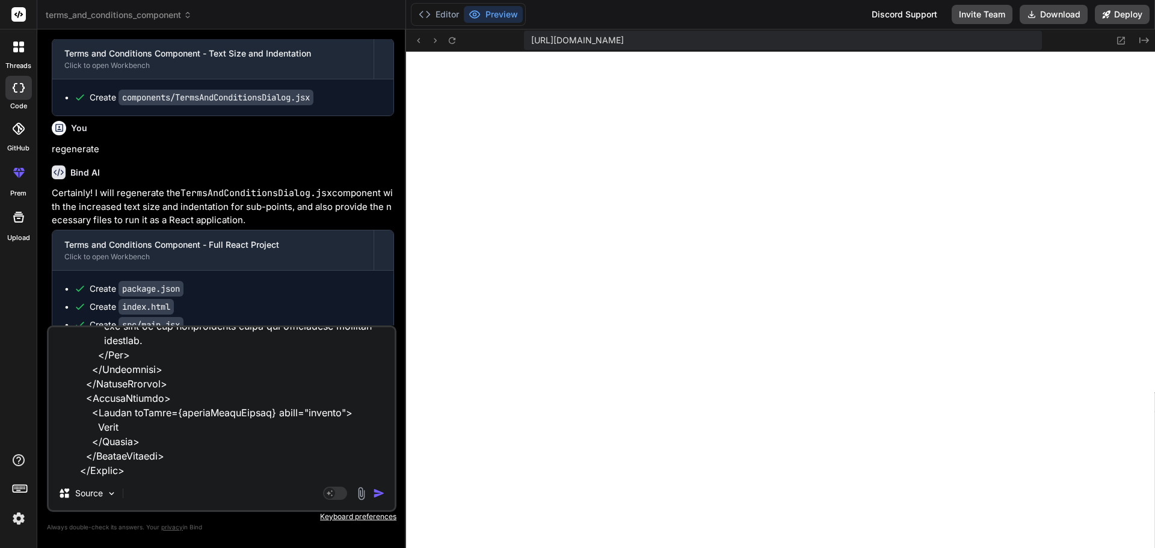
type textarea "<Dialog open={openDialog} onClose={handleCloseDialog} aria-labelledby="terms-di…"
type textarea "x"
type textarea "<Dialog open={openDialog} onClose={handleCloseDialog} aria-labelledby="terms-di…"
type textarea "x"
type textarea "<Dialog open={openDialog} onClose={handleCloseDialog} aria-labelledby="terms-di…"
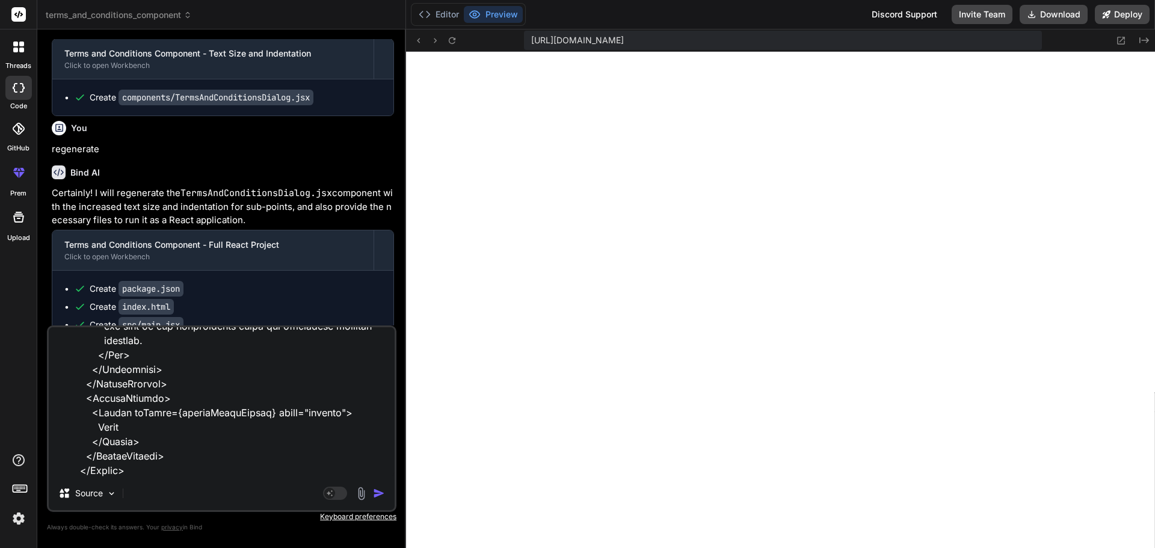
type textarea "x"
type textarea "<Dialog open={openDialog} onClose={handleCloseDialog} aria-labelledby="terms-di…"
type textarea "x"
type textarea "<Dialog open={openDialog} onClose={handleCloseDialog} aria-labelledby="terms-di…"
type textarea "x"
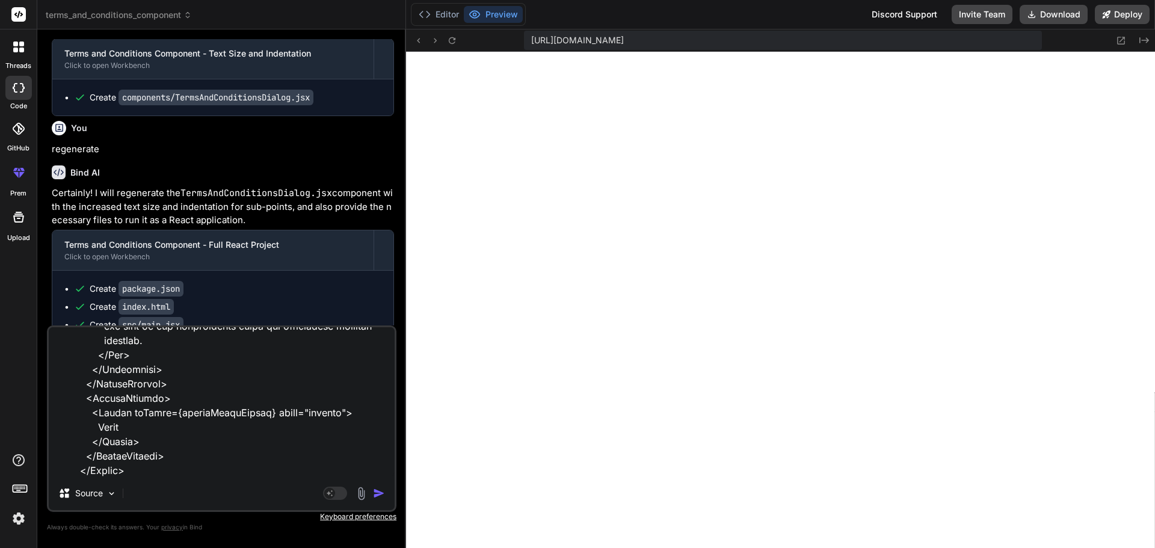
type textarea "<Dialog open={openDialog} onClose={handleCloseDialog} aria-labelledby="terms-di…"
type textarea "x"
type textarea "<Dialog open={openDialog} onClose={handleCloseDialog} aria-labelledby="terms-di…"
type textarea "x"
type textarea "<Dialog open={openDialog} onClose={handleCloseDialog} aria-labelledby="terms-di…"
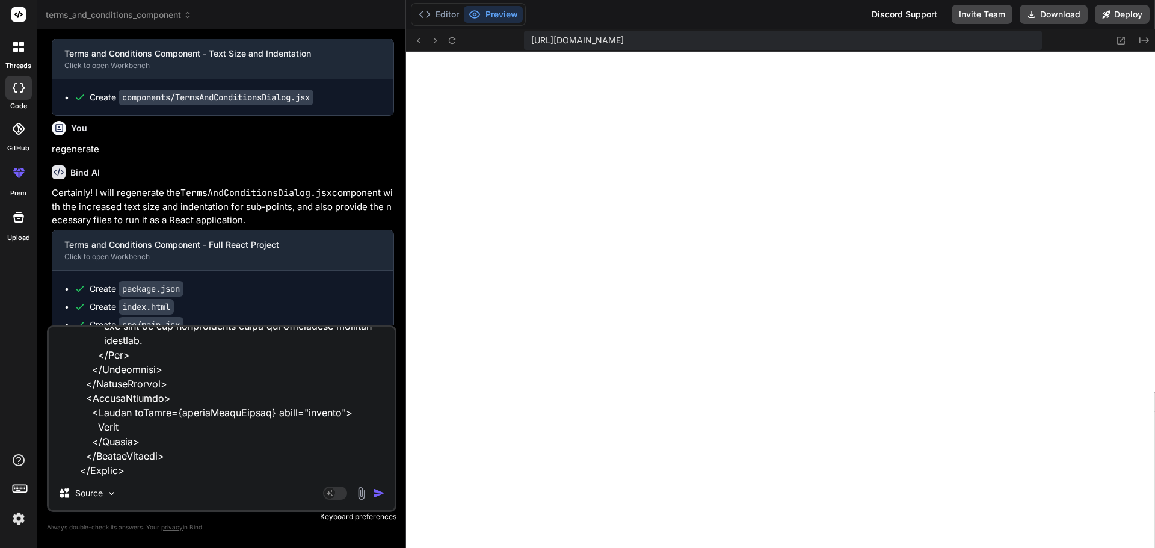
type textarea "x"
type textarea "<Dialog open={openDialog} onClose={handleCloseDialog} aria-labelledby="terms-di…"
type textarea "x"
type textarea "<Dialog open={openDialog} onClose={handleCloseDialog} aria-labelledby="terms-di…"
type textarea "x"
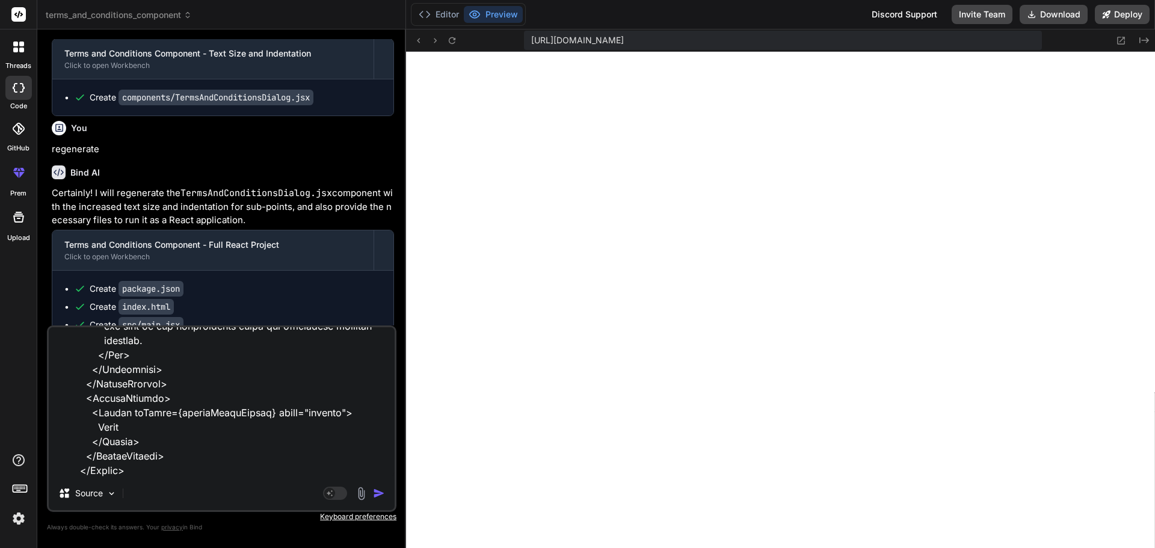
type textarea "<Dialog open={openDialog} onClose={handleCloseDialog} aria-labelledby="terms-di…"
type textarea "x"
type textarea "<Dialog open={openDialog} onClose={handleCloseDialog} aria-labelledby="terms-di…"
type textarea "x"
type textarea "<Dialog open={openDialog} onClose={handleCloseDialog} aria-labelledby="terms-di…"
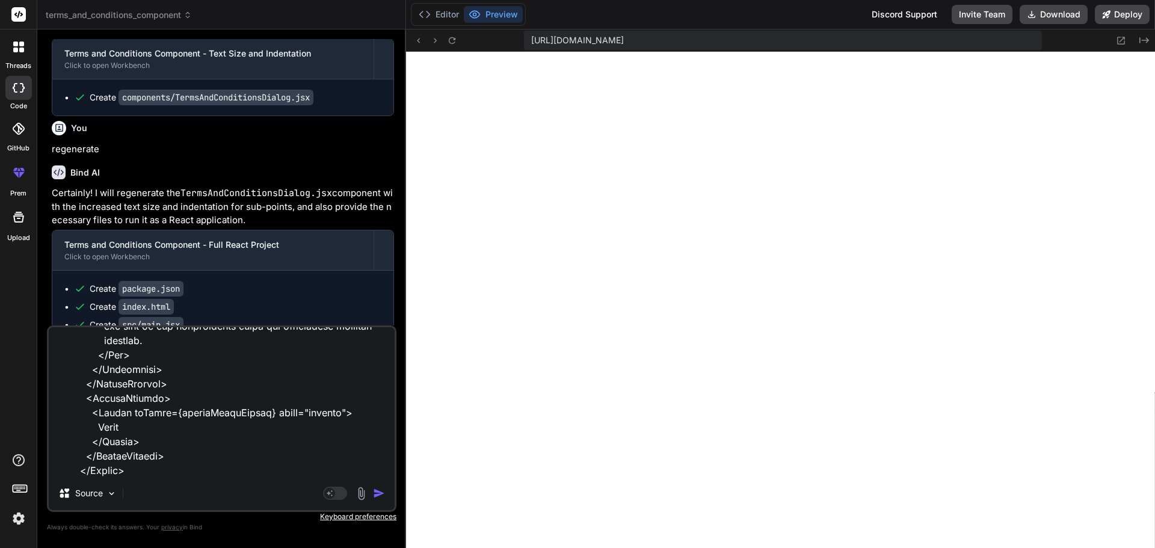
type textarea "x"
type textarea "<Dialog open={openDialog} onClose={handleCloseDialog} aria-labelledby="terms-di…"
type textarea "x"
type textarea "<Dialog open={openDialog} onClose={handleCloseDialog} aria-labelledby="terms-di…"
type textarea "x"
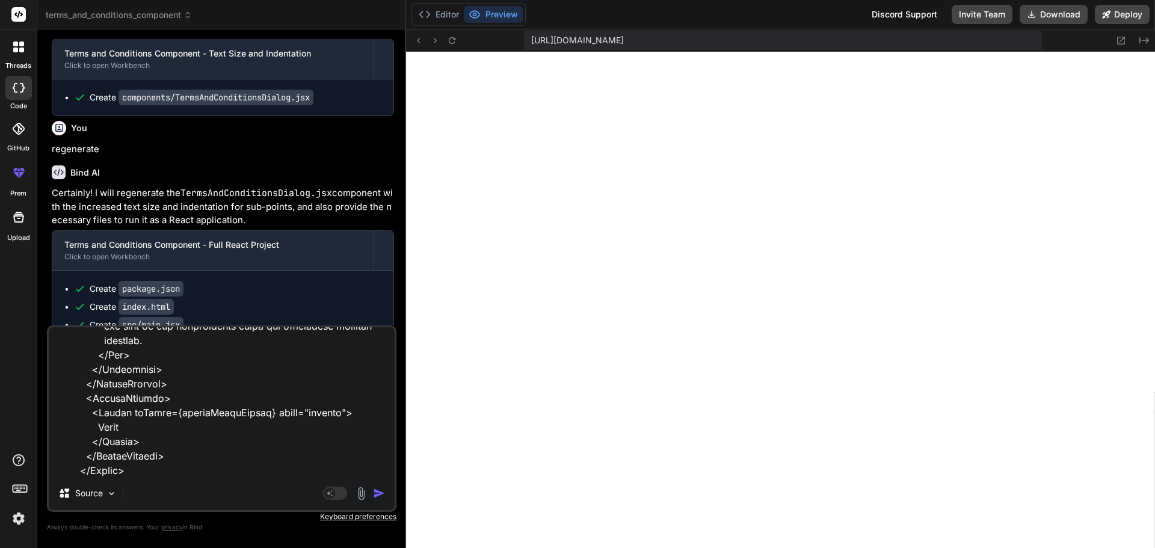
type textarea "<Dialog open={openDialog} onClose={handleCloseDialog} aria-labelledby="terms-di…"
type textarea "x"
type textarea "<Dialog open={openDialog} onClose={handleCloseDialog} aria-labelledby="terms-di…"
type textarea "x"
type textarea "<Dialog open={openDialog} onClose={handleCloseDialog} aria-labelledby="terms-di…"
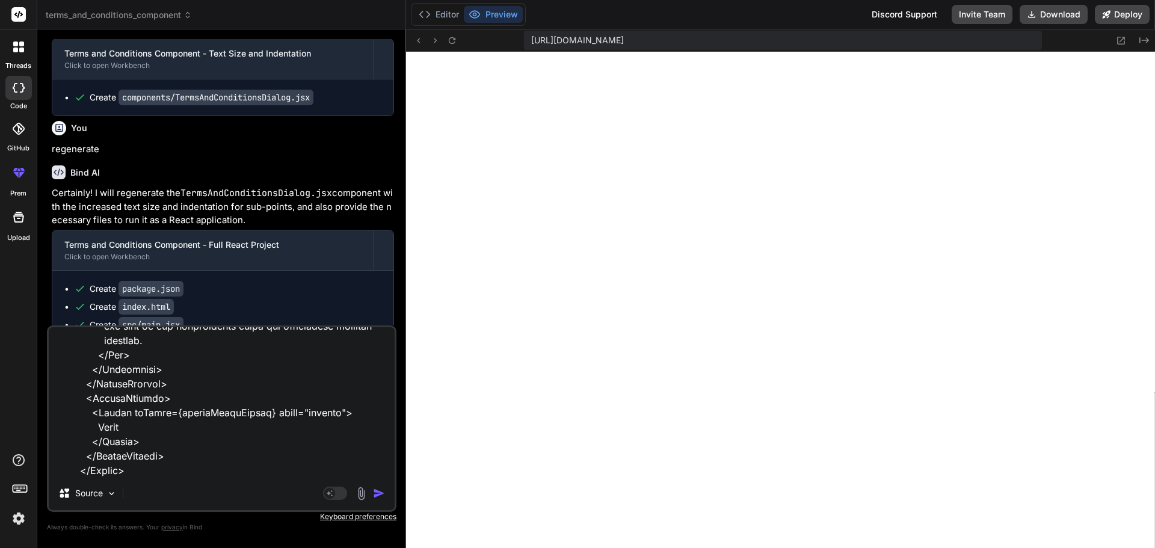
type textarea "x"
type textarea "<Dialog open={openDialog} onClose={handleCloseDialog} aria-labelledby="terms-di…"
type textarea "x"
type textarea "<Dialog open={openDialog} onClose={handleCloseDialog} aria-labelledby="terms-di…"
type textarea "x"
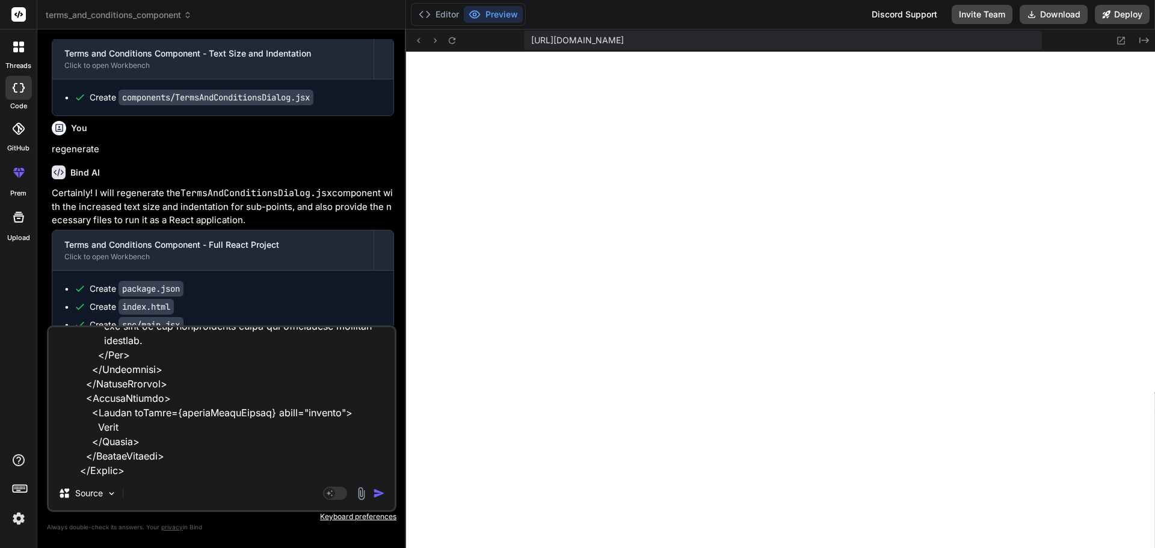
type textarea "<Dialog open={openDialog} onClose={handleCloseDialog} aria-labelledby="terms-di…"
type textarea "x"
type textarea "<Dialog open={openDialog} onClose={handleCloseDialog} aria-labelledby="terms-di…"
type textarea "x"
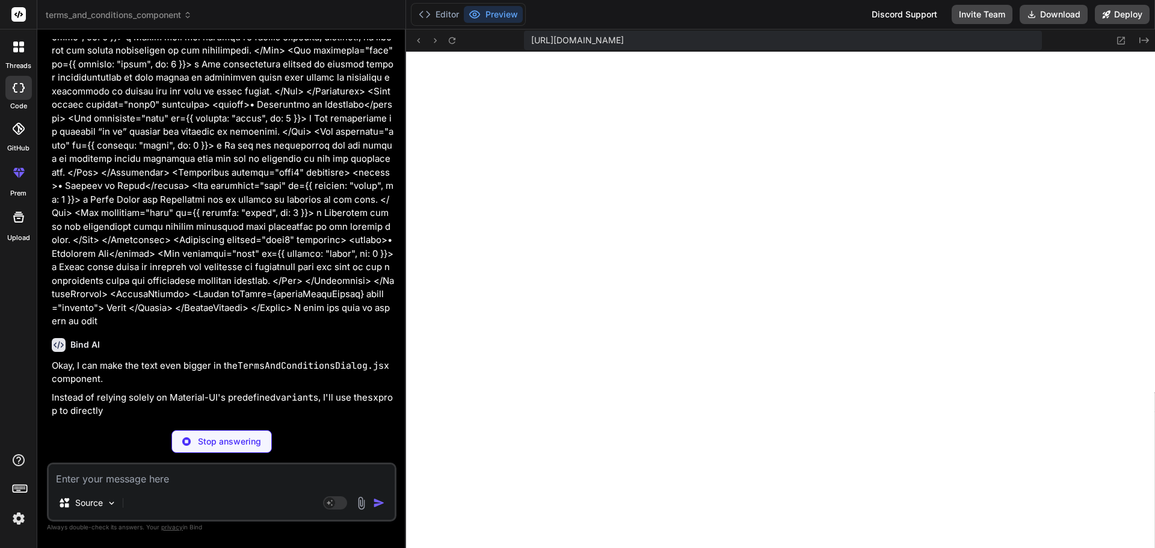
scroll to position [3216, 0]
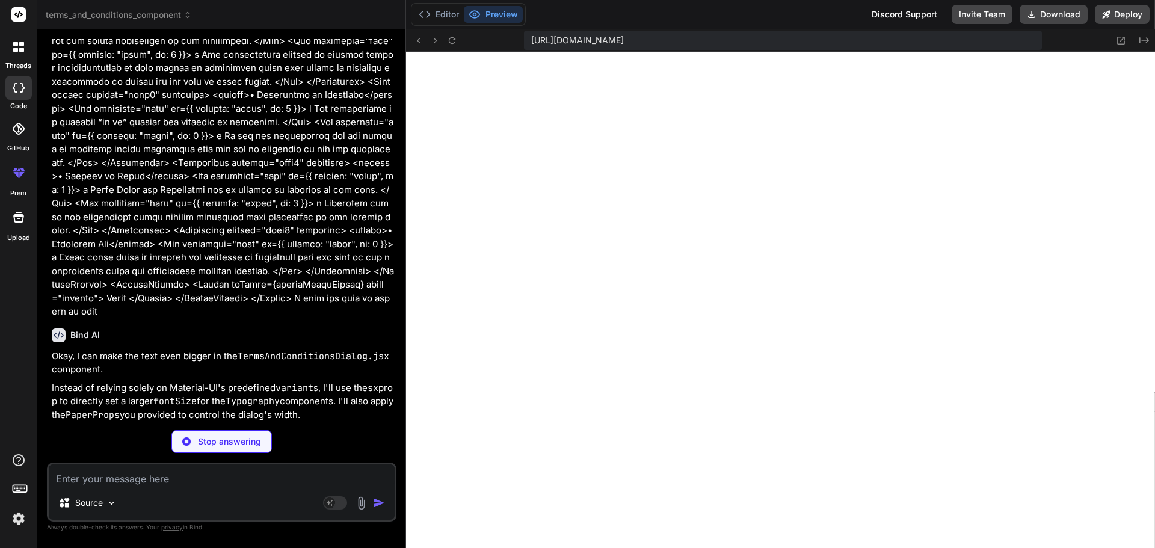
type textarea "x"
type textarea "</Dialog> ); }; export default TermsAndConditionsDialog;"
type textarea "x"
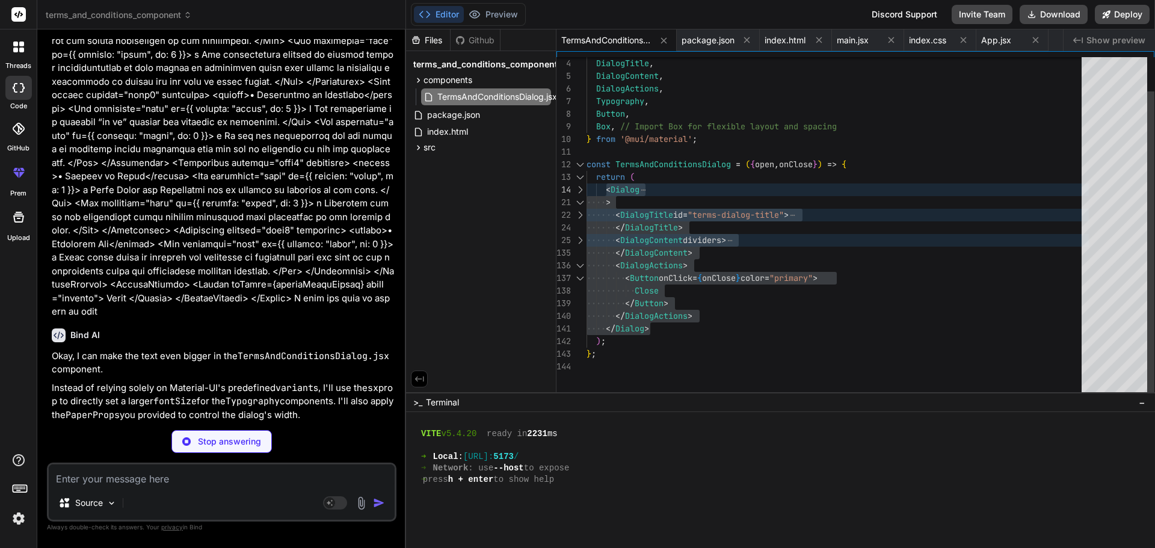
type textarea "x"
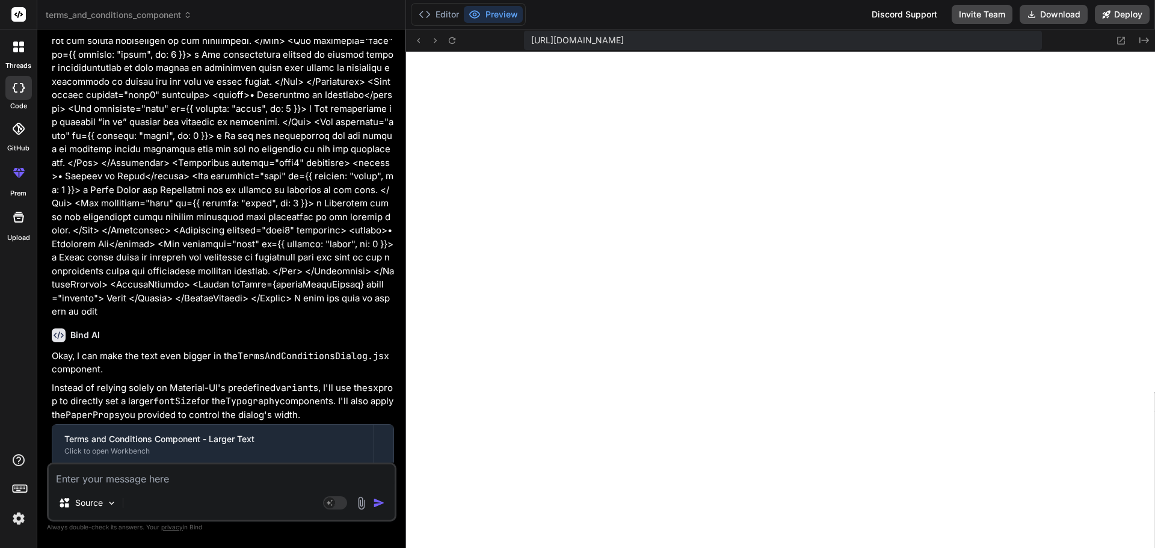
scroll to position [926, 0]
click at [148, 469] on textarea at bounding box center [222, 475] width 346 height 22
click at [461, 49] on div "[URL][DOMAIN_NAME] Created with Pixso." at bounding box center [780, 40] width 749 height 22
click at [456, 41] on icon at bounding box center [452, 40] width 10 height 10
click at [135, 476] on textarea at bounding box center [222, 475] width 346 height 22
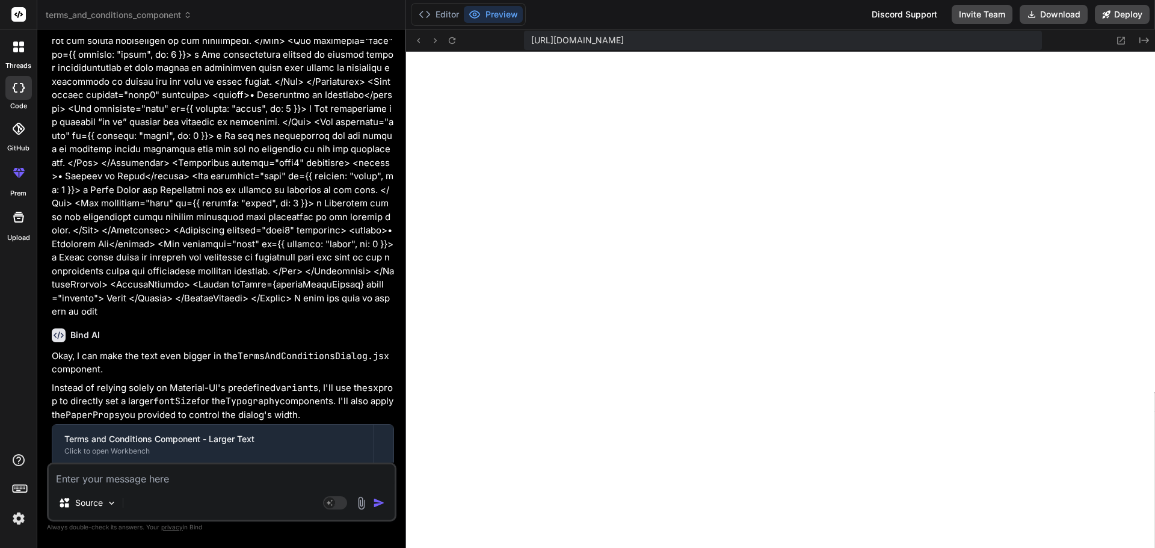
paste textarea "o We reserve the right to revoke, suspend, or terminate user access at any time…"
type textarea "o We reserve the right to revoke, suspend, or terminate user access at any time…"
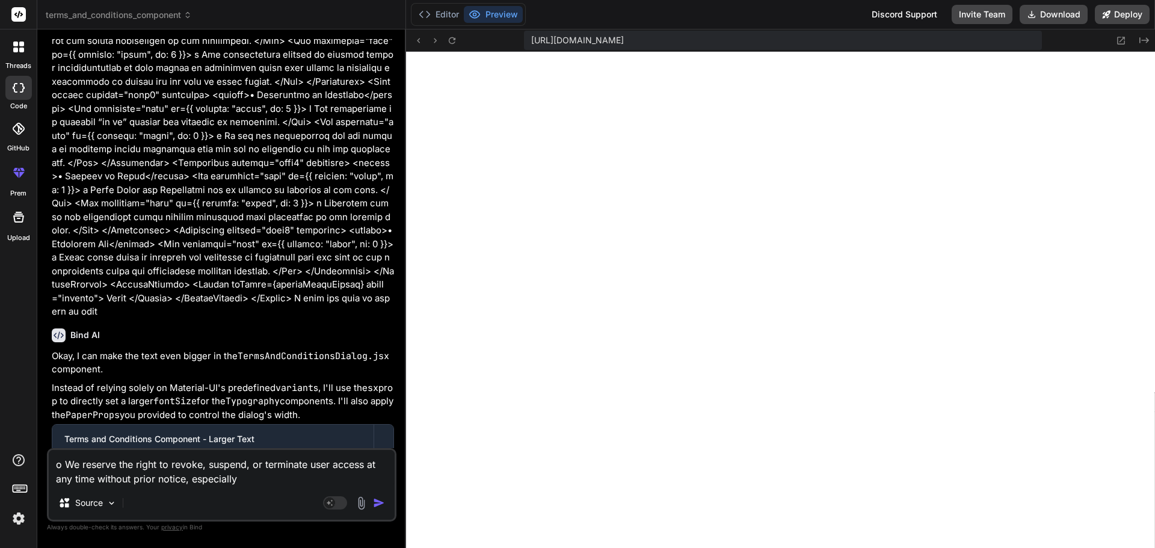
type textarea "x"
type textarea "o We reserve the right to revoke, suspend, or terminate user access at any time…"
type textarea "x"
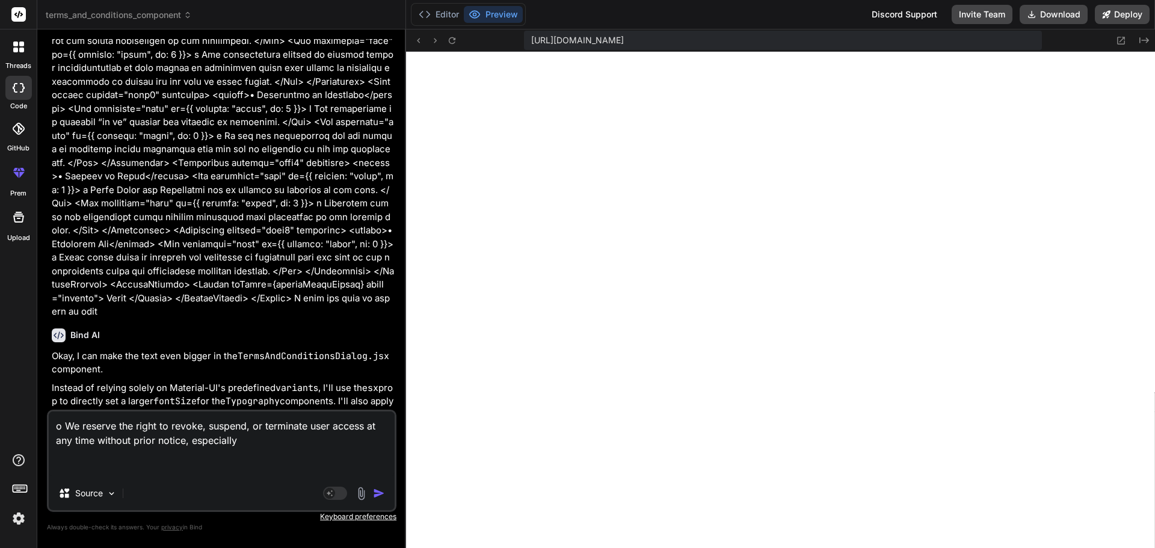
type textarea "o We reserve the right to revoke, suspend, or terminate user access at any time…"
type textarea "x"
type textarea "o We reserve the right to revoke, suspend, or terminate user access at any time…"
type textarea "x"
type textarea "o We reserve the right to revoke, suspend, or terminate user access at any time…"
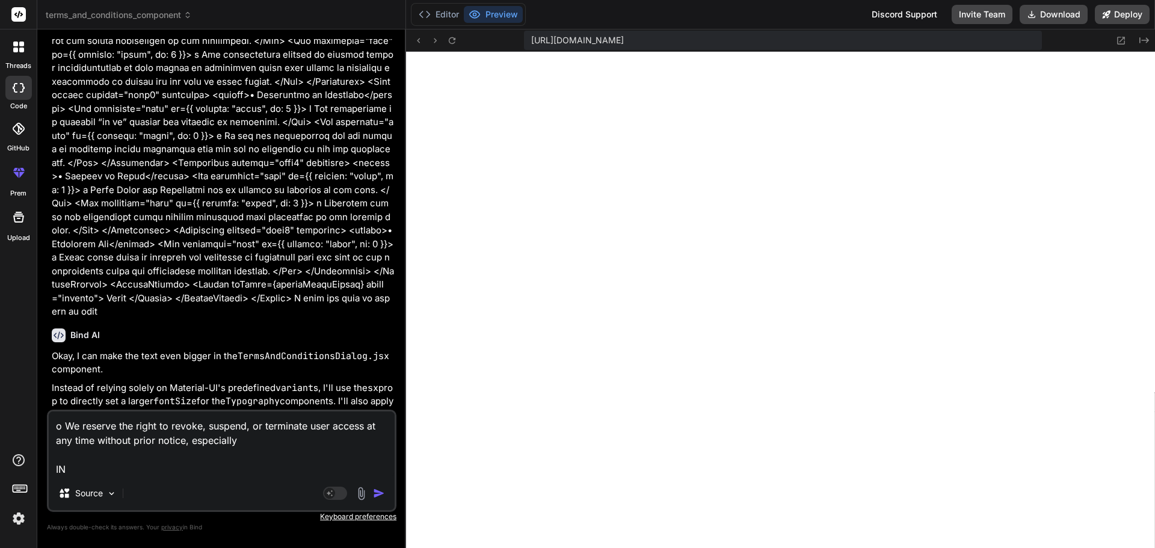
type textarea "x"
type textarea "o We reserve the right to revoke, suspend, or terminate user access at any time…"
type textarea "x"
type textarea "o We reserve the right to revoke, suspend, or terminate user access at any time…"
type textarea "x"
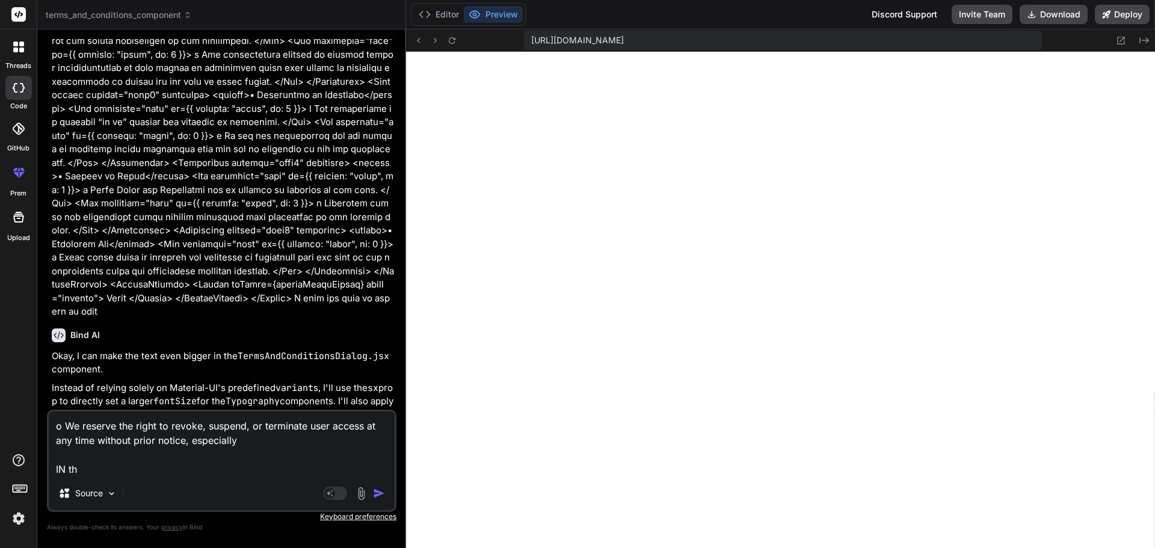
type textarea "o We reserve the right to revoke, suspend, or terminate user access at any time…"
type textarea "x"
type textarea "o We reserve the right to revoke, suspend, or terminate user access at any time…"
type textarea "x"
type textarea "o We reserve the right to revoke, suspend, or terminate user access at any time…"
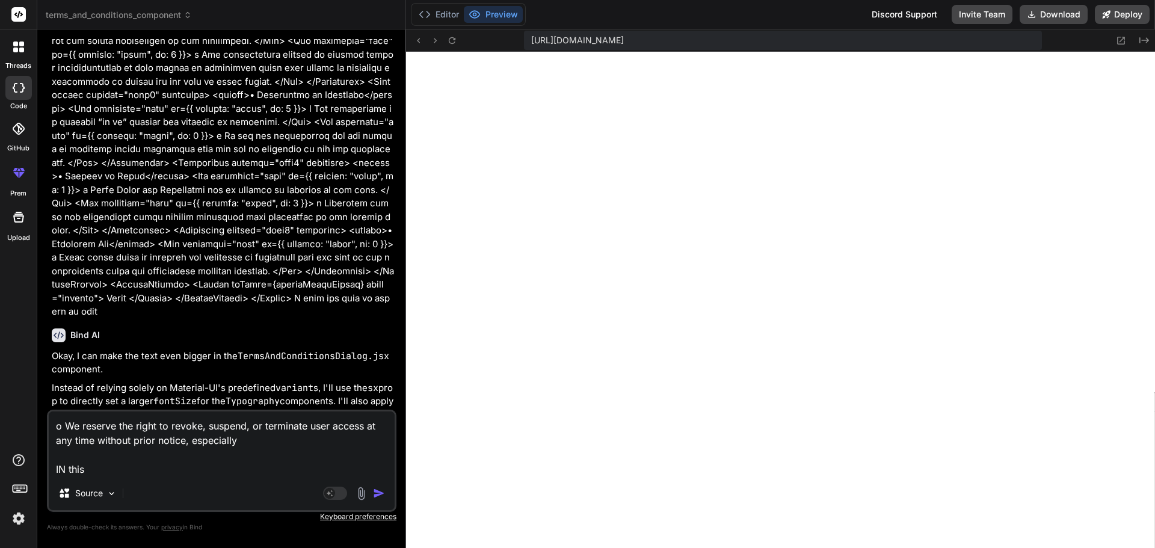
type textarea "x"
click at [111, 470] on textarea "o We reserve the right to revoke, suspend, or terminate user access at any time…" at bounding box center [222, 443] width 346 height 65
drag, startPoint x: 103, startPoint y: 466, endPoint x: 0, endPoint y: 443, distance: 105.4
click at [0, 453] on div "threads code GitHub prem Upload Documentation Blog terms_and_conditions_compone…" at bounding box center [577, 274] width 1155 height 548
type textarea "o We reserve the right to revoke, suspend, or terminate user access at any time…"
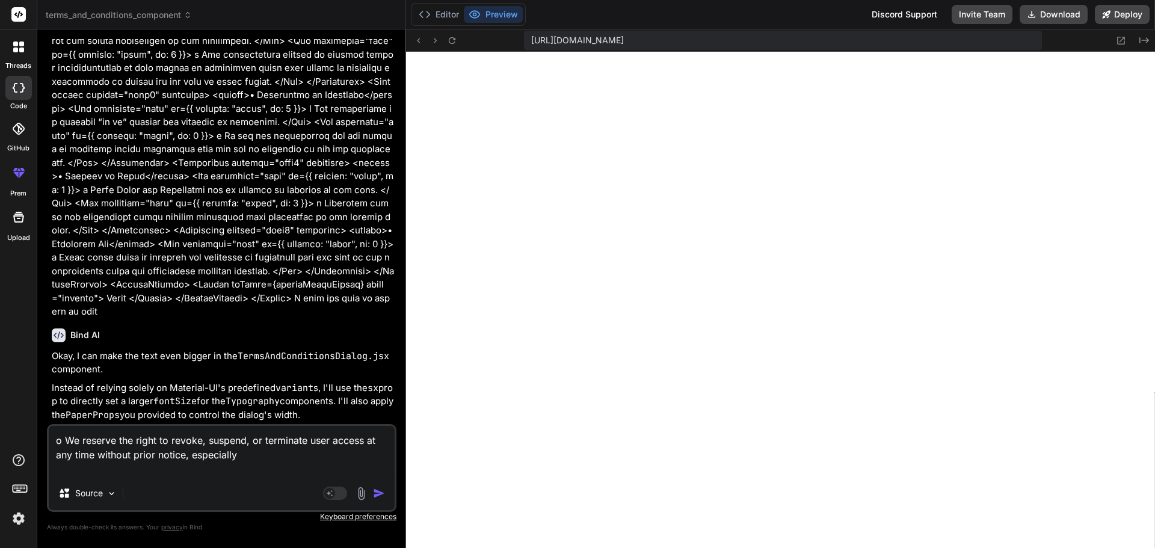
type textarea "x"
type textarea "o We reserve the right to revoke, suspend, or terminate user access at any time…"
type textarea "x"
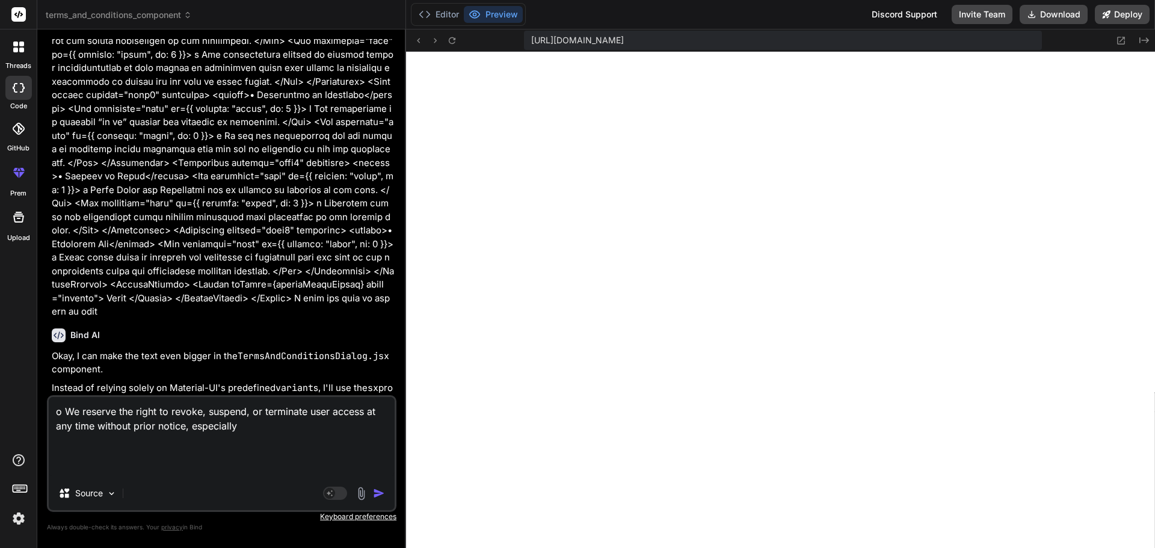
type textarea "o We reserve the right to revoke, suspend, or terminate user access at any time…"
type textarea "x"
type textarea "o We reserve the right to revoke, suspend, or terminate user access at any time…"
type textarea "x"
type textarea "o We reserve the right to revoke, suspend, or terminate user access at any time…"
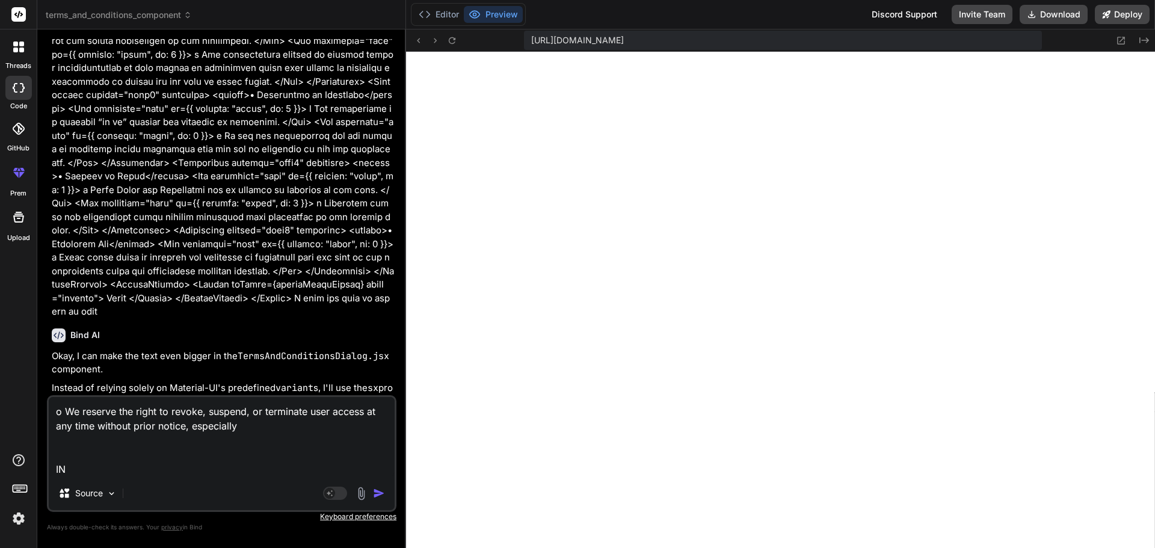
type textarea "x"
type textarea "o We reserve the right to revoke, suspend, or terminate user access at any time…"
type textarea "x"
type textarea "o We reserve the right to revoke, suspend, or terminate user access at any time…"
type textarea "x"
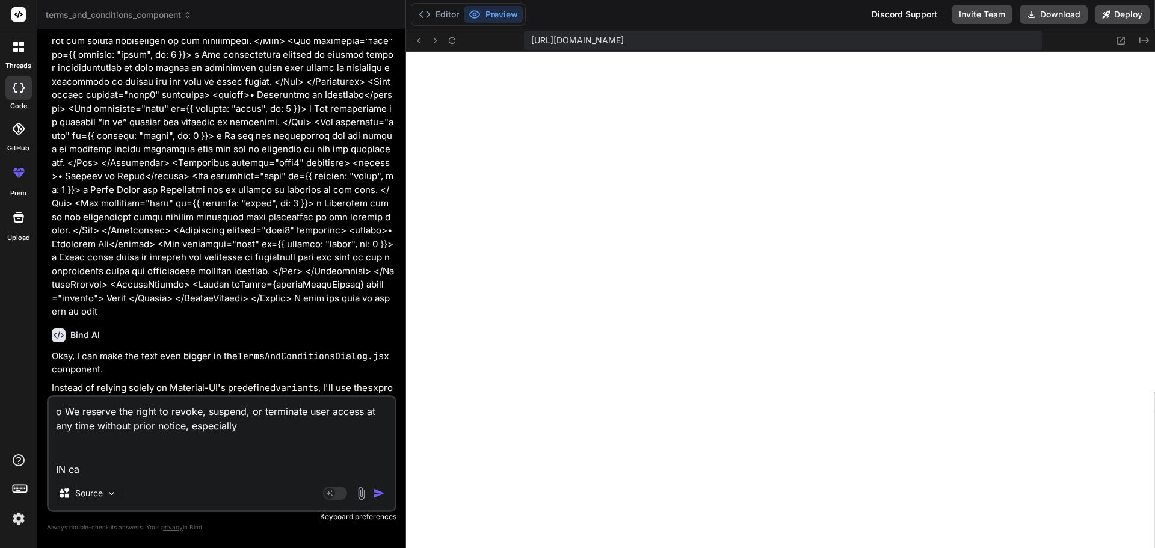
type textarea "o We reserve the right to revoke, suspend, or terminate user access at any time…"
type textarea "x"
type textarea "o We reserve the right to revoke, suspend, or terminate user access at any time…"
type textarea "x"
type textarea "o We reserve the right to revoke, suspend, or terminate user access at any time…"
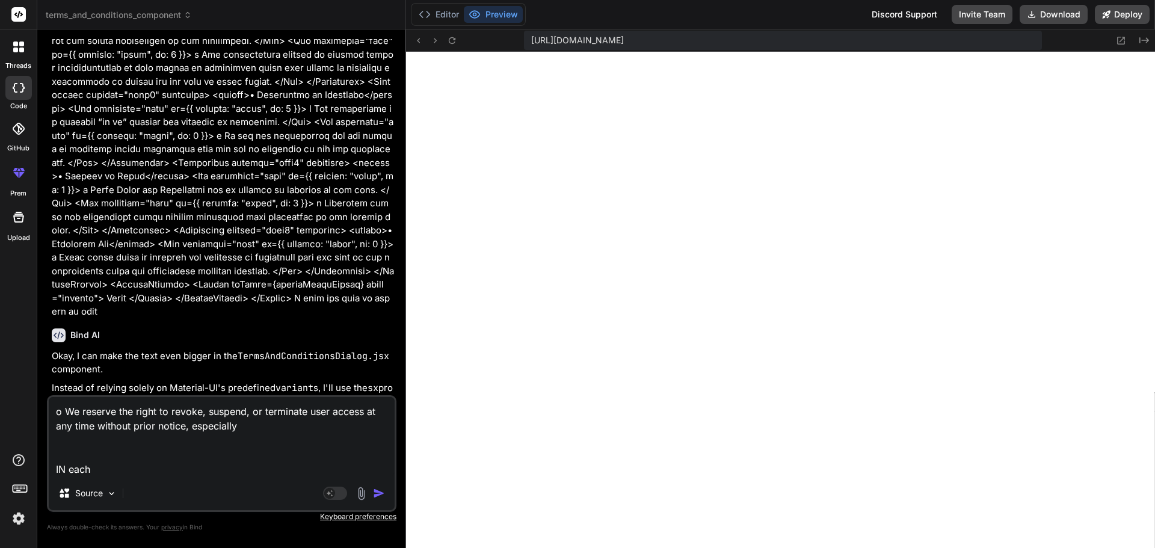
type textarea "x"
type textarea "o We reserve the right to revoke, suspend, or terminate user access at any time…"
type textarea "x"
type textarea "o We reserve the right to revoke, suspend, or terminate user access at any time…"
type textarea "x"
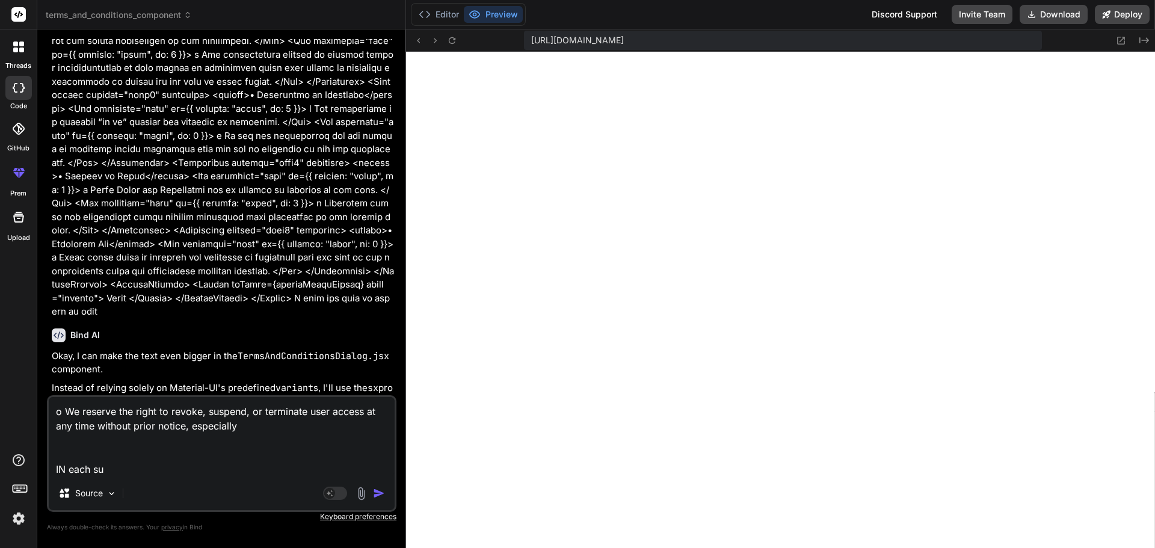
type textarea "o We reserve the right to revoke, suspend, or terminate user access at any time…"
type textarea "x"
type textarea "o We reserve the right to revoke, suspend, or terminate user access at any time…"
type textarea "x"
type textarea "o We reserve the right to revoke, suspend, or terminate user access at any time…"
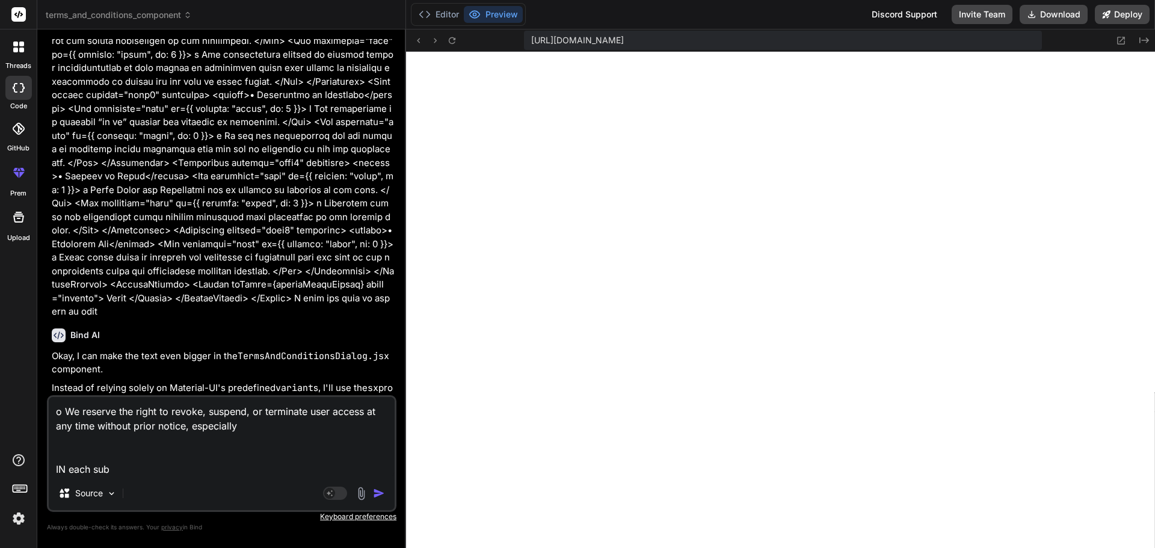
type textarea "x"
type textarea "o We reserve the right to revoke, suspend, or terminate user access at any time…"
type textarea "x"
type textarea "o We reserve the right to revoke, suspend, or terminate user access at any time…"
type textarea "x"
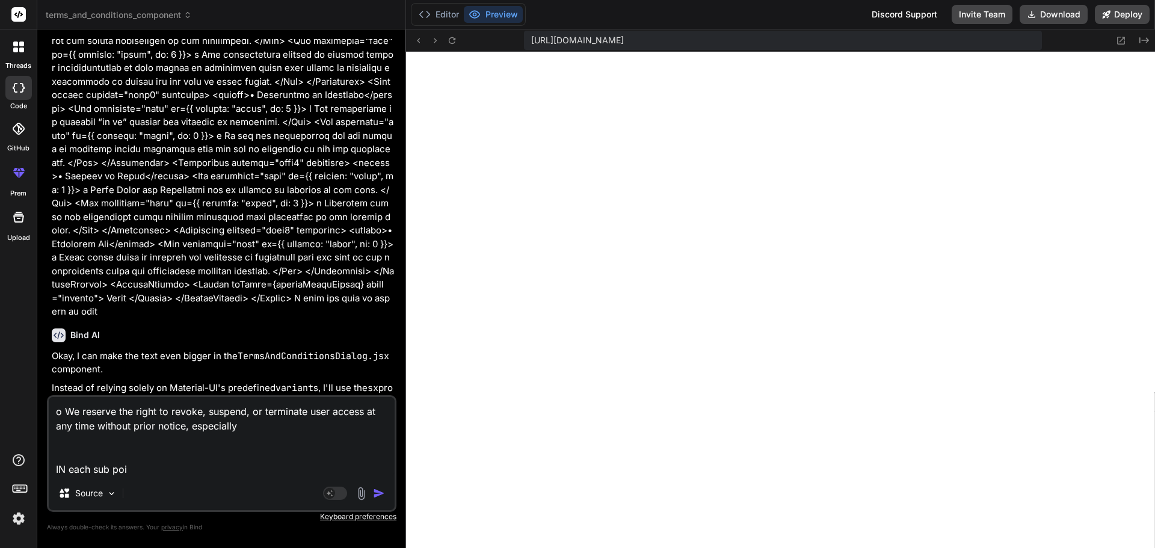
type textarea "o We reserve the right to revoke, suspend, or terminate user access at any time…"
type textarea "x"
type textarea "o We reserve the right to revoke, suspend, or terminate user access at any time…"
type textarea "x"
type textarea "o We reserve the right to revoke, suspend, or terminate user access at any time…"
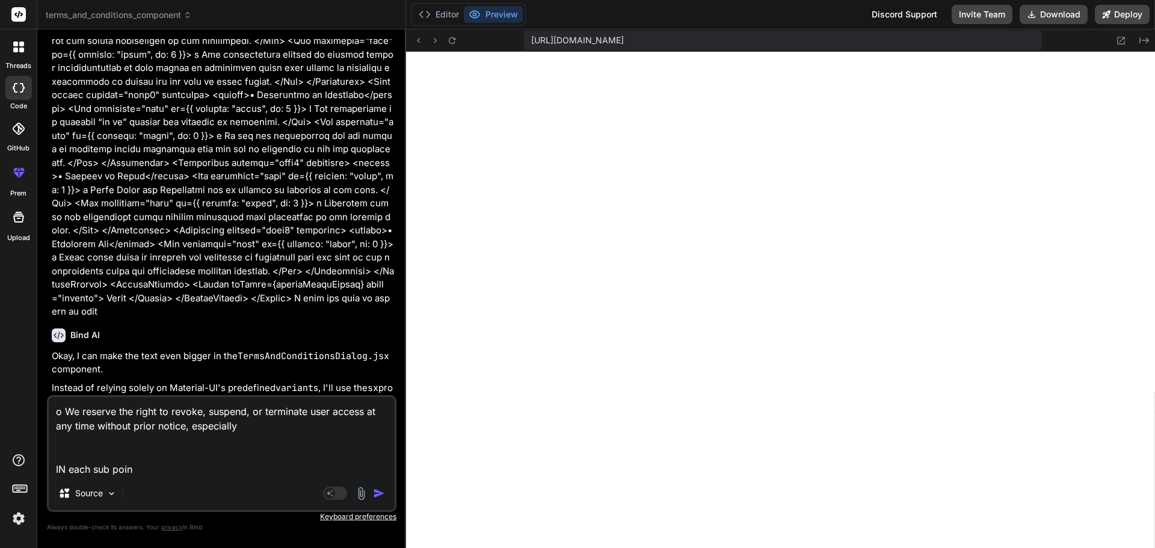
type textarea "x"
type textarea "o We reserve the right to revoke, suspend, or terminate user access at any time…"
type textarea "x"
type textarea "o We reserve the right to revoke, suspend, or terminate user access at any time…"
type textarea "x"
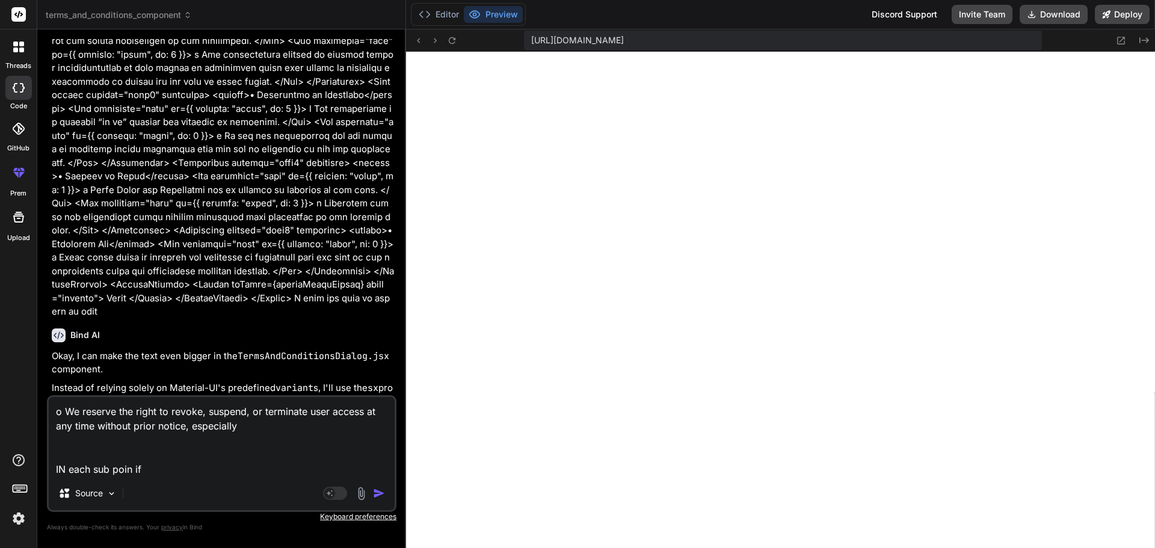
type textarea "o We reserve the right to revoke, suspend, or terminate user access at any time…"
type textarea "x"
type textarea "o We reserve the right to revoke, suspend, or terminate user access at any time…"
type textarea "x"
type textarea "o We reserve the right to revoke, suspend, or terminate user access at any time…"
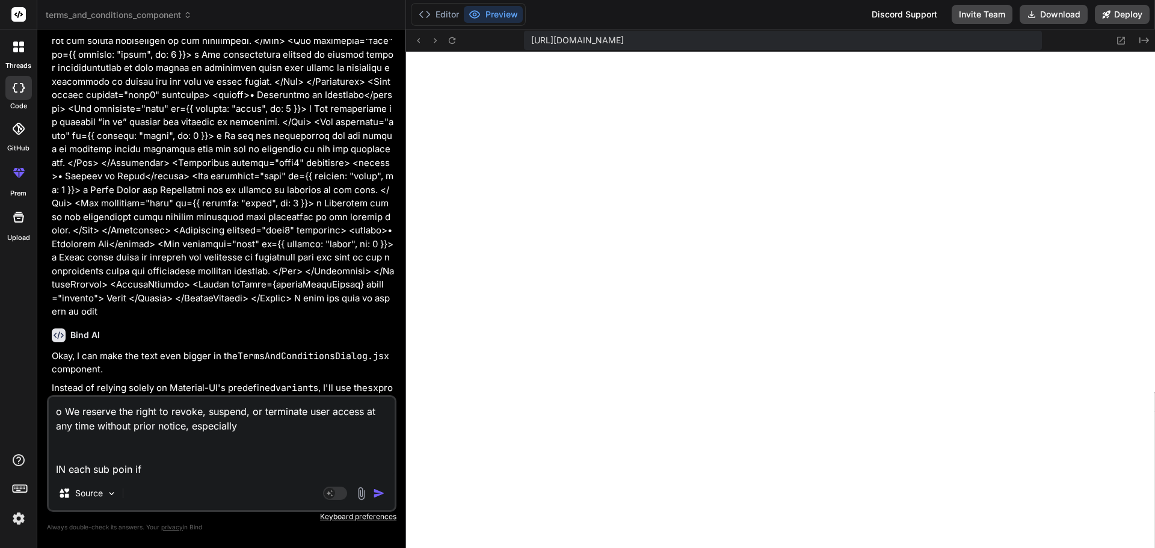
type textarea "x"
type textarea "o We reserve the right to revoke, suspend, or terminate user access at any time…"
type textarea "x"
type textarea "o We reserve the right to revoke, suspend, or terminate user access at any time…"
type textarea "x"
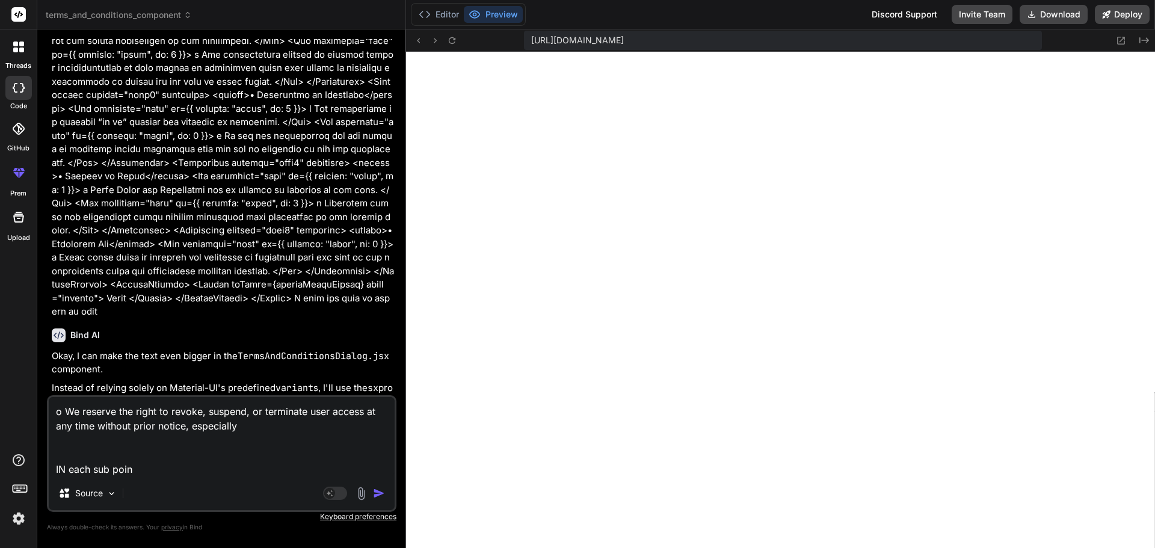
type textarea "o We reserve the right to revoke, suspend, or terminate user access at any time…"
type textarea "x"
type textarea "o We reserve the right to revoke, suspend, or terminate user access at any time…"
type textarea "x"
type textarea "o We reserve the right to revoke, suspend, or terminate user access at any time…"
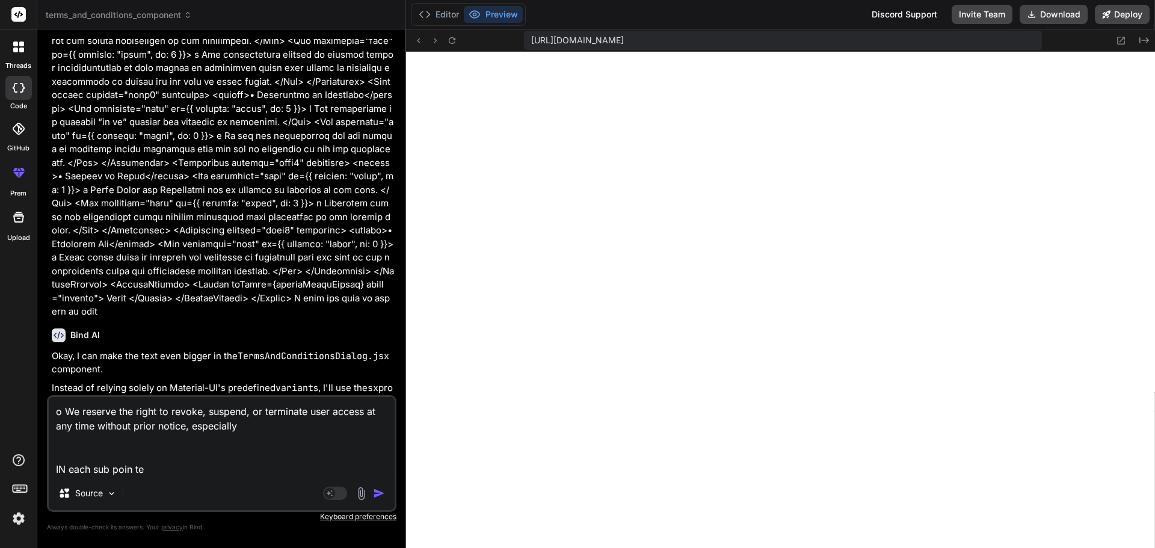
type textarea "x"
type textarea "o We reserve the right to revoke, suspend, or terminate user access at any time…"
type textarea "x"
type textarea "o We reserve the right to revoke, suspend, or terminate user access at any time…"
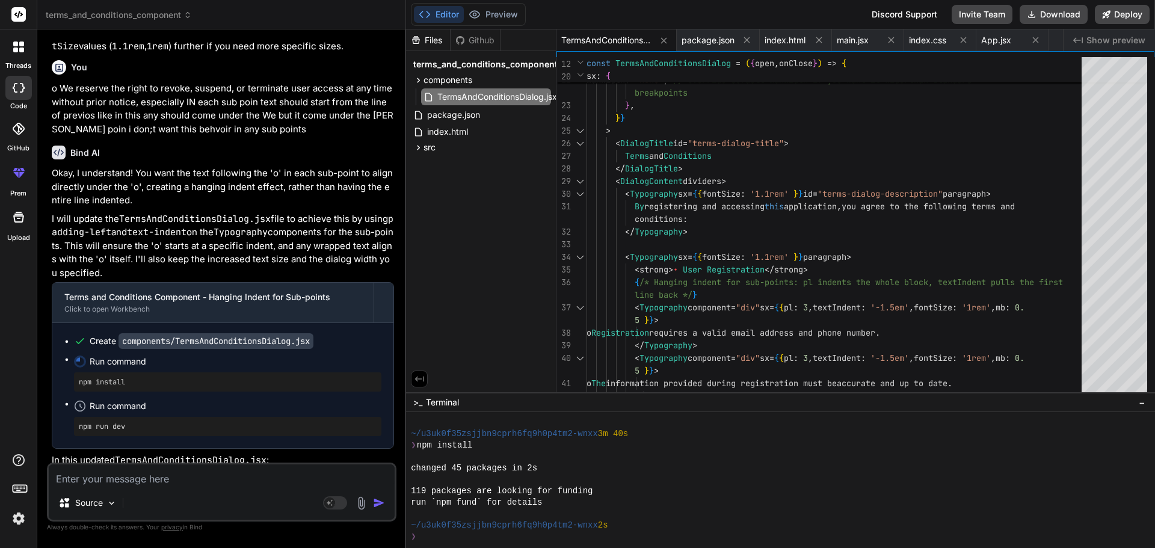
scroll to position [4141, 0]
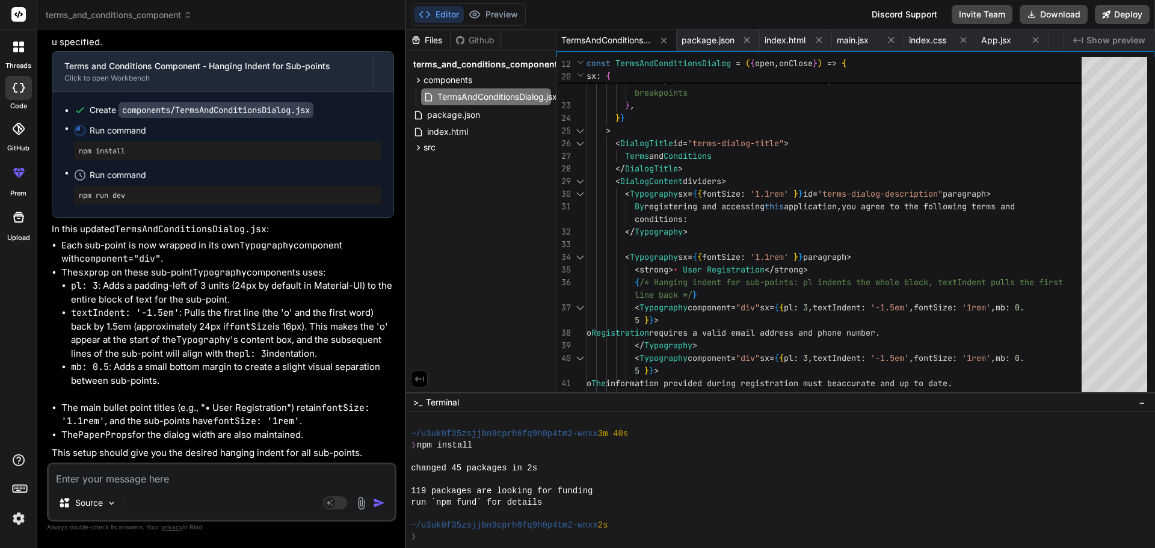
click at [90, 475] on textarea at bounding box center [222, 475] width 346 height 22
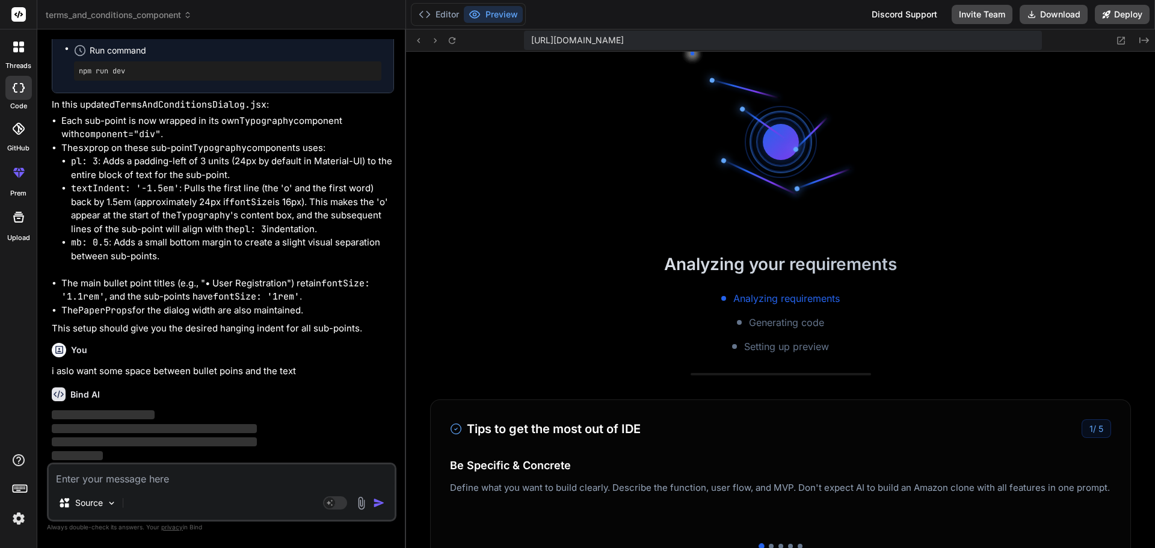
scroll to position [1280, 0]
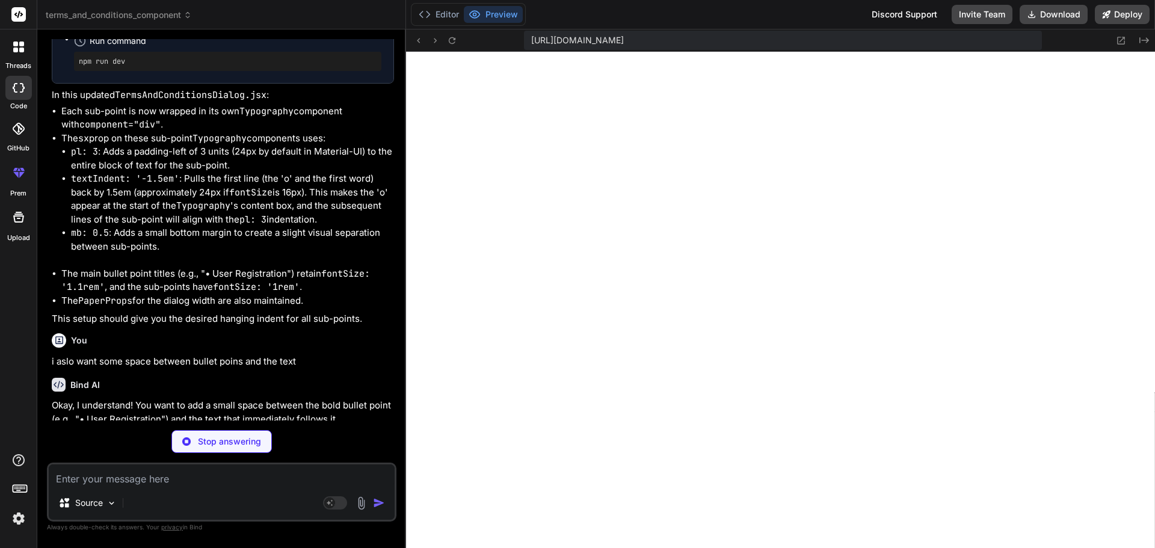
click at [108, 466] on textarea at bounding box center [222, 475] width 346 height 22
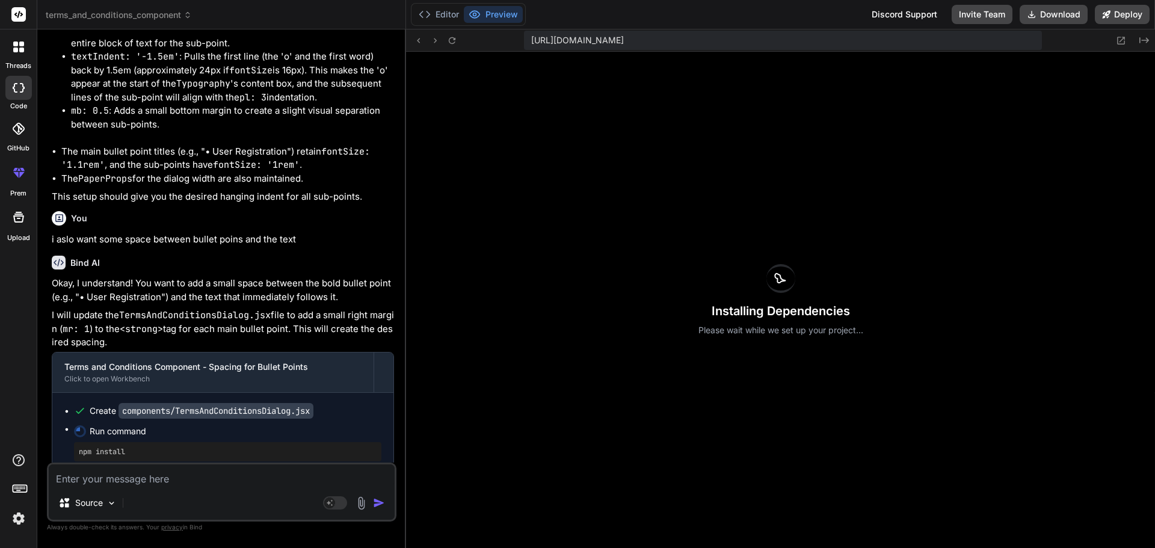
scroll to position [4501, 0]
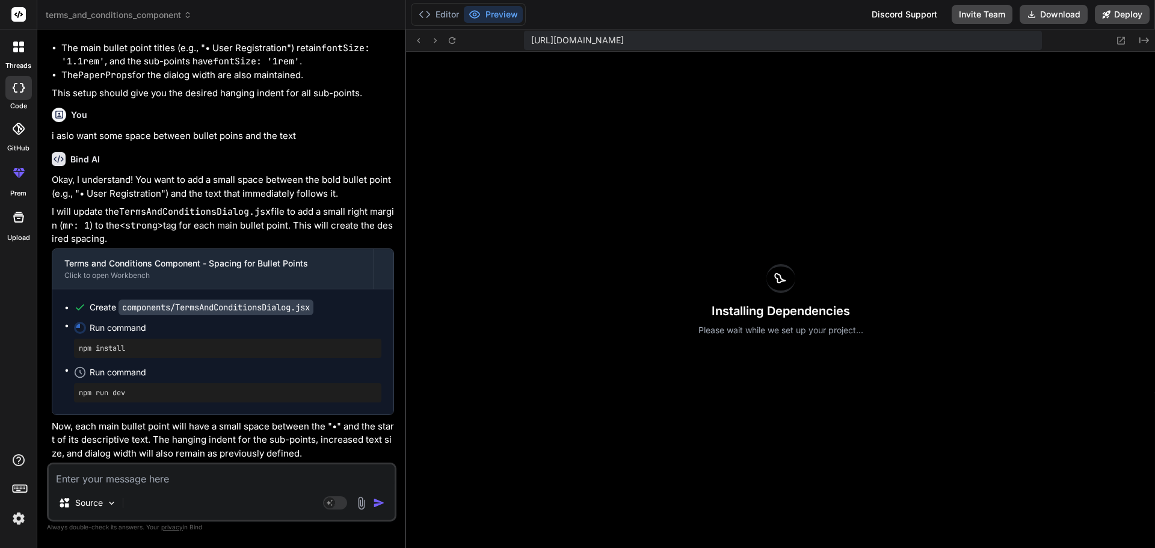
click at [123, 477] on textarea at bounding box center [222, 475] width 346 height 22
paste textarea "• Limitation of Liability o The application is provided “as is” without any war…"
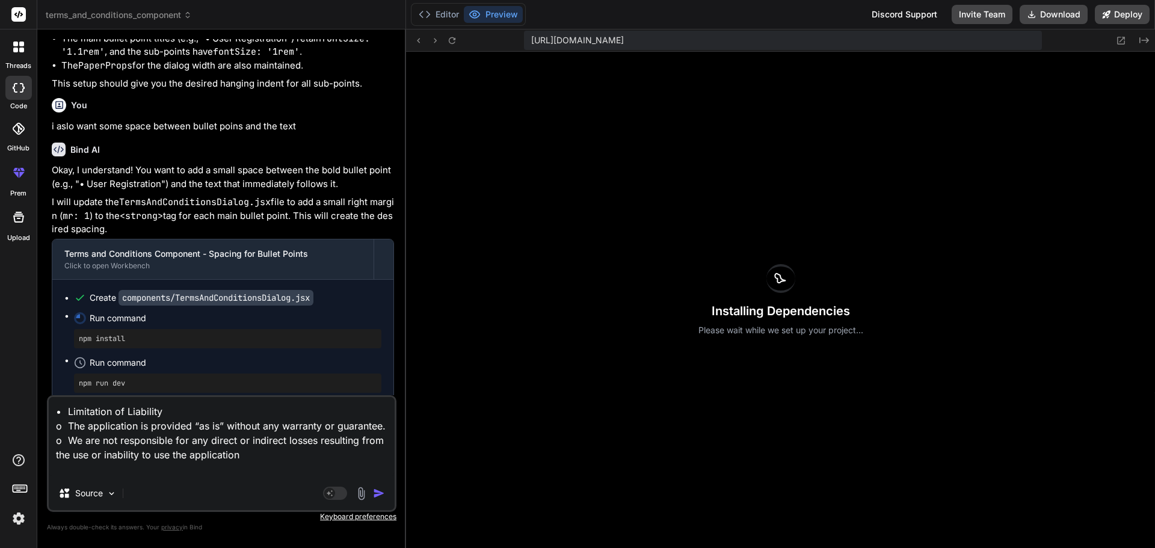
scroll to position [0, 0]
click at [54, 428] on textarea "• Limitation of Liability o The application is provided “as is” without any war…" at bounding box center [222, 436] width 346 height 79
click at [55, 427] on textarea "• Limitation of Liability o The application is provided “as is” without any war…" at bounding box center [222, 436] width 346 height 79
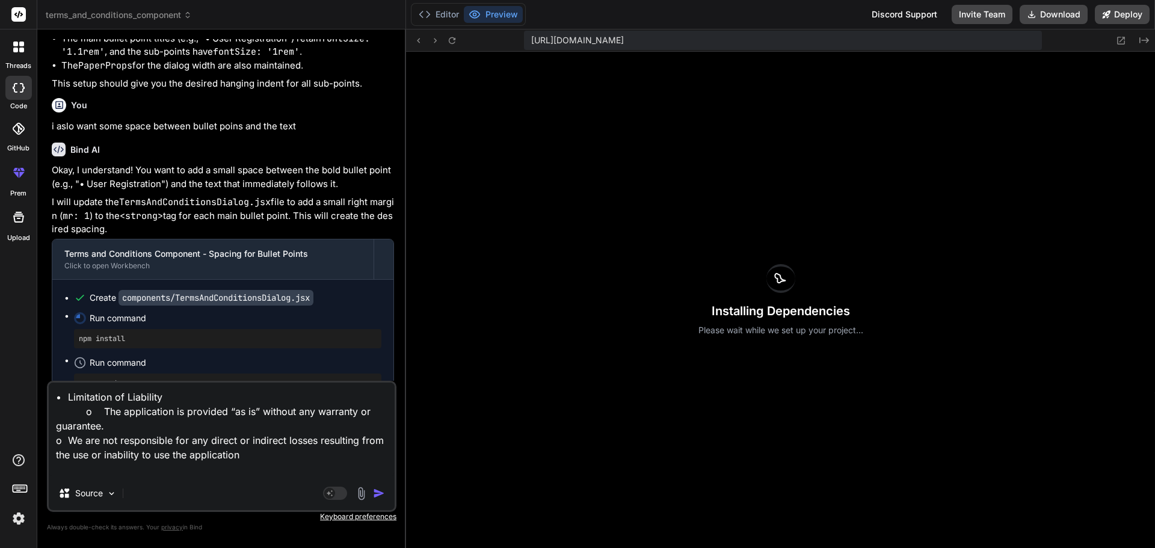
click at [55, 427] on textarea "• Limitation of Liability o The application is provided “as is” without any war…" at bounding box center [222, 430] width 346 height 94
click at [56, 426] on textarea "• Limitation of Liability o The application is provided “as is” without any war…" at bounding box center [222, 430] width 346 height 94
click at [58, 429] on textarea "• Limitation of Liability o The application is provided “as is” without any war…" at bounding box center [222, 430] width 346 height 94
click at [55, 455] on textarea "• Limitation of Liability o The application is provided “as is” without any war…" at bounding box center [222, 430] width 346 height 94
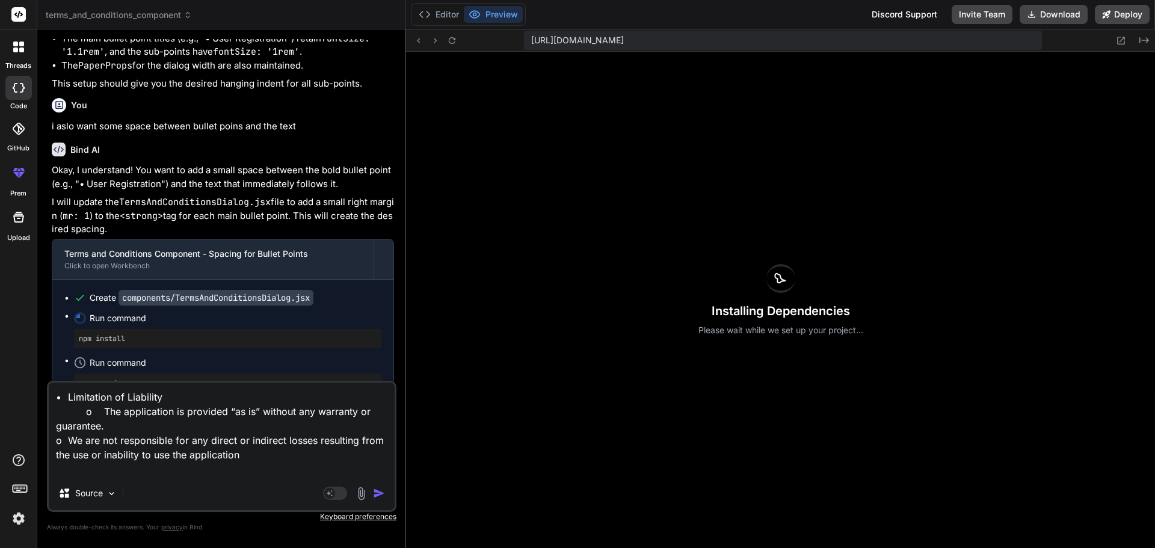
click at [59, 454] on textarea "• Limitation of Liability o The application is provided “as is” without any war…" at bounding box center [222, 430] width 346 height 94
click at [58, 454] on textarea "• Limitation of Liability o The application is provided “as is” without any war…" at bounding box center [222, 430] width 346 height 94
click at [54, 454] on textarea "• Limitation of Liability o The application is provided “as is” without any war…" at bounding box center [222, 430] width 346 height 94
click at [67, 444] on textarea "• Limitation of Liability o The application is provided “as is” without any war…" at bounding box center [222, 430] width 346 height 94
click at [57, 443] on textarea "• Limitation of Liability o The application is provided “as is” without any war…" at bounding box center [222, 430] width 346 height 94
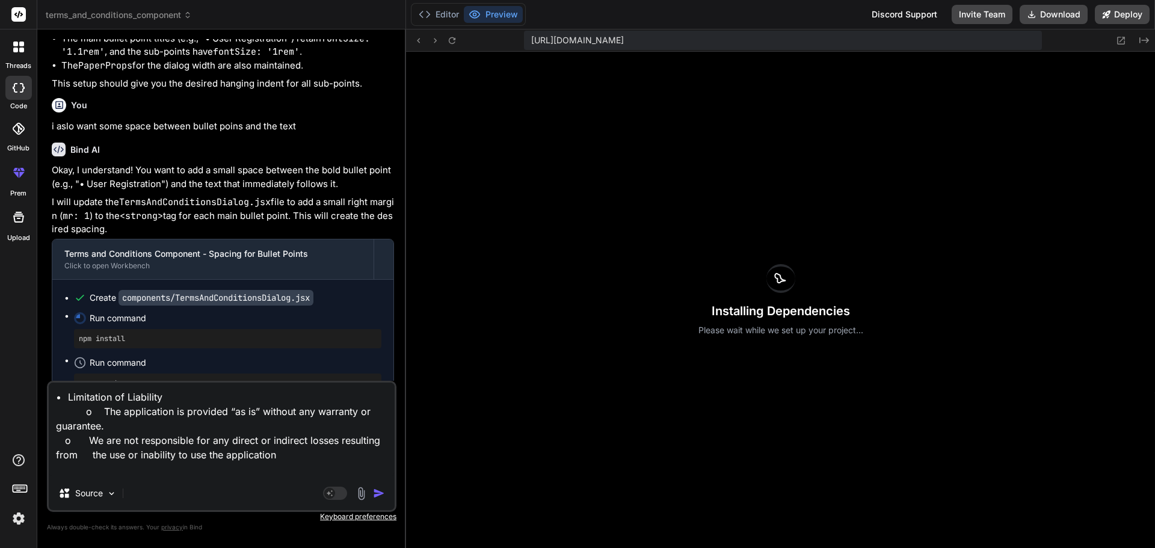
click at [85, 443] on textarea "• Limitation of Liability o The application is provided “as is” without any war…" at bounding box center [222, 430] width 346 height 94
click at [60, 437] on textarea "• Limitation of Liability o The application is provided “as is” without any war…" at bounding box center [222, 430] width 346 height 94
click at [59, 425] on textarea "• Limitation of Liability o The application is provided “as is” without any war…" at bounding box center [222, 430] width 346 height 94
click at [57, 425] on textarea "• Limitation of Liability o The application is provided “as is” without any war…" at bounding box center [222, 430] width 346 height 94
click at [59, 429] on textarea "• Limitation of Liability o The application is provided “as is” without any war…" at bounding box center [222, 430] width 346 height 94
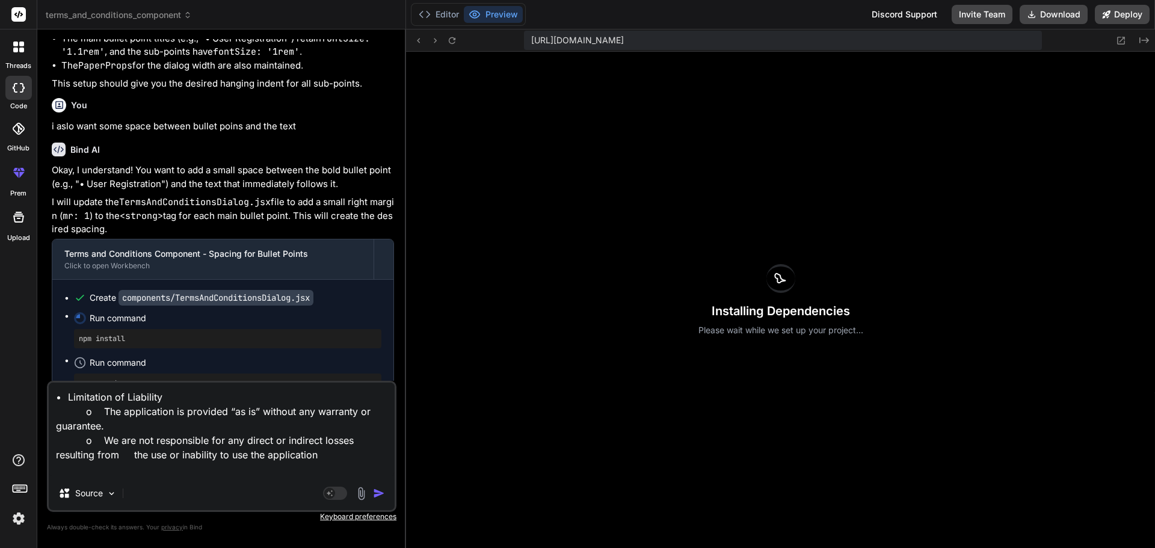
click at [57, 428] on textarea "• Limitation of Liability o The application is provided “as is” without any war…" at bounding box center [222, 430] width 346 height 94
drag, startPoint x: 107, startPoint y: 426, endPoint x: 54, endPoint y: 422, distance: 53.1
click at [54, 422] on textarea "• Limitation of Liability o The application is provided “as is” without any war…" at bounding box center [222, 430] width 346 height 94
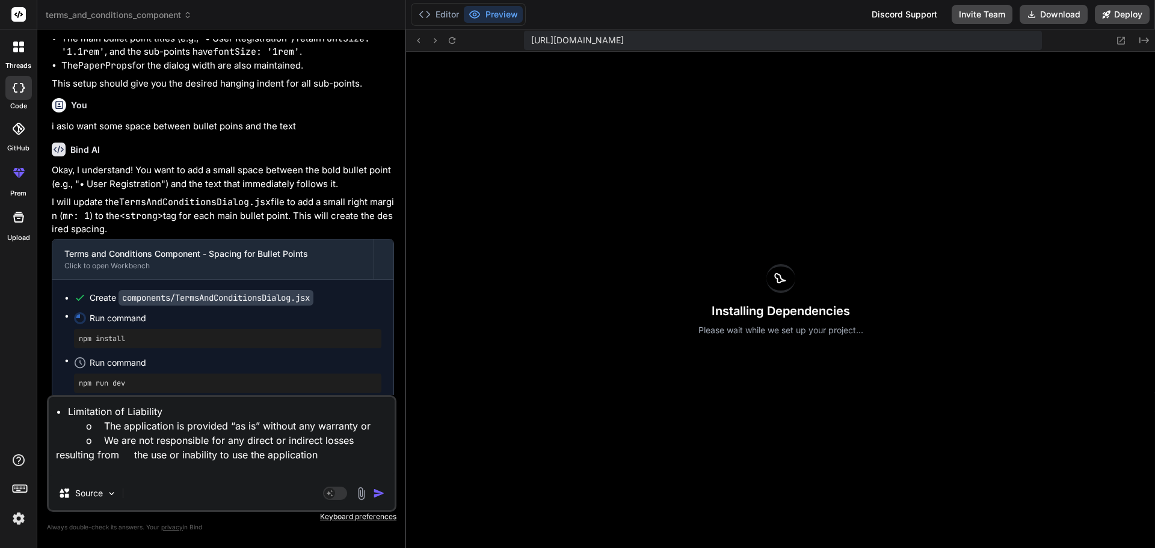
drag, startPoint x: 57, startPoint y: 458, endPoint x: 319, endPoint y: 454, distance: 262.3
click at [319, 454] on textarea "• Limitation of Liability o The application is provided “as is” without any war…" at bounding box center [222, 436] width 346 height 79
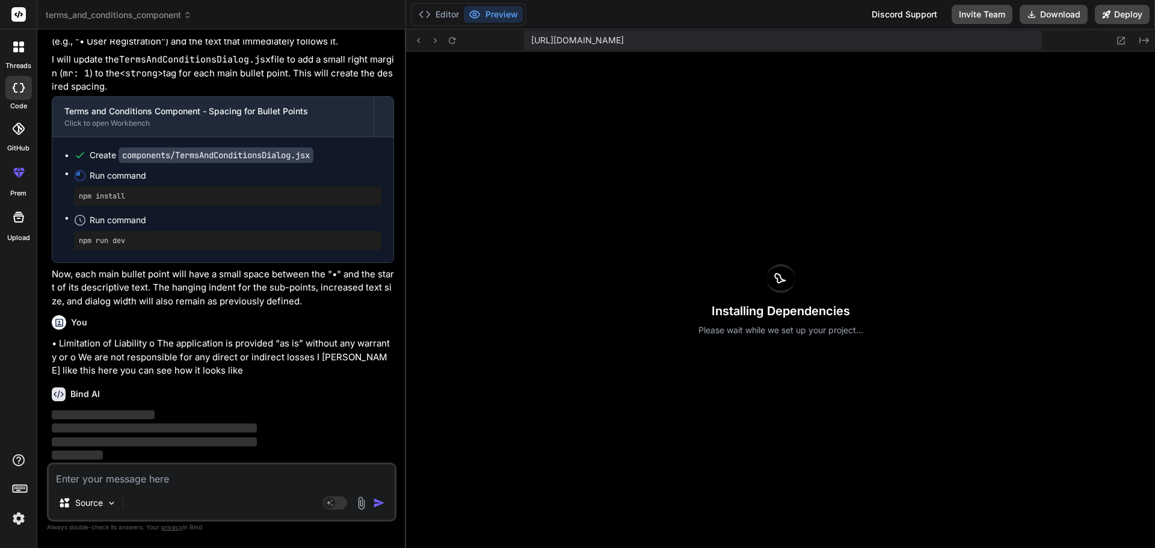
scroll to position [4653, 0]
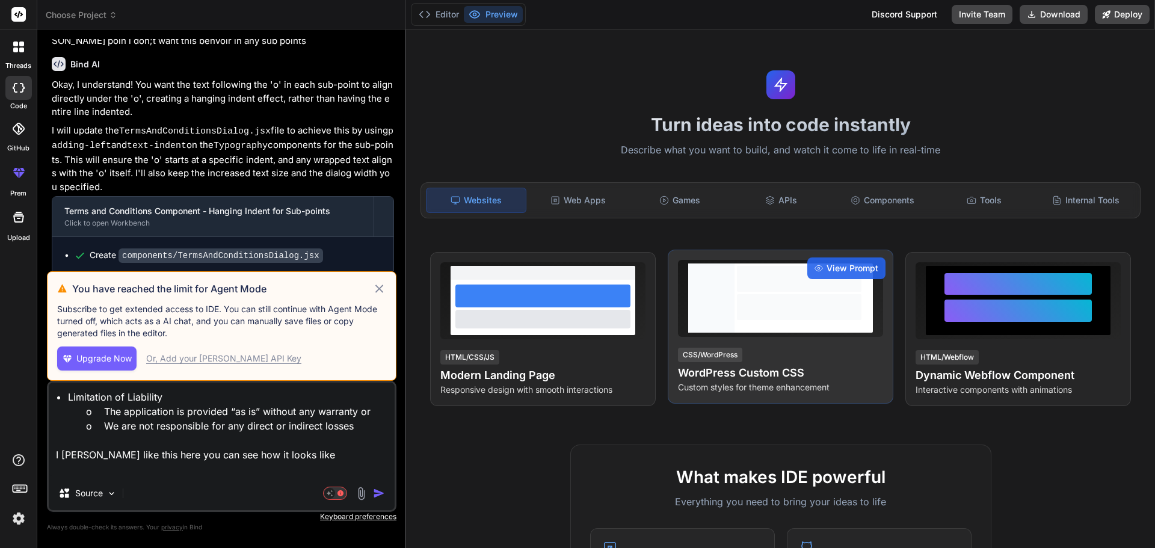
scroll to position [2354, 0]
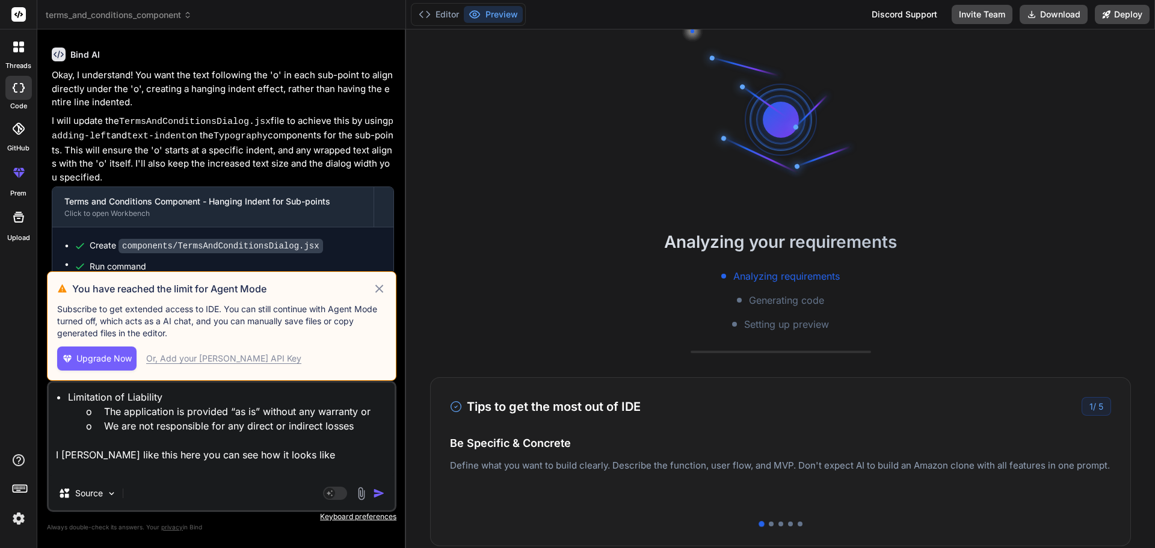
click at [379, 288] on icon at bounding box center [379, 289] width 14 height 14
type textarea "x"
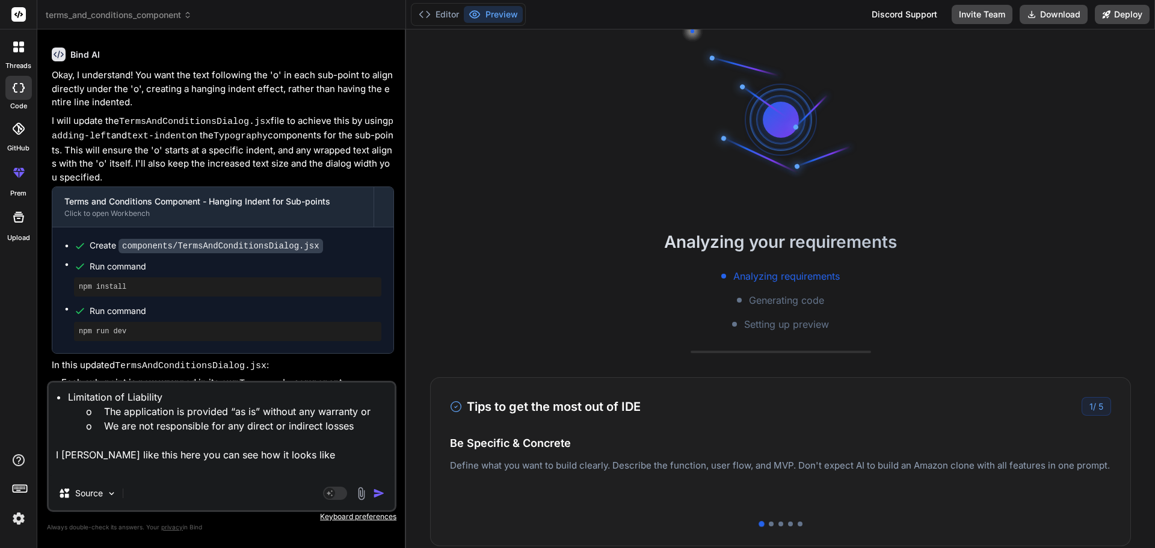
click at [80, 452] on textarea "• Limitation of Liability o The application is provided “as is” without any war…" at bounding box center [222, 430] width 346 height 94
type textarea "• Limitation of Liability o The application is provided “as is” without any war…"
type textarea "x"
type textarea "• Limitation of Liability o The application is provided “as is” without any war…"
type textarea "x"
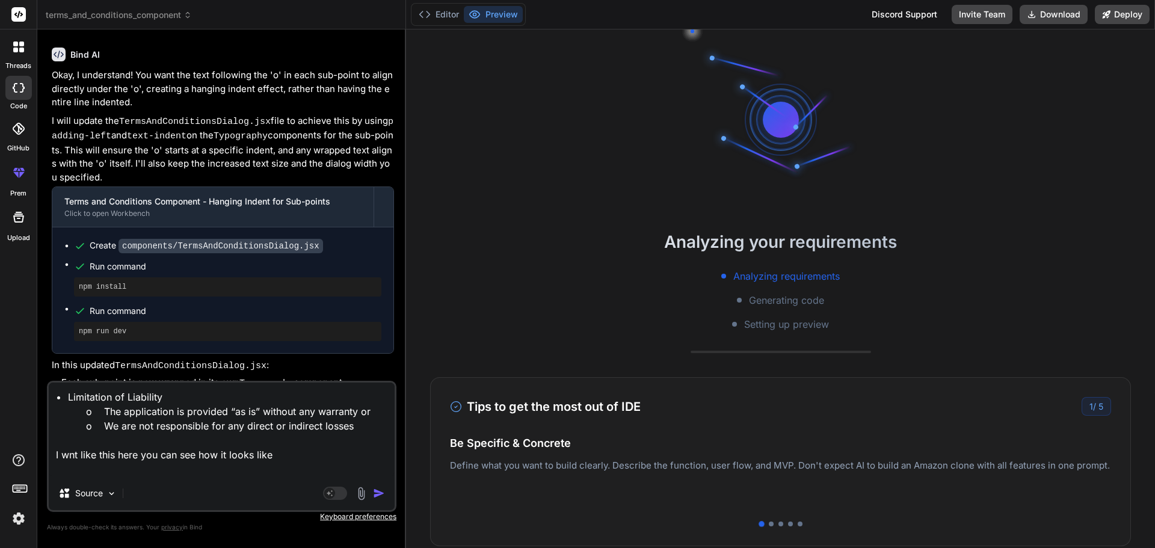
type textarea "• Limitation of Liability o The application is provided “as is” without any war…"
type textarea "x"
type textarea "• Limitation of Liability o The application is provided “as is” without any war…"
click at [378, 491] on img "button" at bounding box center [379, 493] width 12 height 12
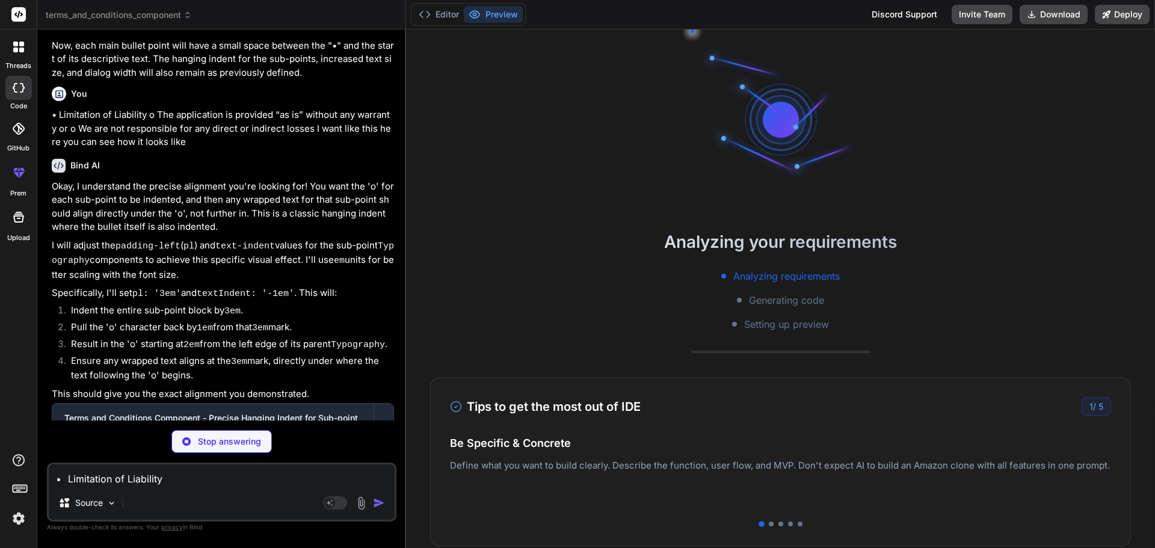
scroll to position [3250, 0]
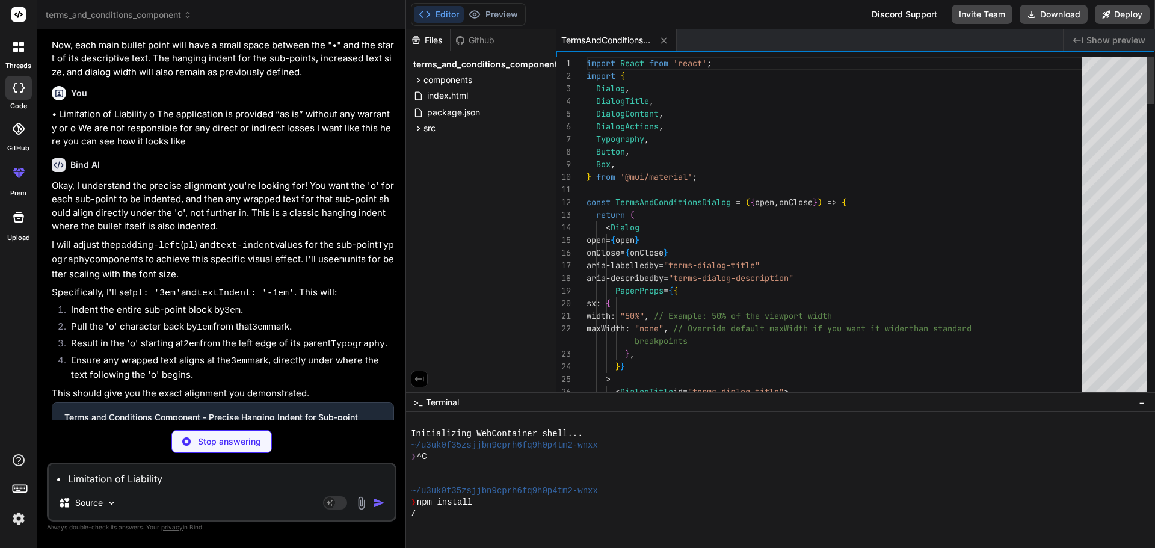
type textarea "x"
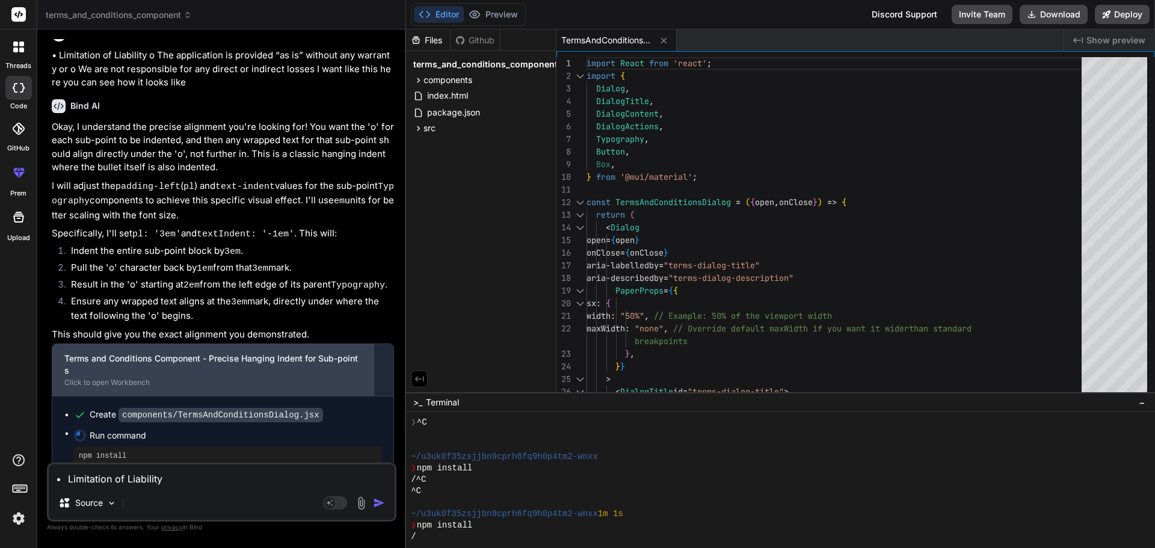
scroll to position [3358, 0]
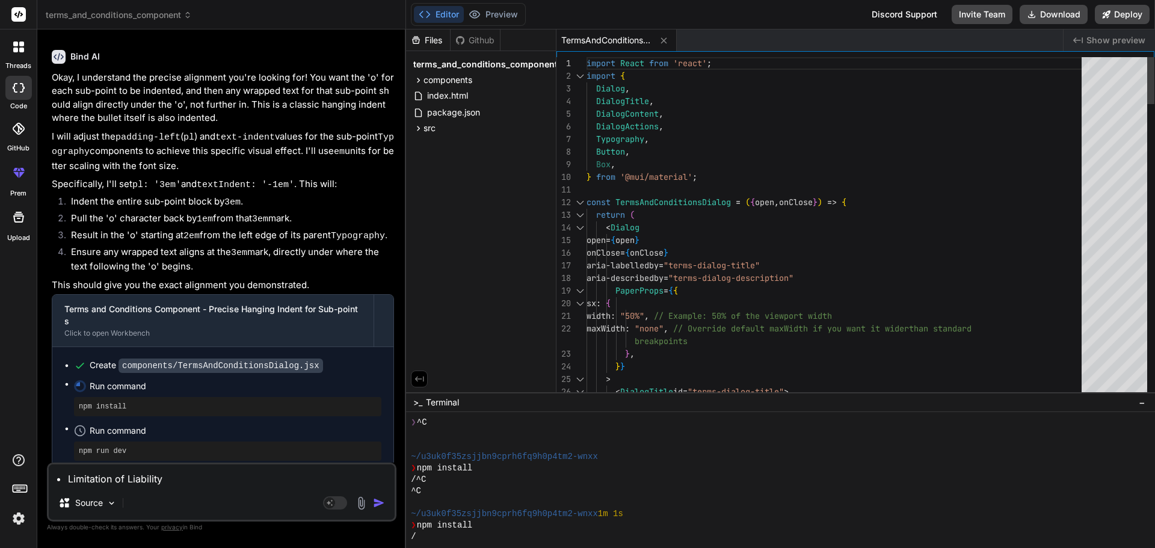
click at [580, 230] on div at bounding box center [580, 227] width 16 height 13
click at [579, 229] on div at bounding box center [580, 227] width 16 height 13
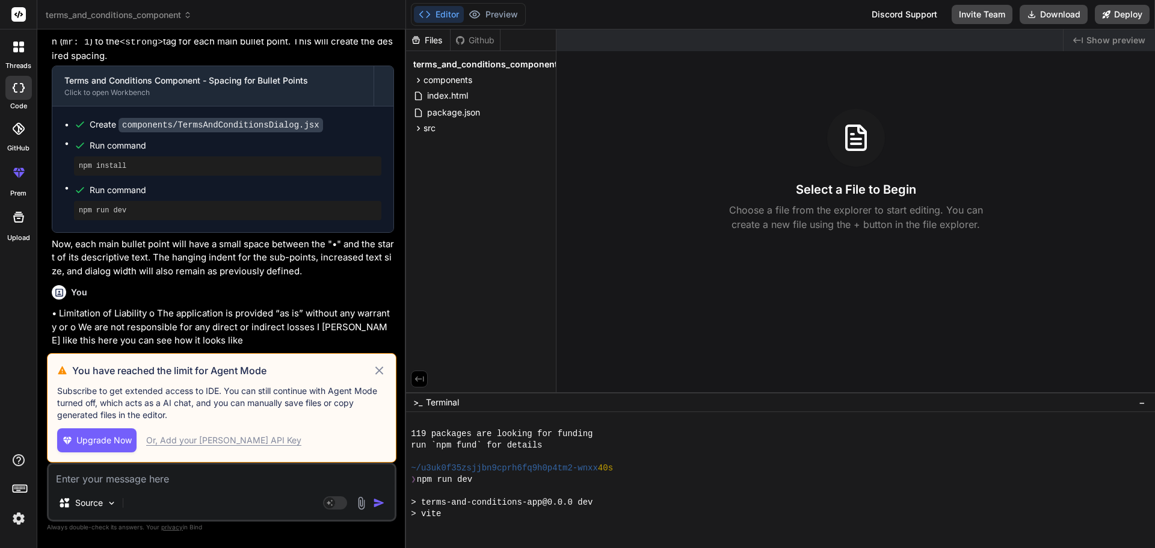
scroll to position [309, 0]
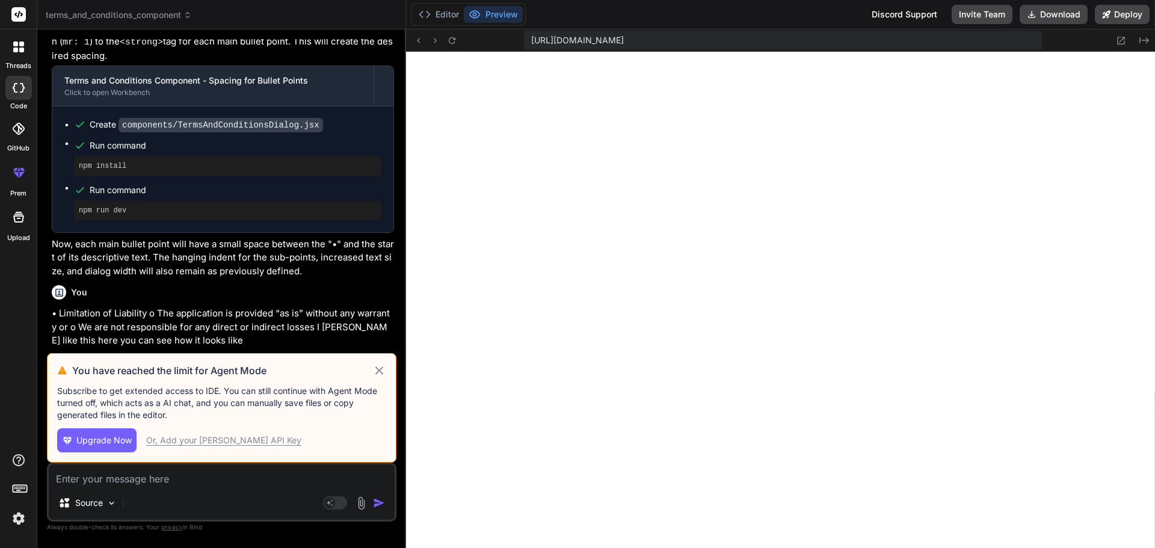
click at [412, 16] on div "Editor Preview" at bounding box center [468, 14] width 115 height 23
click at [431, 16] on button "Editor" at bounding box center [439, 14] width 50 height 17
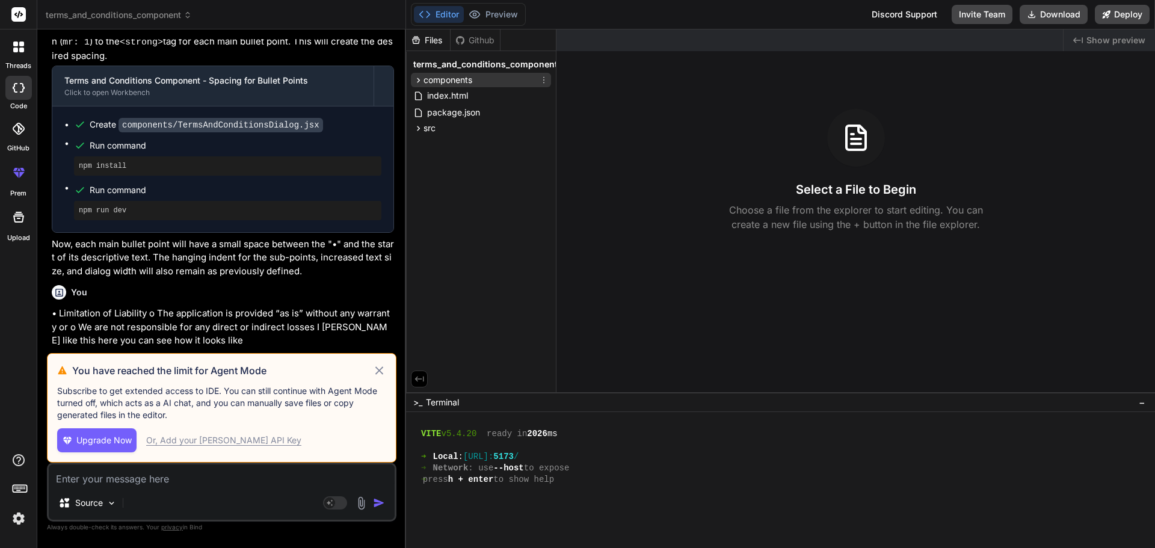
click at [446, 83] on span "components" at bounding box center [447, 80] width 49 height 12
click at [455, 99] on span "TermsAndConditionsDialog.jsx" at bounding box center [497, 97] width 122 height 14
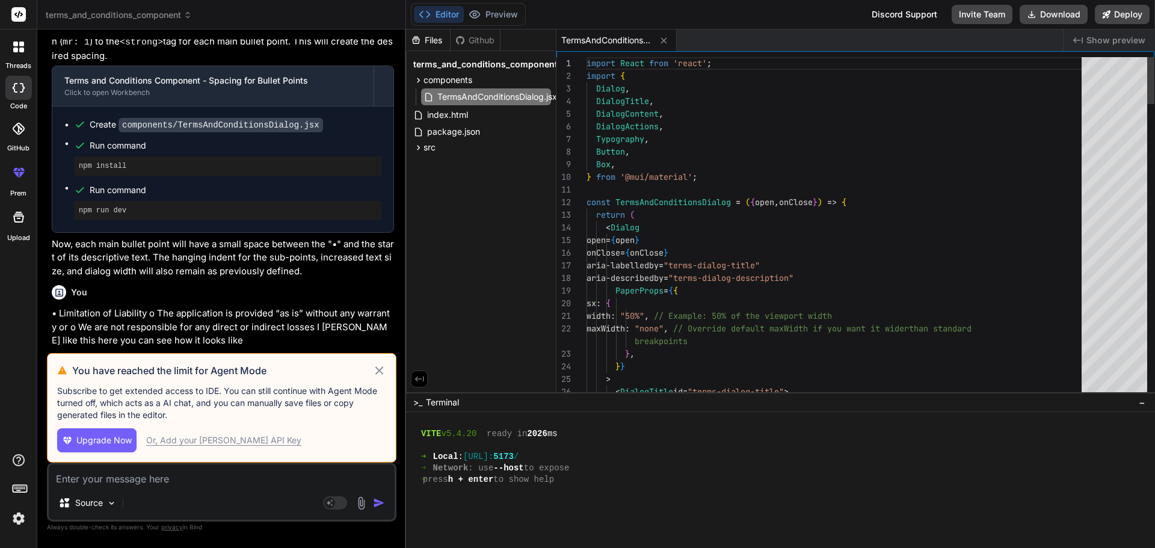
type textarea "x"
click at [580, 228] on div at bounding box center [580, 227] width 16 height 13
click at [574, 229] on div at bounding box center [580, 227] width 16 height 13
click at [577, 228] on div at bounding box center [580, 227] width 16 height 13
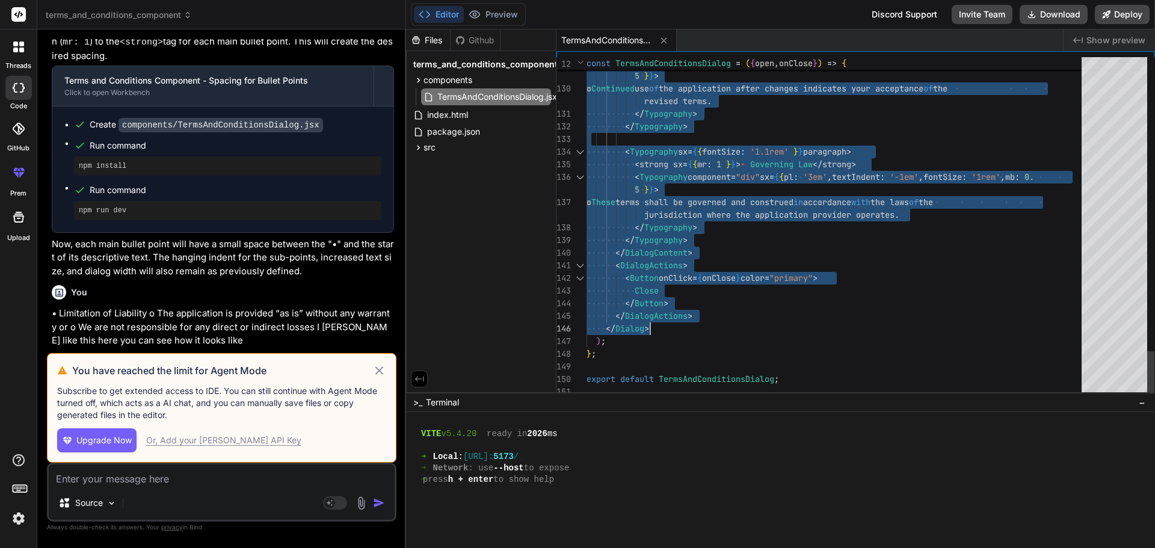
drag, startPoint x: 597, startPoint y: 227, endPoint x: 672, endPoint y: 328, distance: 126.3
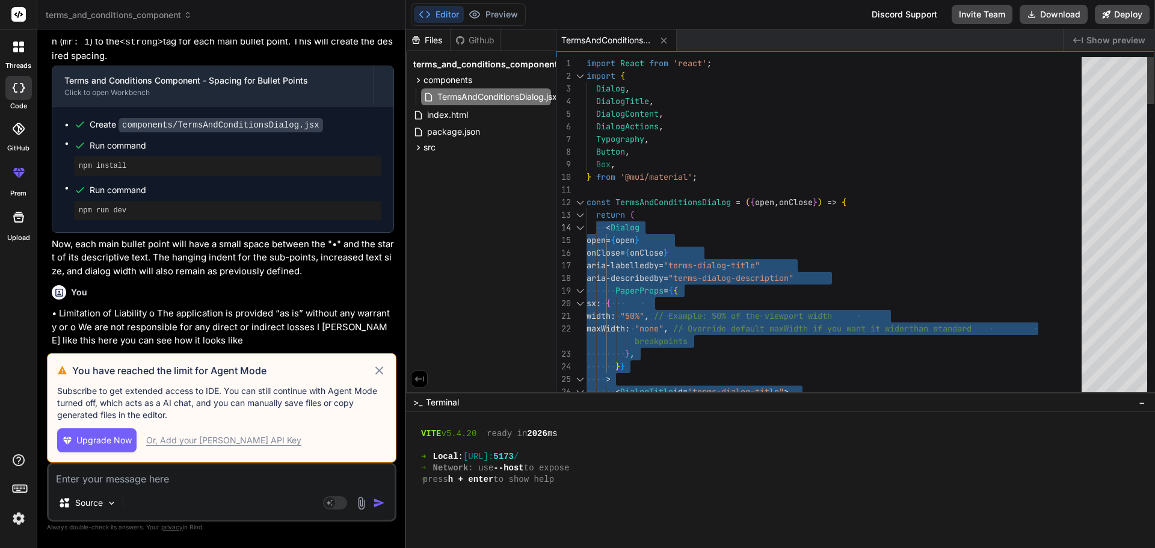
drag, startPoint x: 657, startPoint y: 328, endPoint x: 595, endPoint y: 226, distance: 120.1
drag, startPoint x: 626, startPoint y: 232, endPoint x: 611, endPoint y: 232, distance: 15.0
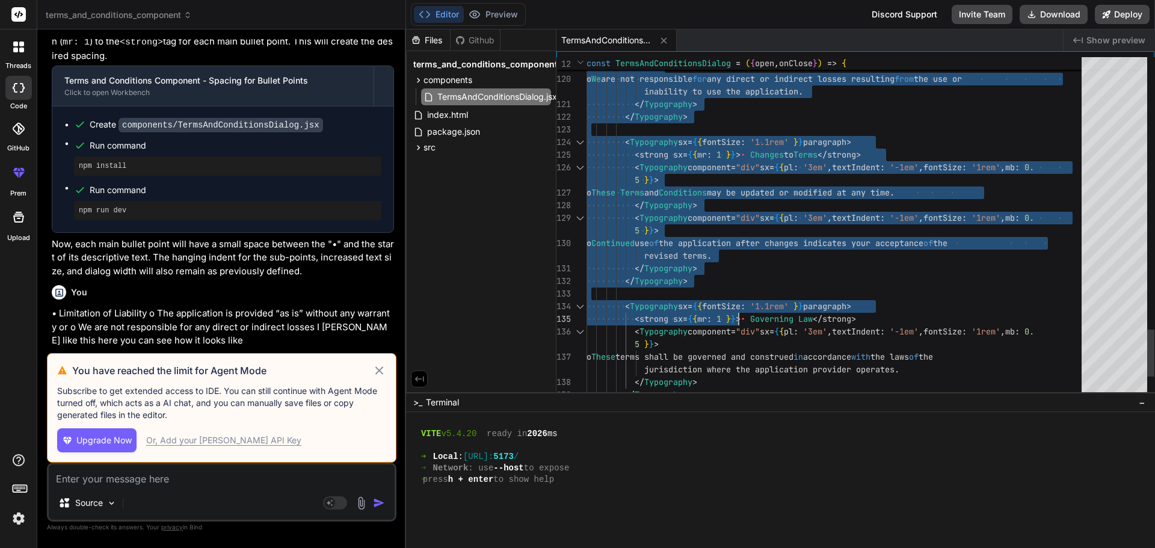
type textarea "const TermsAndConditionsDialog = ({ open, onClose }) => { return ( <Dialog open…"
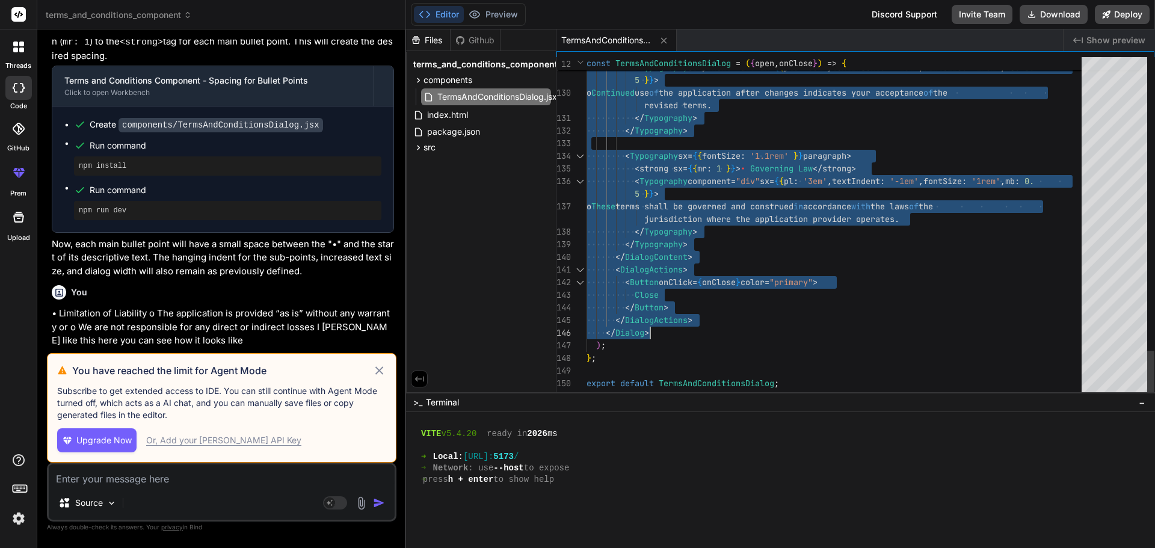
drag, startPoint x: 605, startPoint y: 227, endPoint x: 711, endPoint y: 327, distance: 145.5
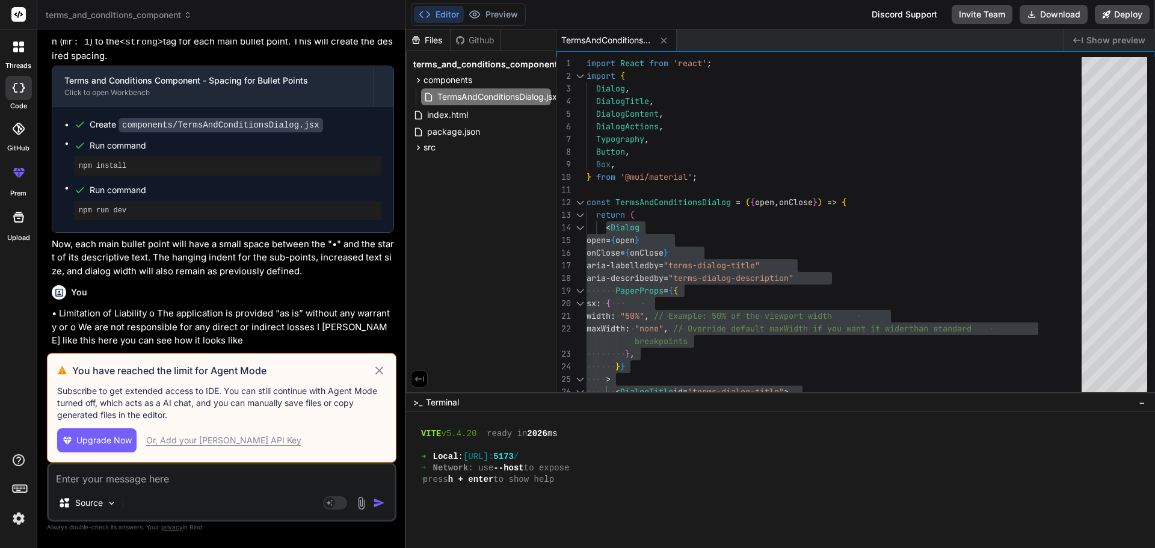
click at [108, 478] on textarea at bounding box center [222, 475] width 346 height 22
paste textarea "<Dialog open={openDialog} onClose={handleCloseDialog} aria-labelledby="terms-di…"
type textarea "<Dialog open={openDialog} onClose={handleCloseDialog} aria-labelledby="terms-di…"
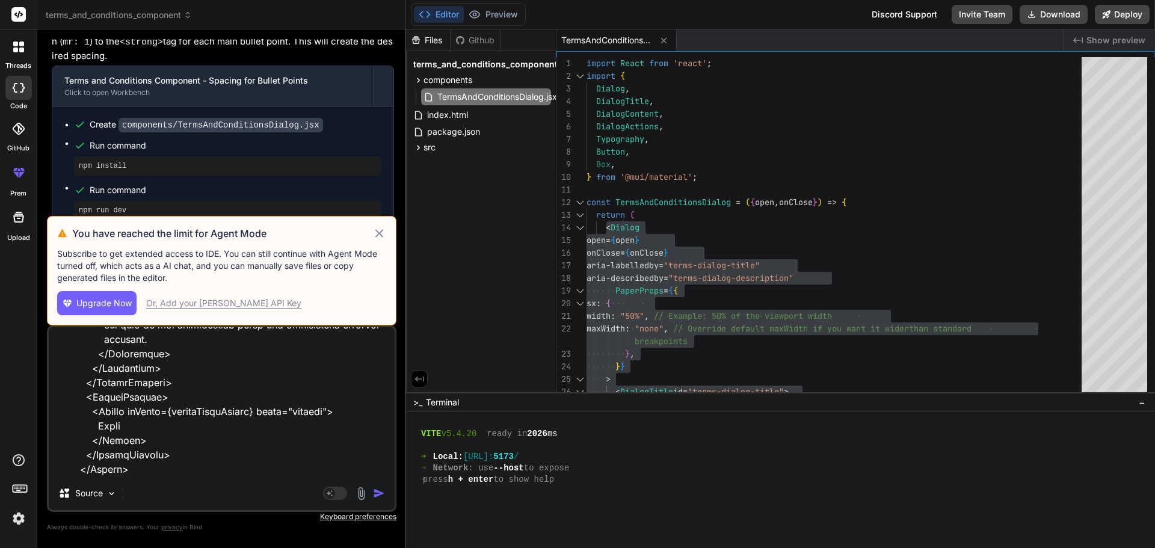
type textarea "x"
type textarea "<Dialog open={openDialog} onClose={handleCloseDialog} aria-labelledby="terms-di…"
type textarea "x"
type textarea "<Dialog open={openDialog} onClose={handleCloseDialog} aria-labelledby="terms-di…"
type textarea "x"
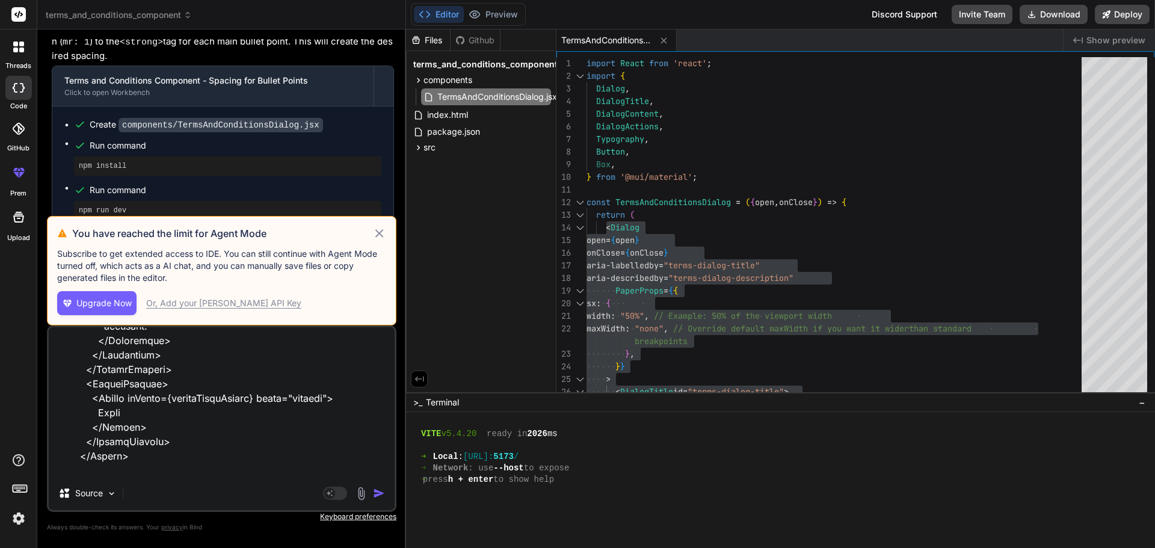
scroll to position [5054, 0]
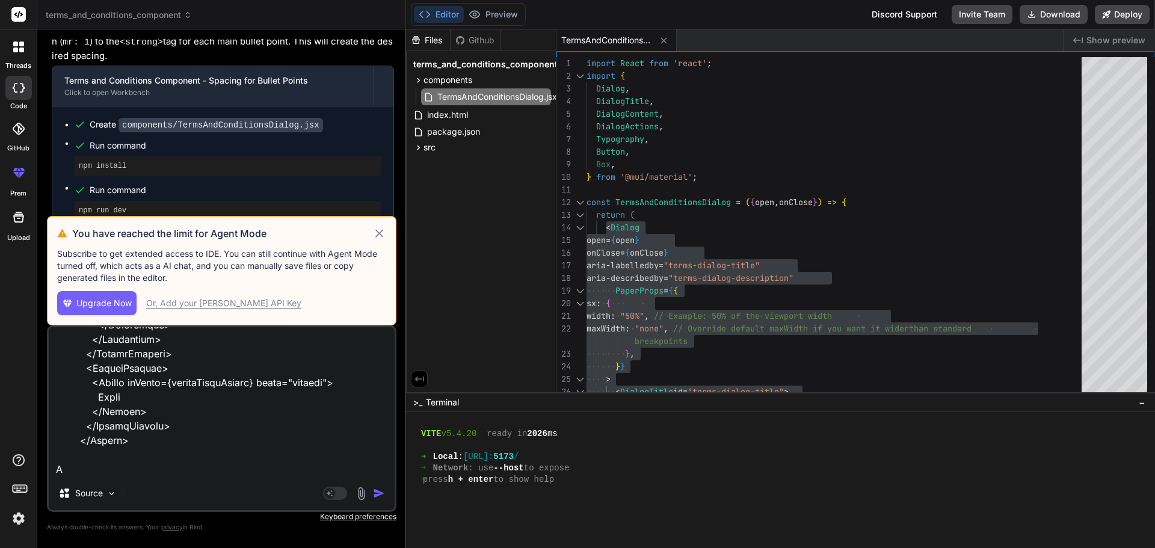
type textarea "<Dialog open={openDialog} onClose={handleCloseDialog} aria-labelledby="terms-di…"
type textarea "x"
type textarea "<Dialog open={openDialog} onClose={handleCloseDialog} aria-labelledby="terms-di…"
type textarea "x"
type textarea "<Dialog open={openDialog} onClose={handleCloseDialog} aria-labelledby="terms-di…"
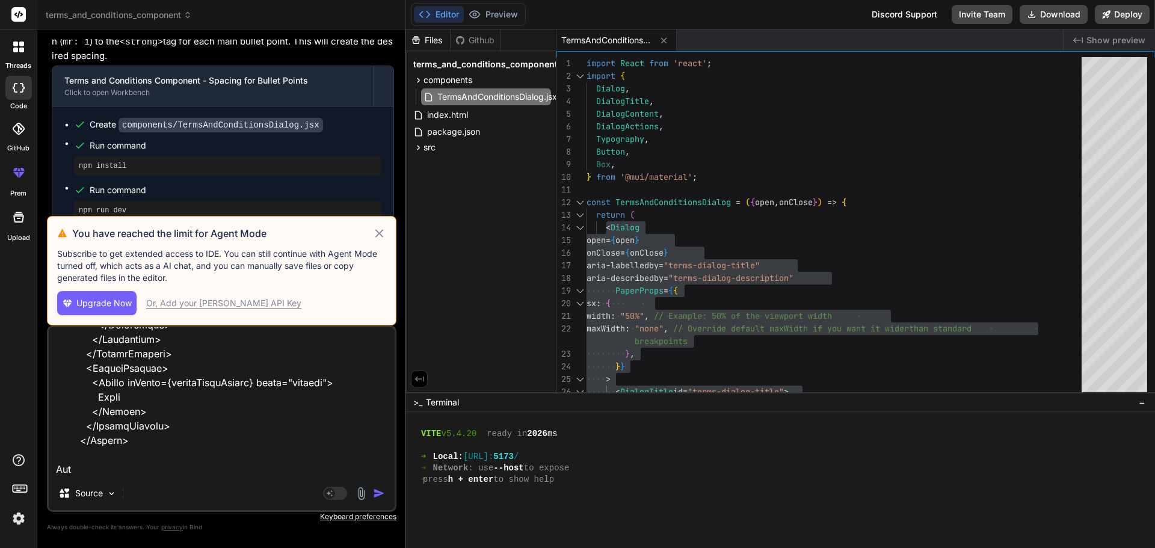
type textarea "x"
type textarea "<Dialog open={openDialog} onClose={handleCloseDialog} aria-labelledby="terms-di…"
type textarea "x"
type textarea "<Dialog open={openDialog} onClose={handleCloseDialog} aria-labelledby="terms-di…"
type textarea "x"
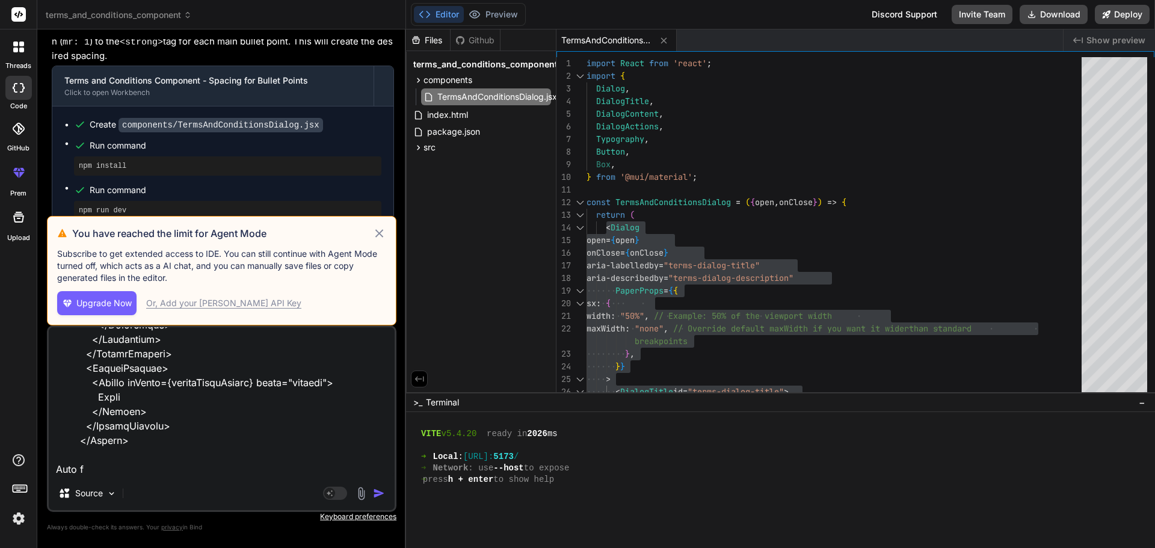
type textarea "<Dialog open={openDialog} onClose={handleCloseDialog} aria-labelledby="terms-di…"
type textarea "x"
type textarea "<Dialog open={openDialog} onClose={handleCloseDialog} aria-labelledby="terms-di…"
type textarea "x"
type textarea "<Dialog open={openDialog} onClose={handleCloseDialog} aria-labelledby="terms-di…"
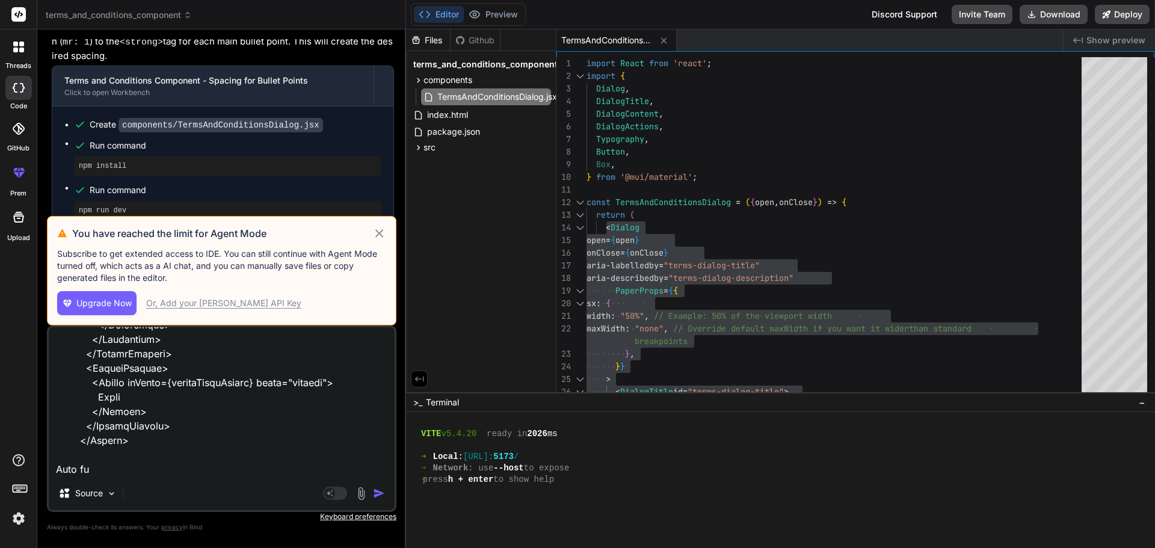
type textarea "x"
type textarea "<Dialog open={openDialog} onClose={handleCloseDialog} aria-labelledby="terms-di…"
type textarea "x"
type textarea "<Dialog open={openDialog} onClose={handleCloseDialog} aria-labelledby="terms-di…"
type textarea "x"
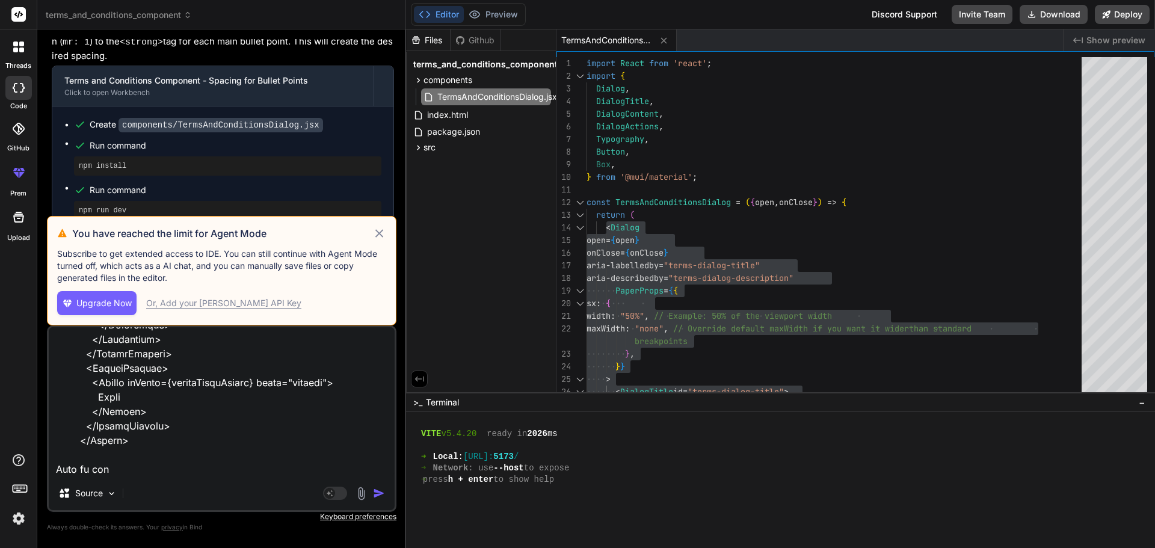
type textarea "<Dialog open={openDialog} onClose={handleCloseDialog} aria-labelledby="terms-di…"
type textarea "x"
type textarea "<Dialog open={openDialog} onClose={handleCloseDialog} aria-labelledby="terms-di…"
type textarea "x"
type textarea "<Dialog open={openDialog} onClose={handleCloseDialog} aria-labelledby="terms-di…"
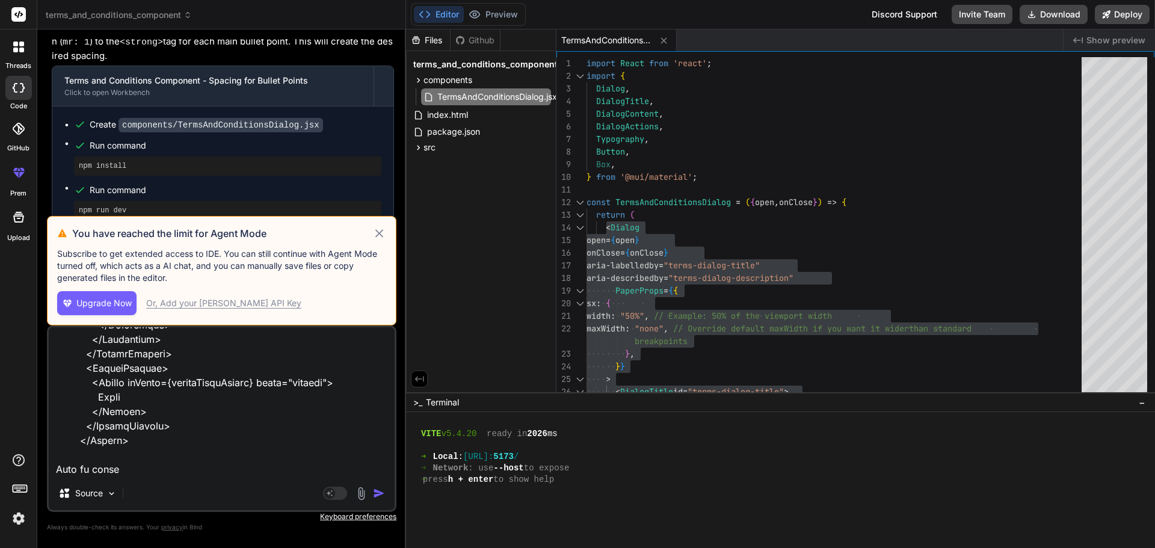
type textarea "x"
type textarea "<Dialog open={openDialog} onClose={handleCloseDialog} aria-labelledby="terms-di…"
type textarea "x"
type textarea "<Dialog open={openDialog} onClose={handleCloseDialog} aria-labelledby="terms-di…"
type textarea "x"
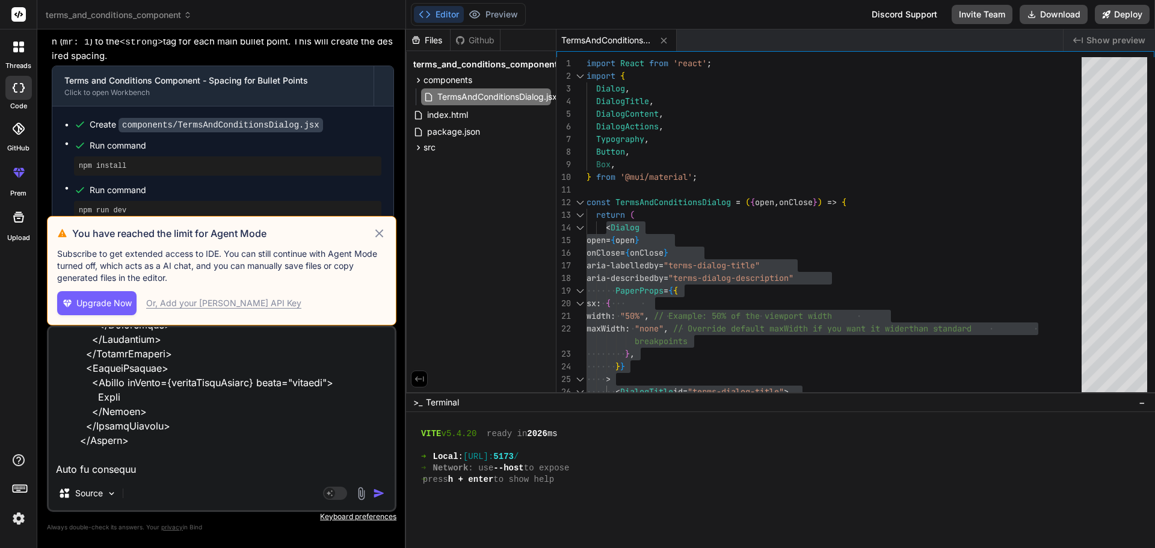
type textarea "<Dialog open={openDialog} onClose={handleCloseDialog} aria-labelledby="terms-di…"
type textarea "x"
type textarea "<Dialog open={openDialog} onClose={handleCloseDialog} aria-labelledby="terms-di…"
type textarea "x"
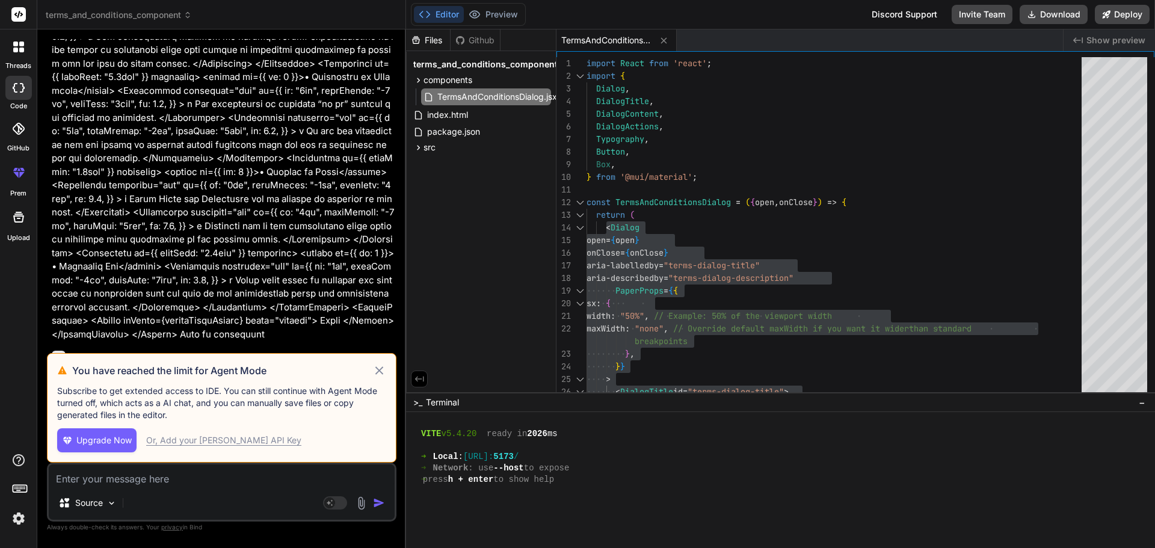
scroll to position [4168, 0]
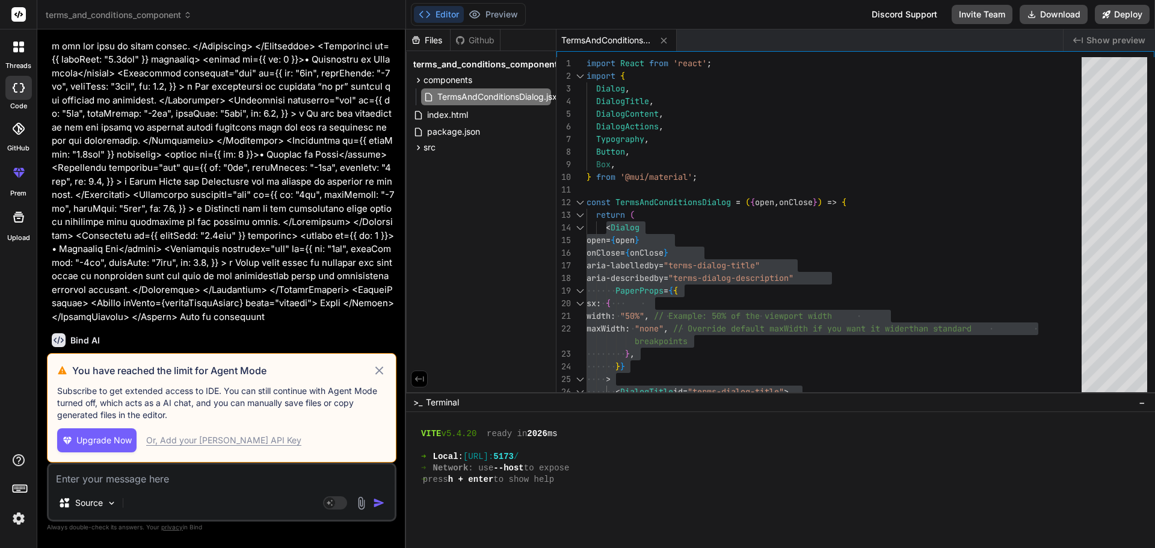
click at [374, 368] on icon at bounding box center [379, 370] width 14 height 14
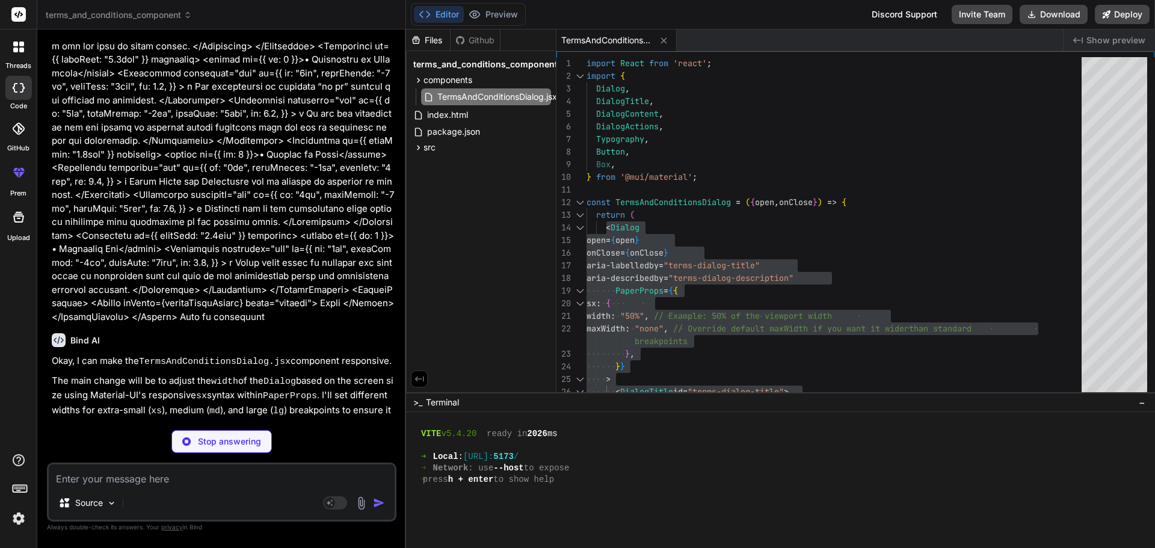
type textarea "x"
type textarea "</DialogActions> </Dialog> ); }; export default TermsAndConditionsDialog;"
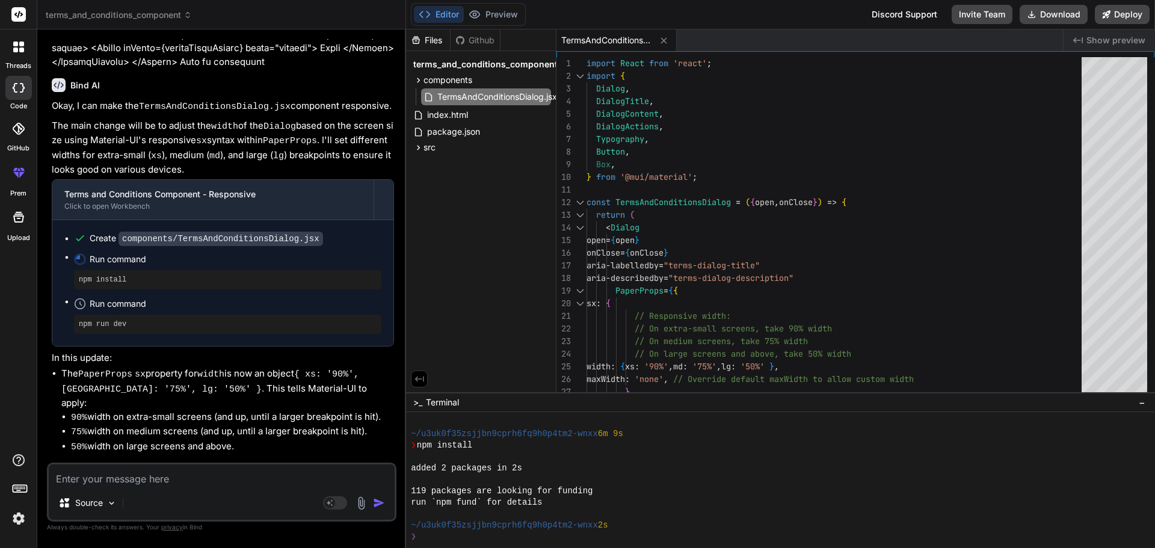
scroll to position [411, 0]
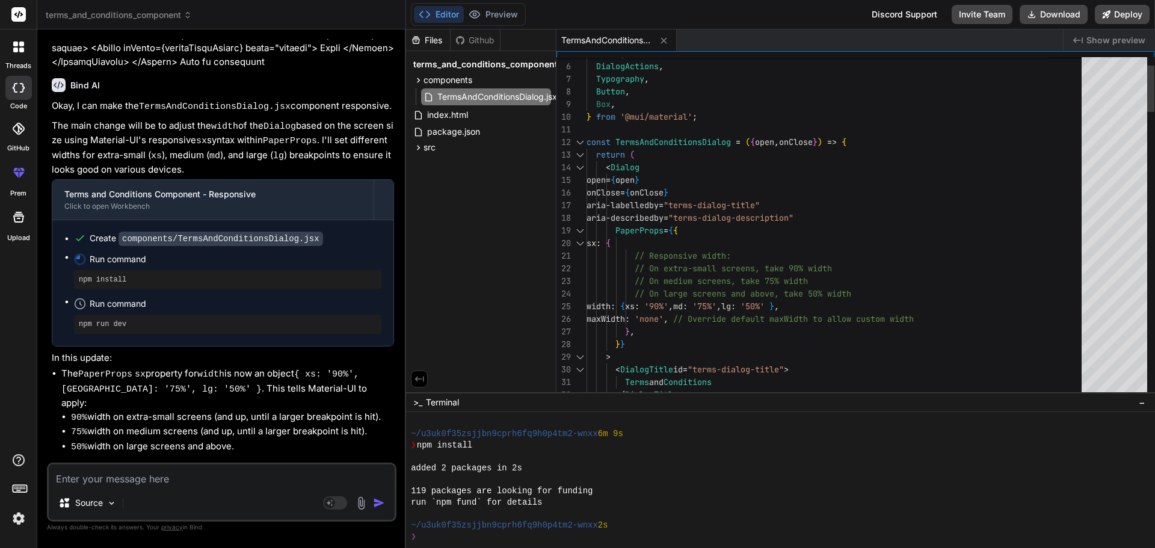
type textarea "x"
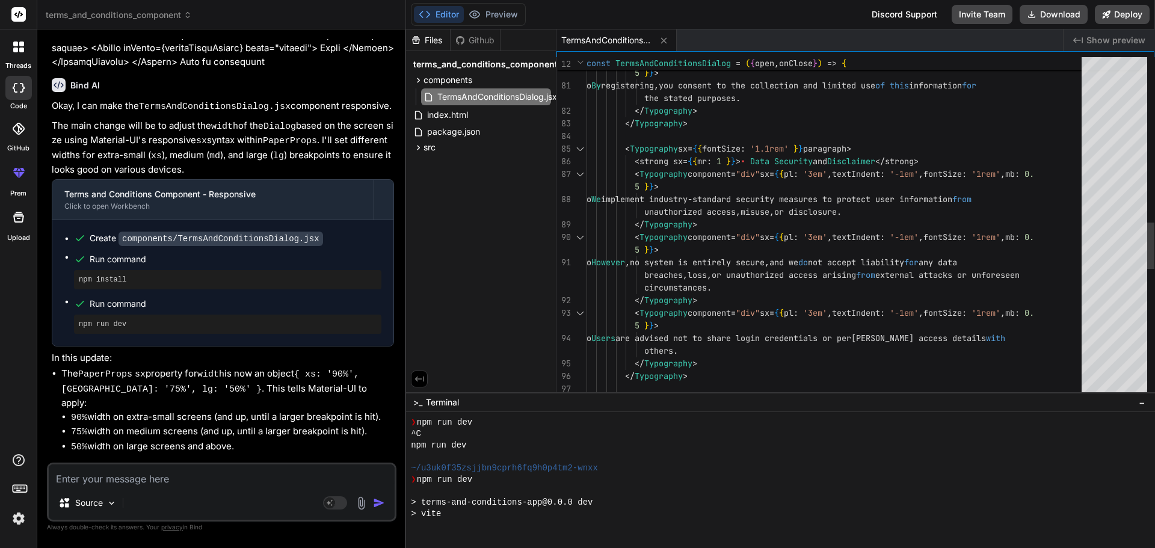
scroll to position [697, 0]
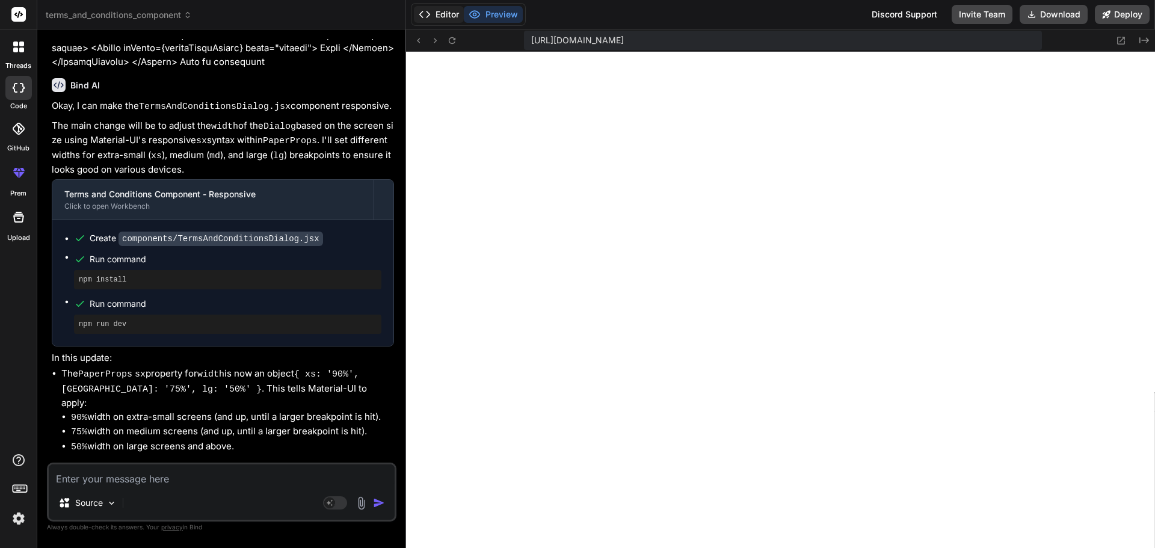
click at [442, 11] on button "Editor" at bounding box center [439, 14] width 50 height 17
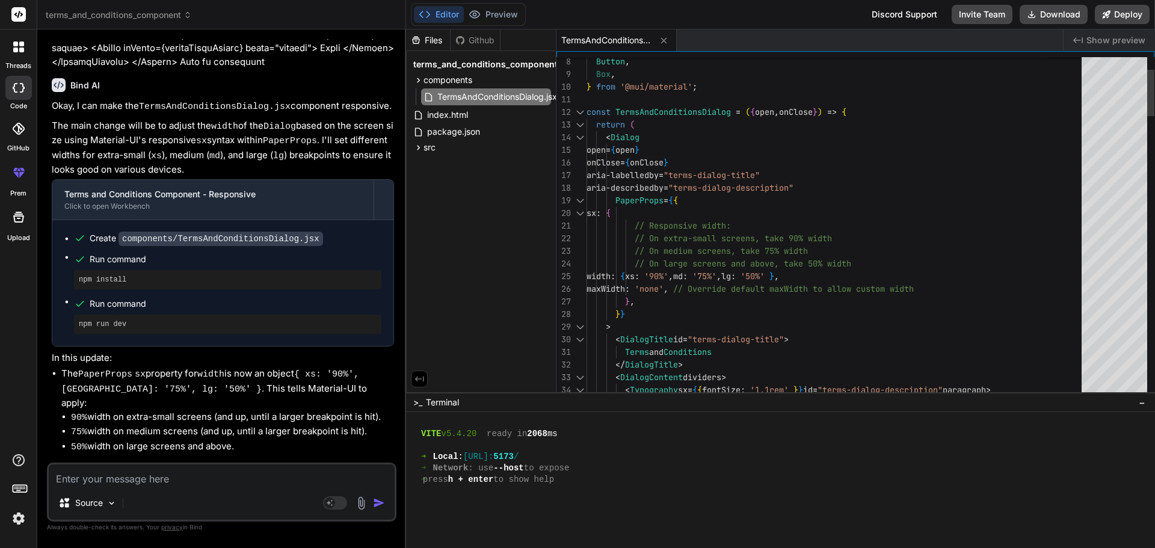
click at [577, 137] on div at bounding box center [580, 137] width 16 height 13
type textarea "export default TermsAndConditionsDialog;"
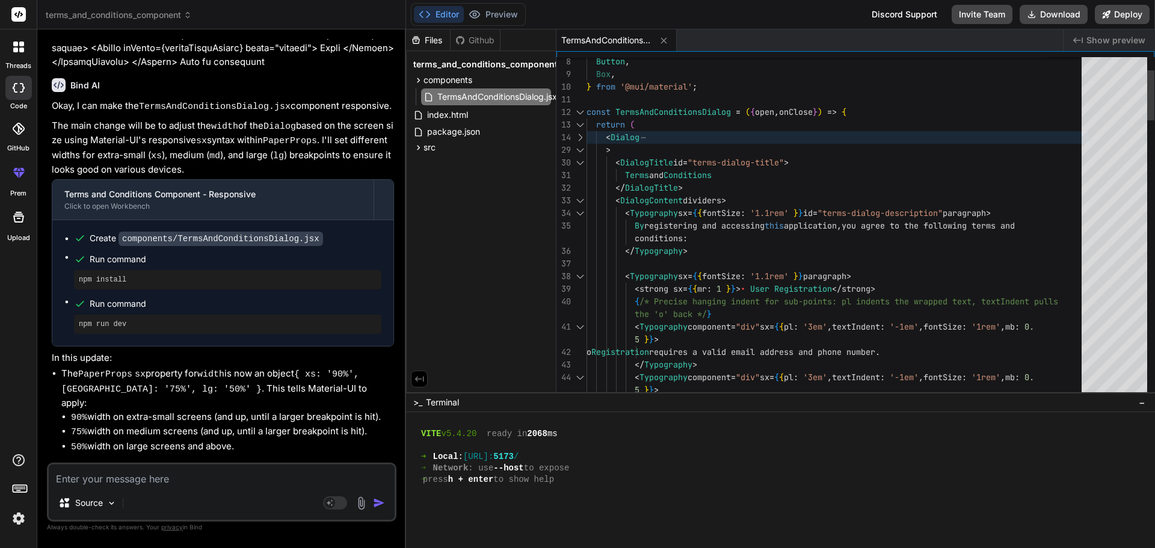
click at [586, 149] on span at bounding box center [595, 149] width 19 height 11
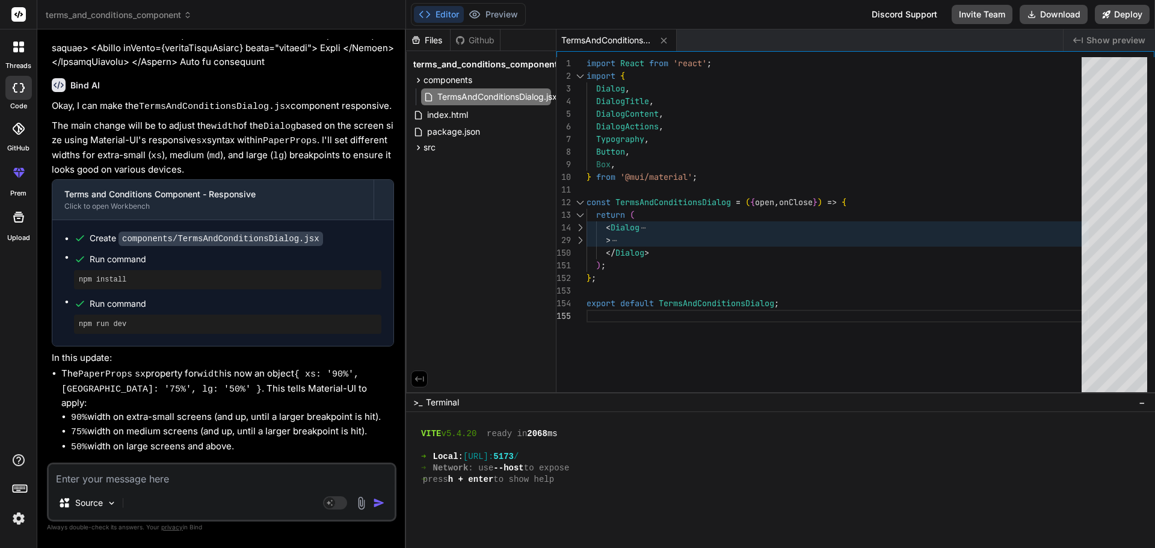
scroll to position [0, 0]
type textarea "const TermsAndConditionsDialog = ({ open, onClose }) => { return ( <Dialog open…"
drag, startPoint x: 602, startPoint y: 223, endPoint x: 666, endPoint y: 248, distance: 69.5
click at [666, 248] on div "import React from 'react' ; import { Dialog , DialogTitle , DialogContent , Dia…" at bounding box center [837, 227] width 502 height 341
